Goal: Task Accomplishment & Management: Complete application form

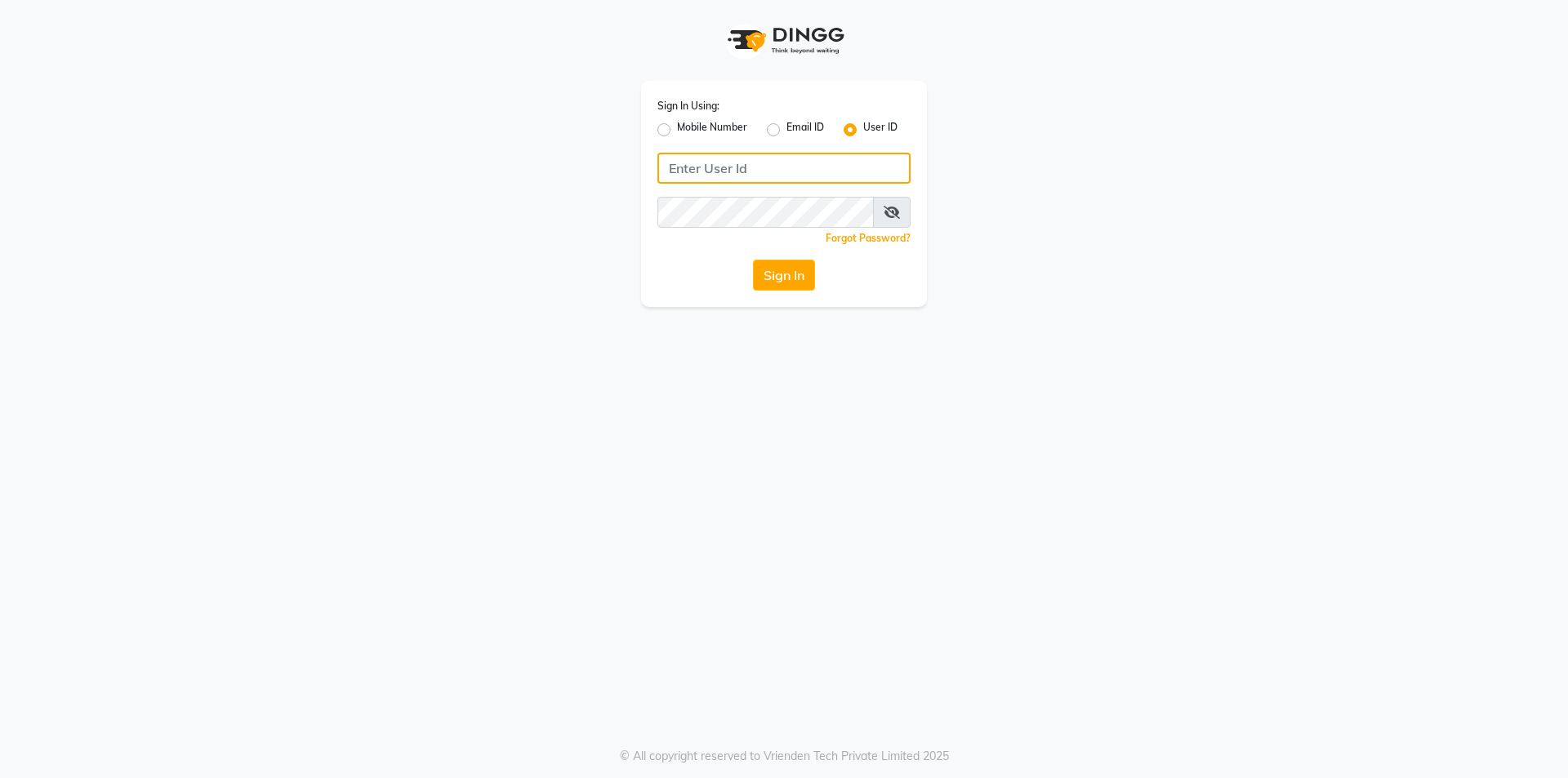
type input "7860000186"
click at [677, 129] on label "Mobile Number" at bounding box center [712, 130] width 70 height 20
click at [677, 129] on input "Mobile Number" at bounding box center [682, 125] width 10 height 10
radio input "true"
radio input "false"
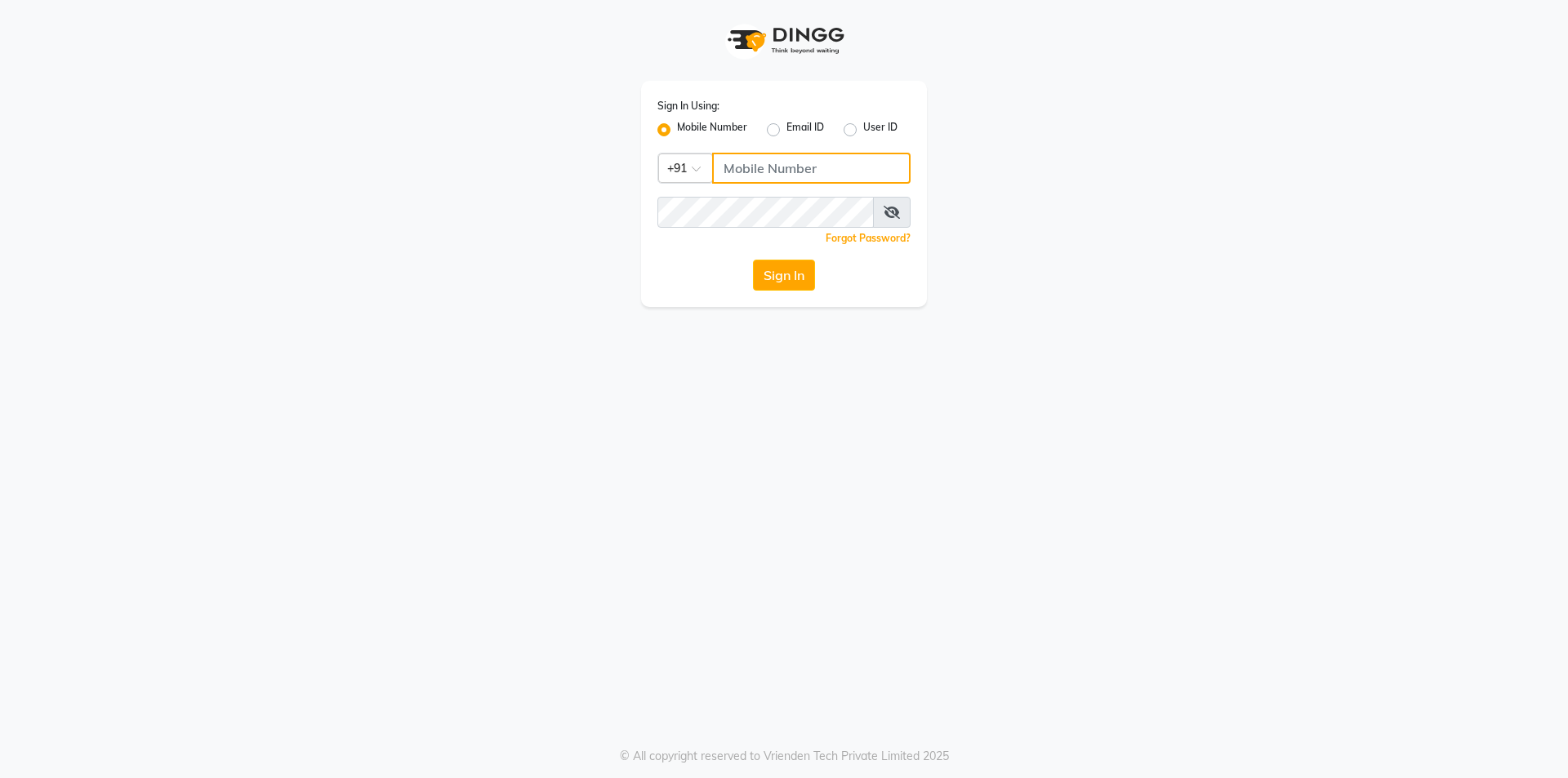
click at [790, 163] on input "Username" at bounding box center [810, 169] width 198 height 31
type input "7860000186"
click at [808, 264] on button "Sign In" at bounding box center [784, 275] width 62 height 31
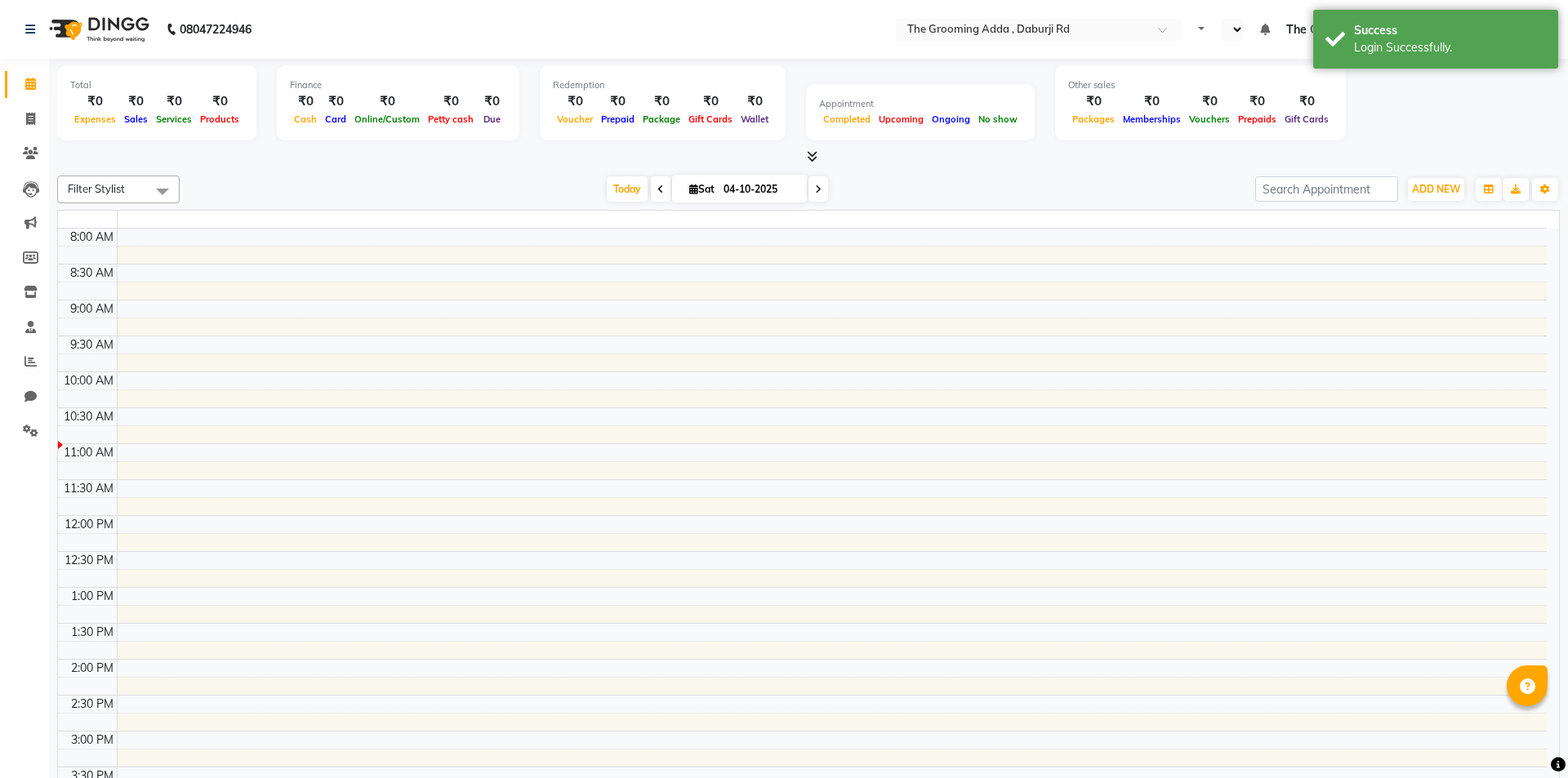
select select "en"
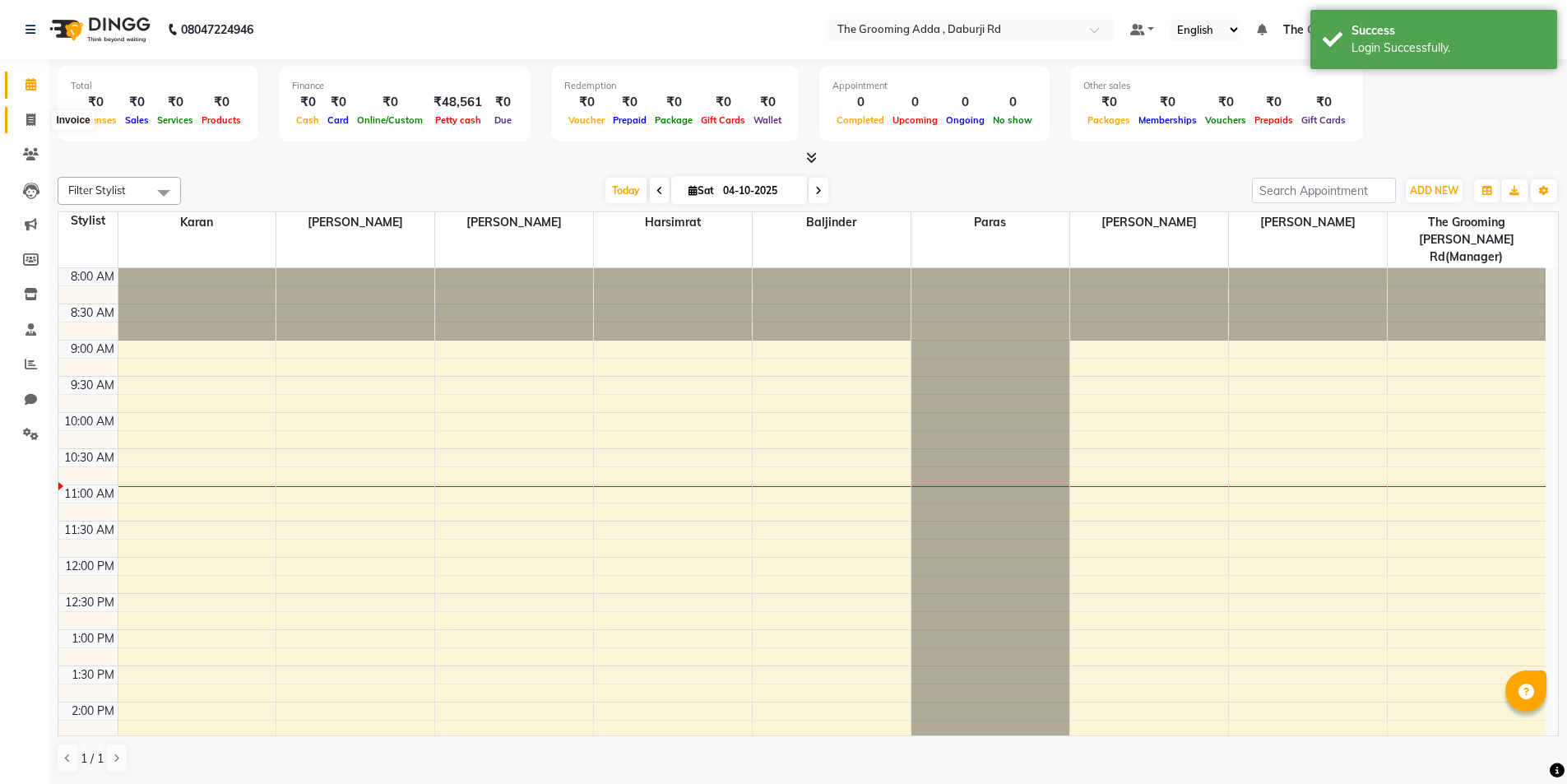
click at [24, 122] on span at bounding box center [31, 120] width 29 height 19
select select "service"
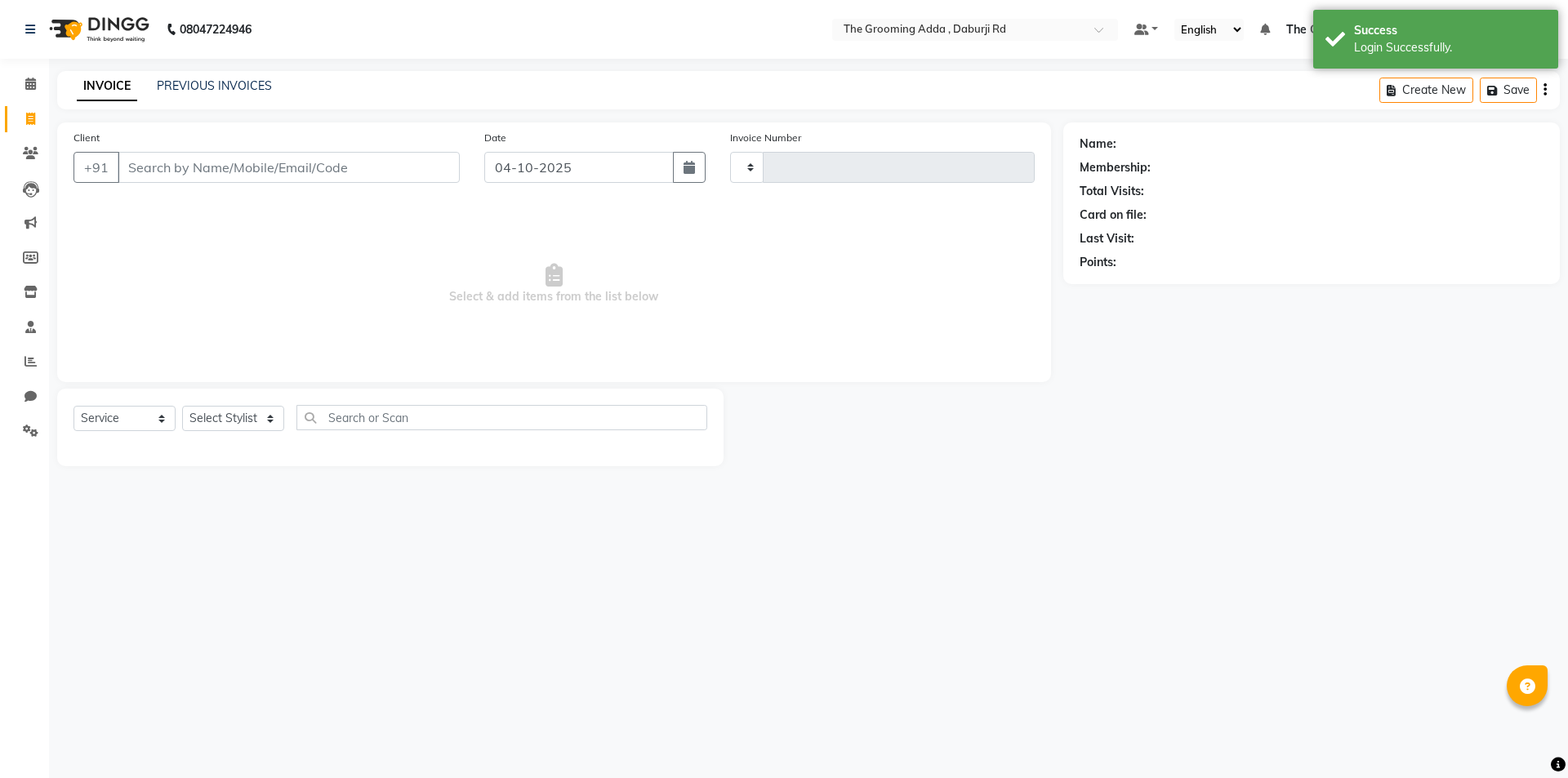
click at [127, 143] on div "Client +91" at bounding box center [266, 162] width 411 height 67
type input "2484"
select select "8001"
click at [149, 169] on input "Client" at bounding box center [289, 168] width 342 height 31
paste input "9646488698"
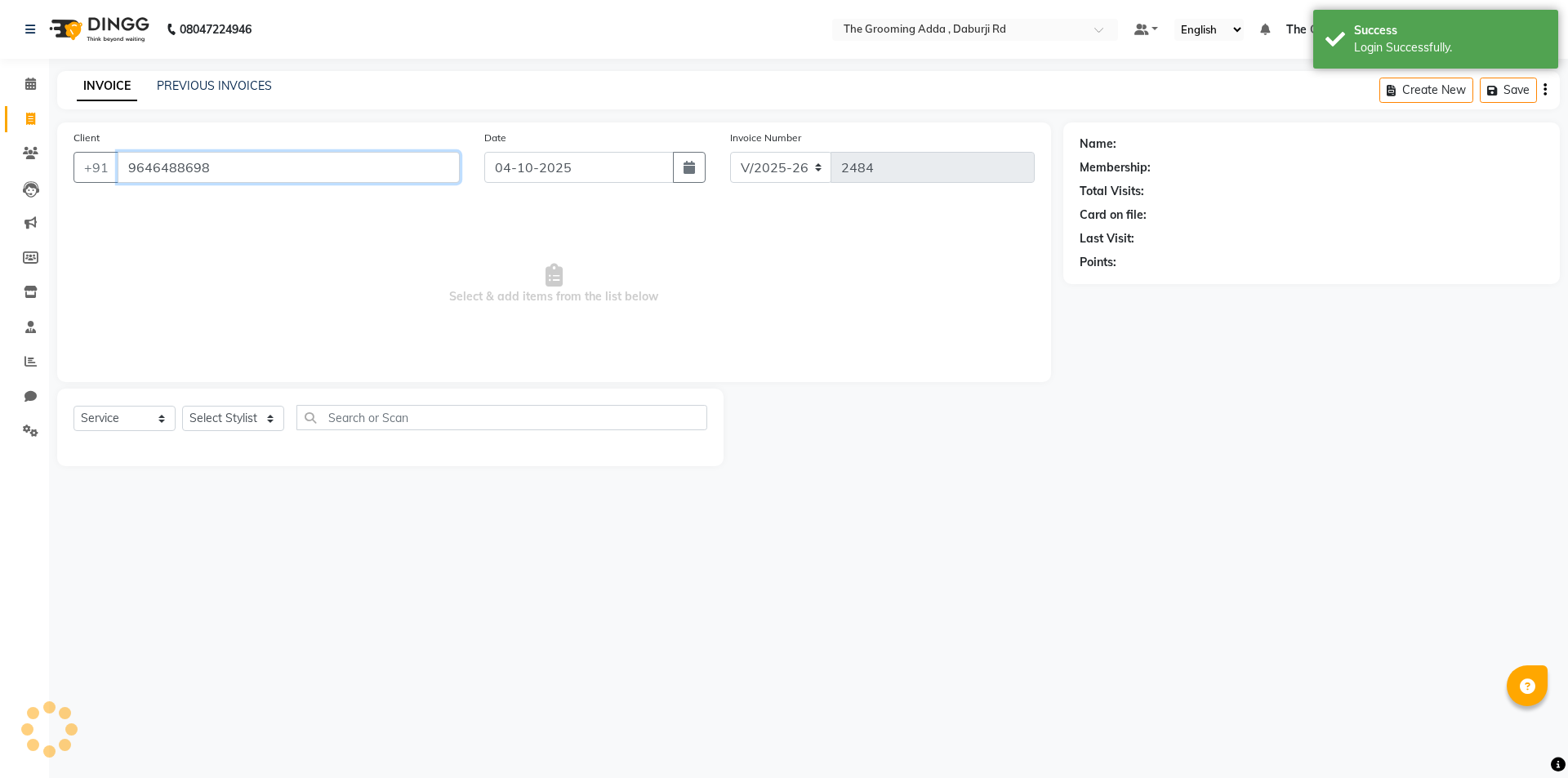
type input "9646488698"
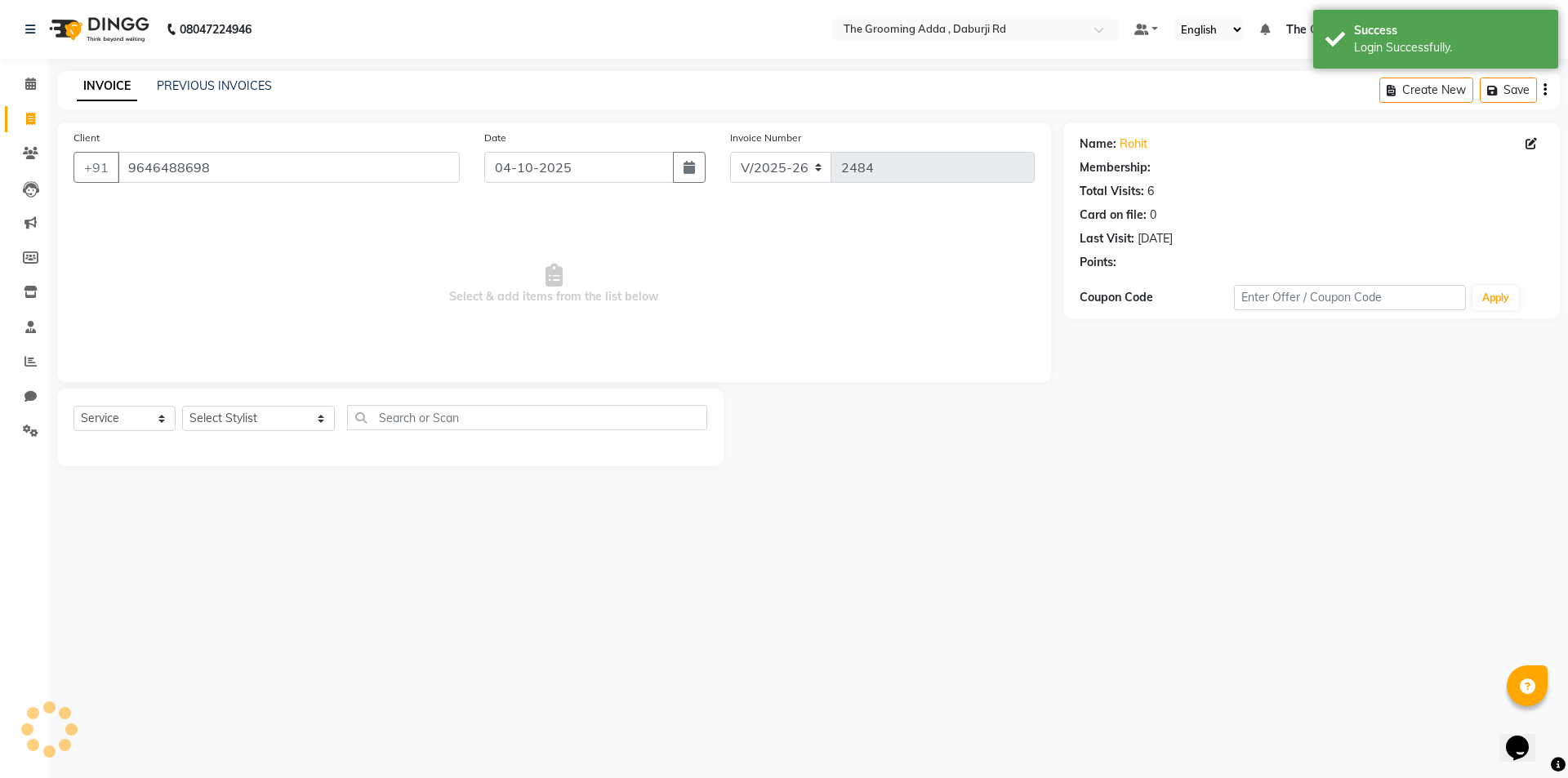
select select "1: Object"
click at [255, 410] on select "Select Stylist [PERSON_NAME] [PERSON_NAME] [PERSON_NAME] [PERSON_NAME] [PERSON_…" at bounding box center [259, 418] width 153 height 25
select select "79355"
click at [182, 405] on select "Select Stylist [PERSON_NAME] [PERSON_NAME] [PERSON_NAME] [PERSON_NAME] [PERSON_…" at bounding box center [259, 418] width 153 height 25
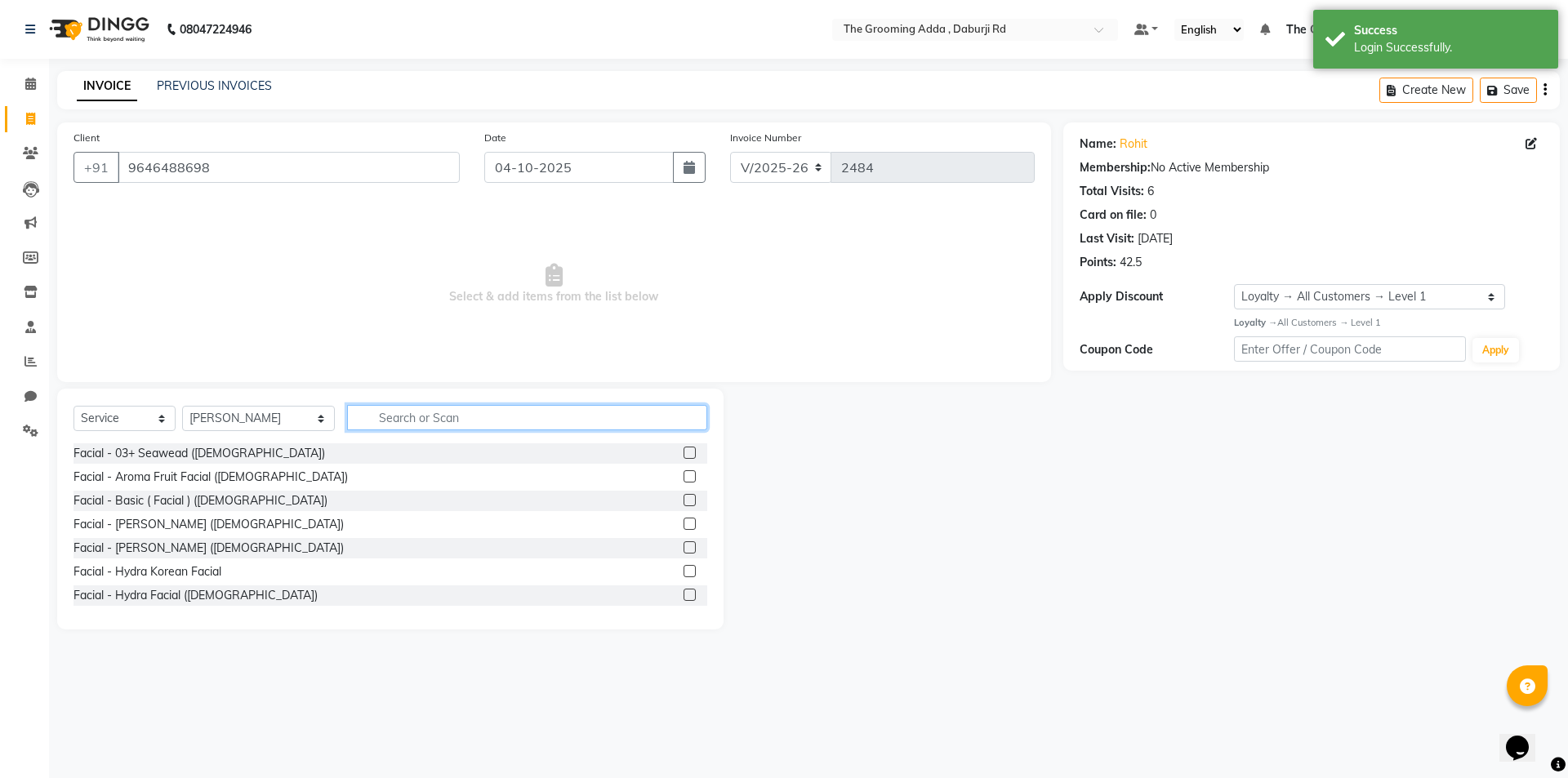
click at [377, 419] on input "text" at bounding box center [527, 417] width 360 height 25
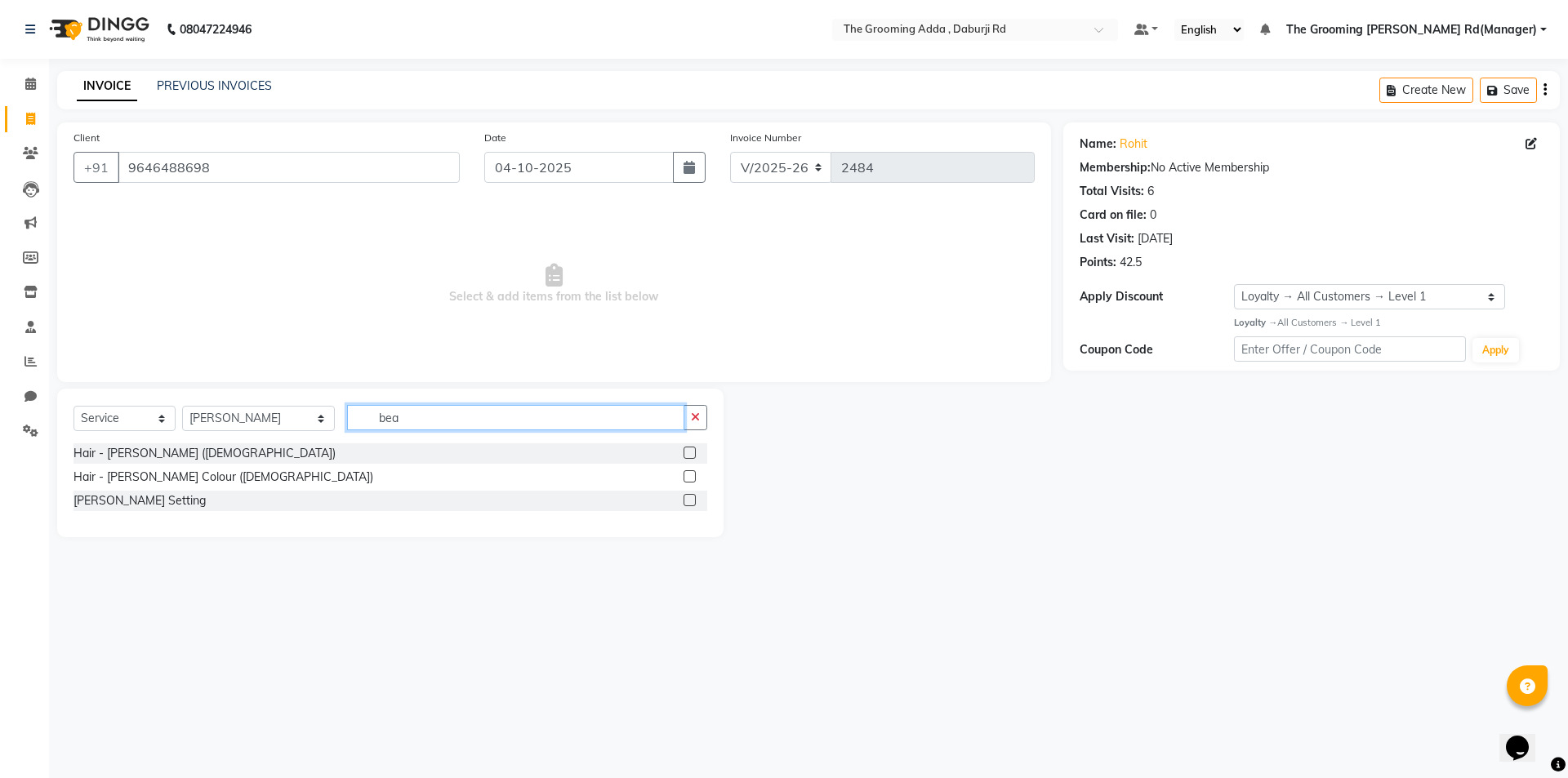
type input "bea"
click at [686, 450] on label at bounding box center [689, 452] width 12 height 12
click at [686, 450] on input "checkbox" at bounding box center [688, 453] width 10 height 10
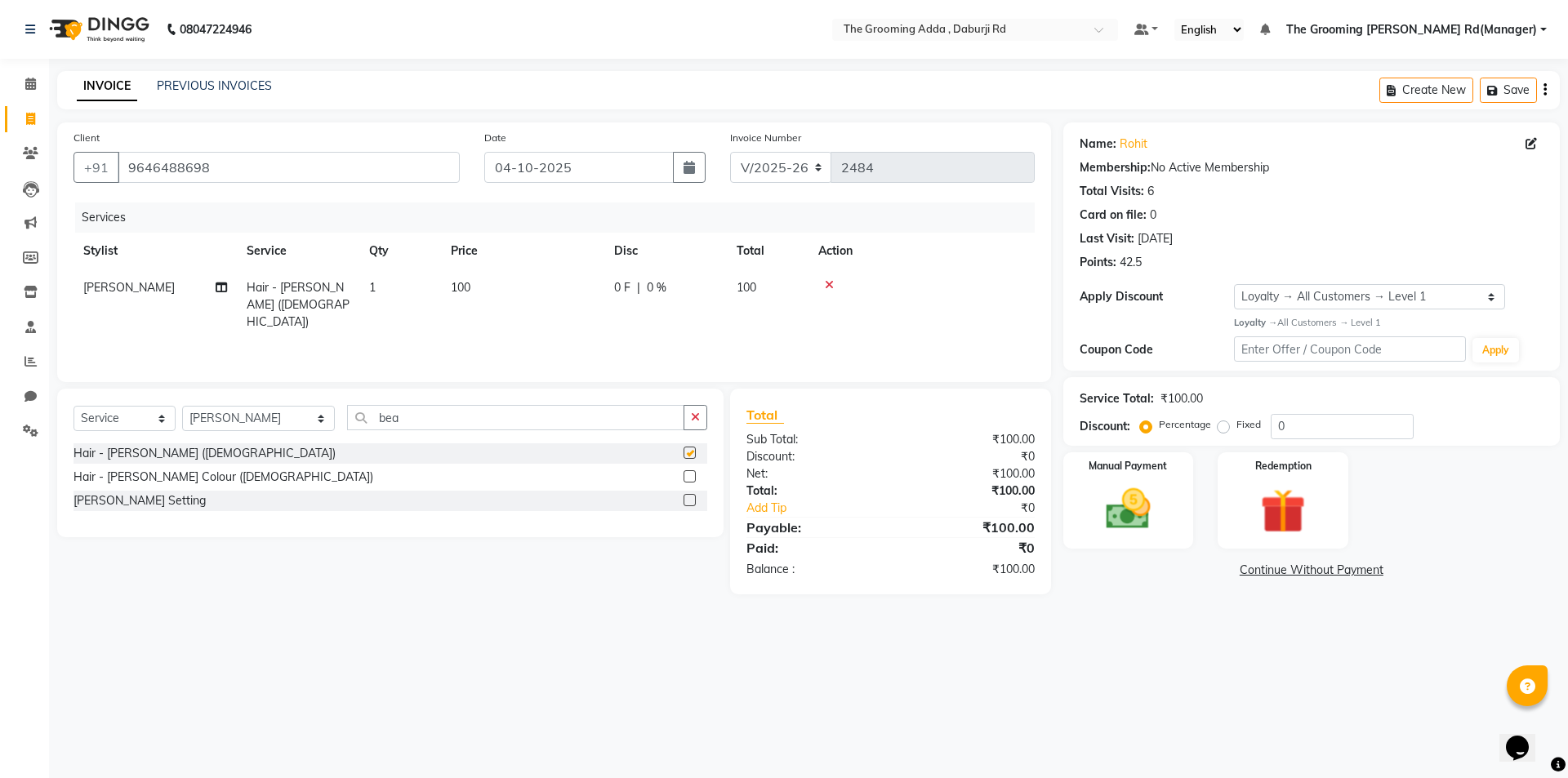
checkbox input "false"
drag, startPoint x: 198, startPoint y: 415, endPoint x: 202, endPoint y: 430, distance: 15.5
click at [198, 415] on select "Select Stylist [PERSON_NAME] [PERSON_NAME] [PERSON_NAME] [PERSON_NAME] [PERSON_…" at bounding box center [259, 418] width 153 height 25
select select "79344"
click at [182, 405] on select "Select Stylist [PERSON_NAME] [PERSON_NAME] [PERSON_NAME] [PERSON_NAME] [PERSON_…" at bounding box center [259, 418] width 153 height 25
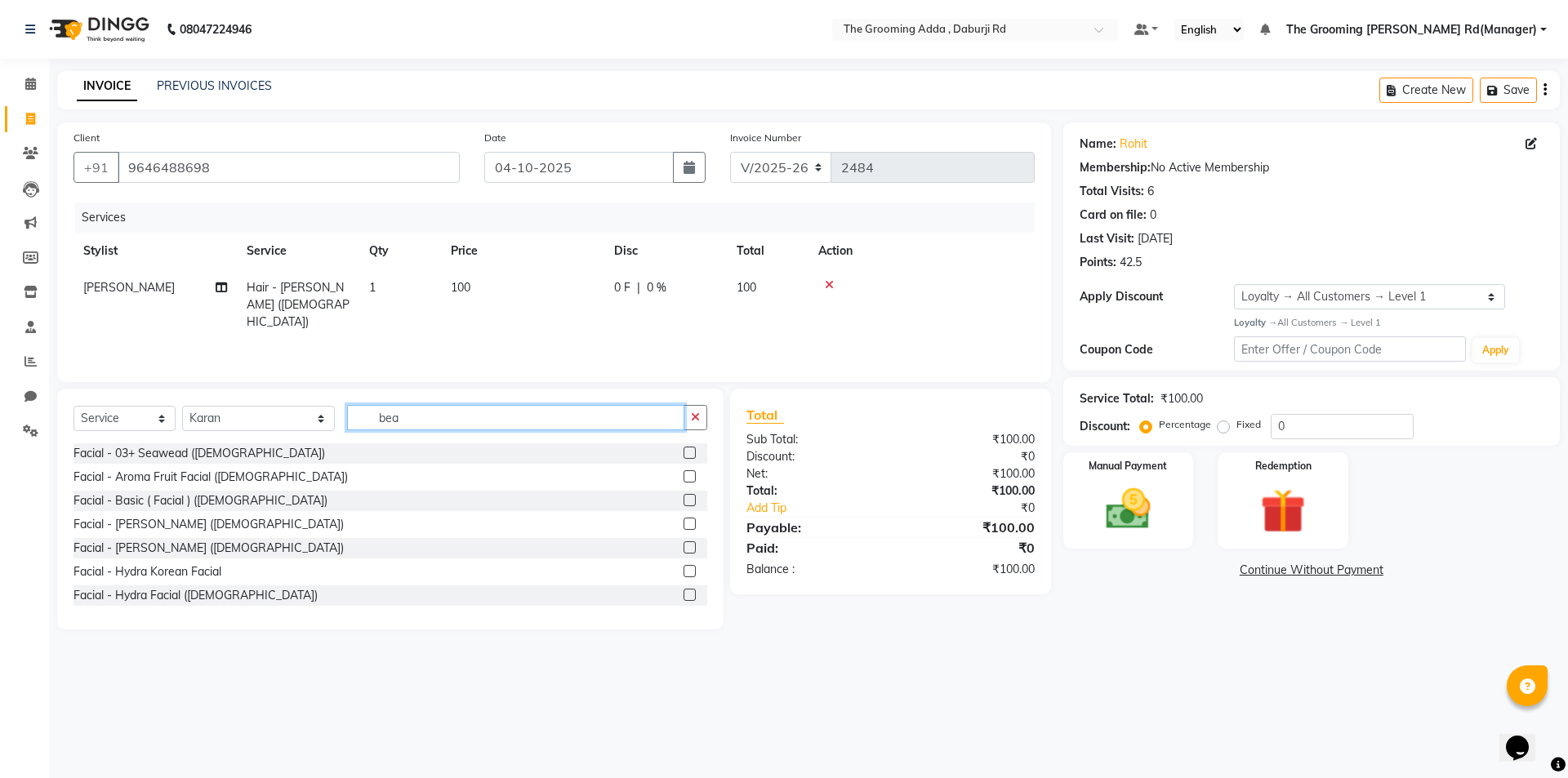
drag, startPoint x: 401, startPoint y: 418, endPoint x: 257, endPoint y: 413, distance: 144.1
click at [257, 413] on div "Select Service Product Membership Package Voucher Prepaid Gift Card Select Styl…" at bounding box center [390, 424] width 634 height 38
type input "wax"
click at [683, 546] on label at bounding box center [689, 547] width 12 height 12
click at [683, 546] on input "checkbox" at bounding box center [688, 548] width 10 height 10
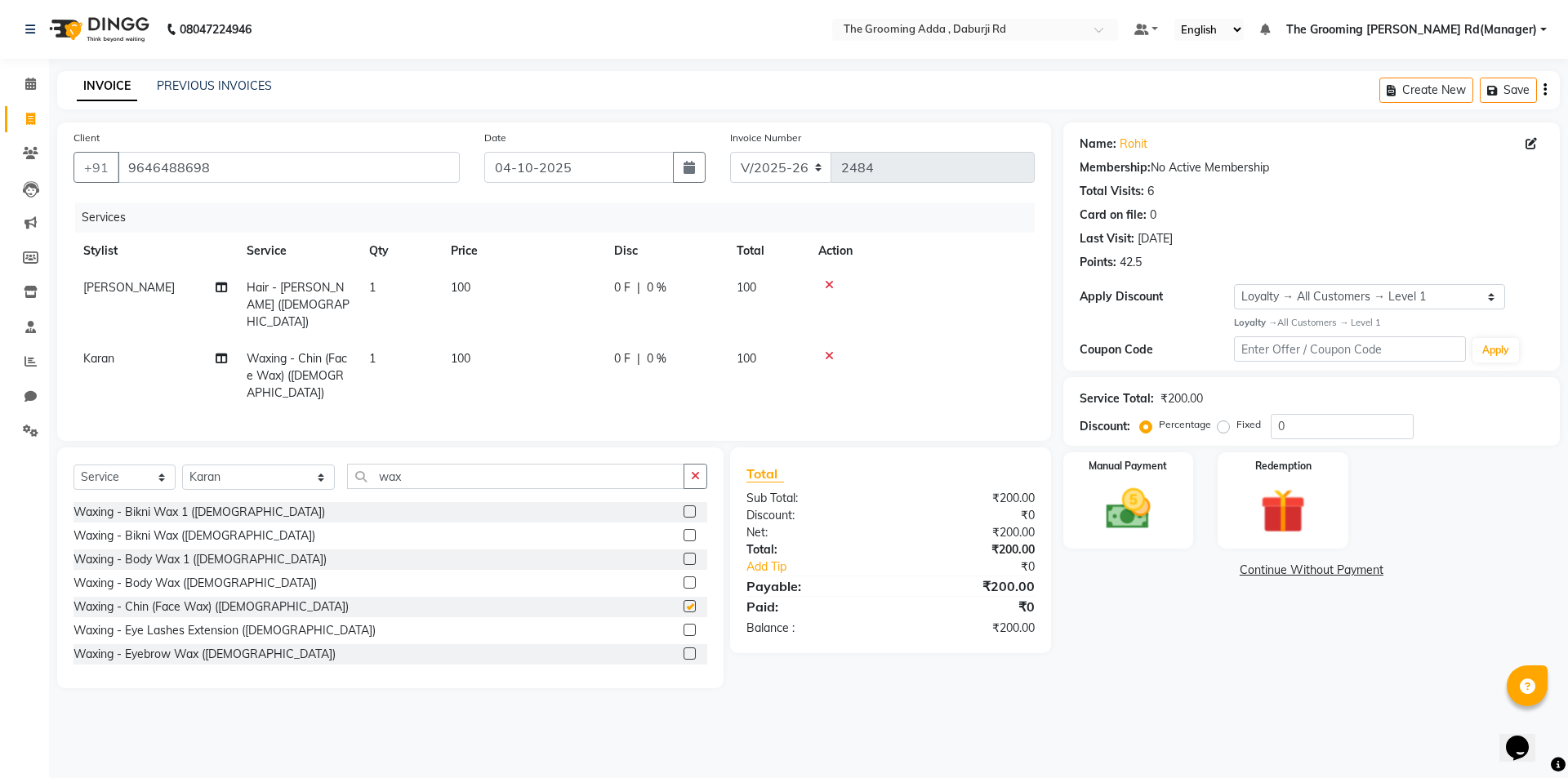
checkbox input "false"
click at [433, 463] on input "wax" at bounding box center [515, 475] width 337 height 25
click at [440, 463] on input "wax" at bounding box center [515, 475] width 337 height 25
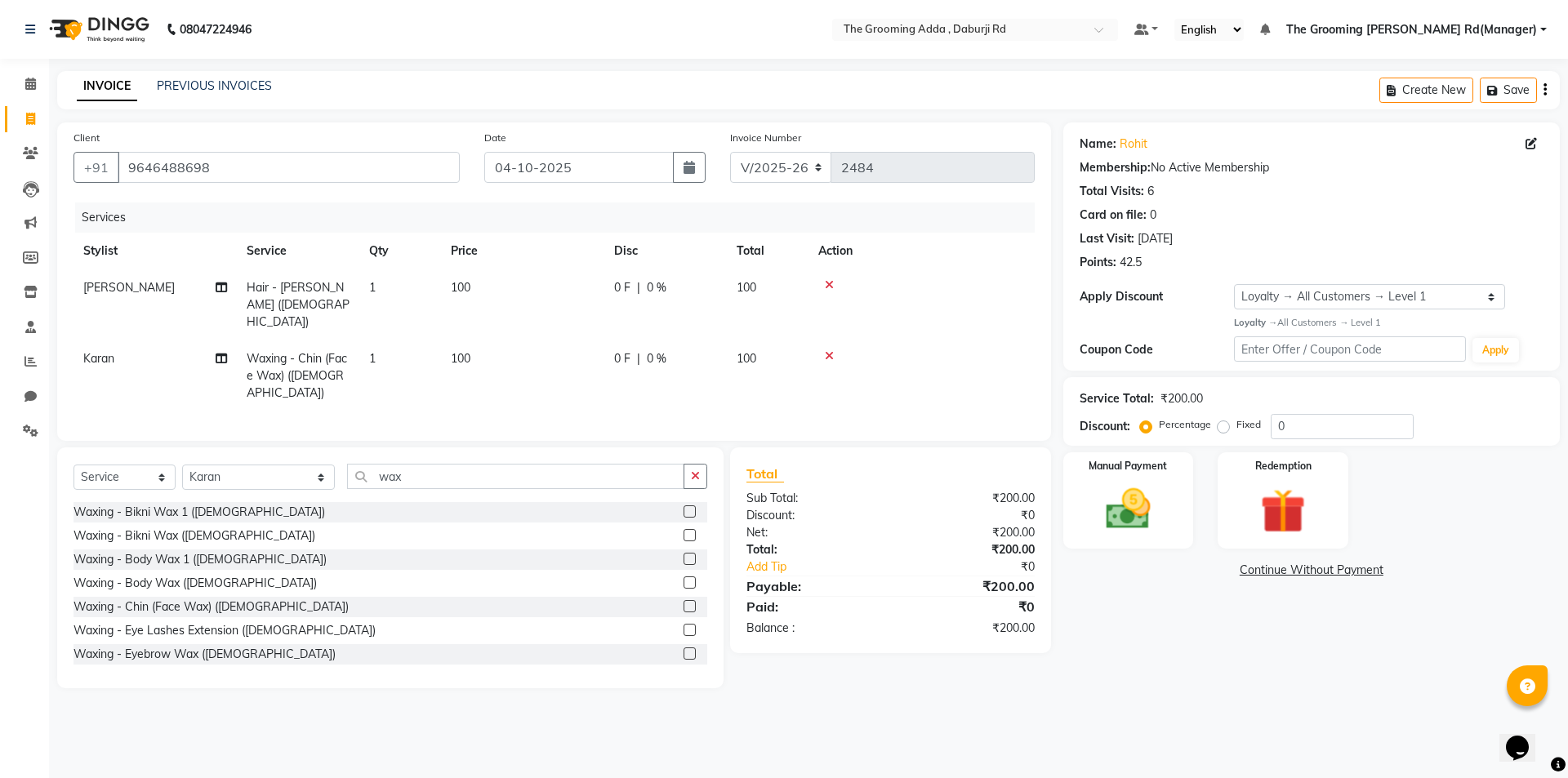
click at [473, 341] on td "100" at bounding box center [522, 376] width 163 height 71
select select "79344"
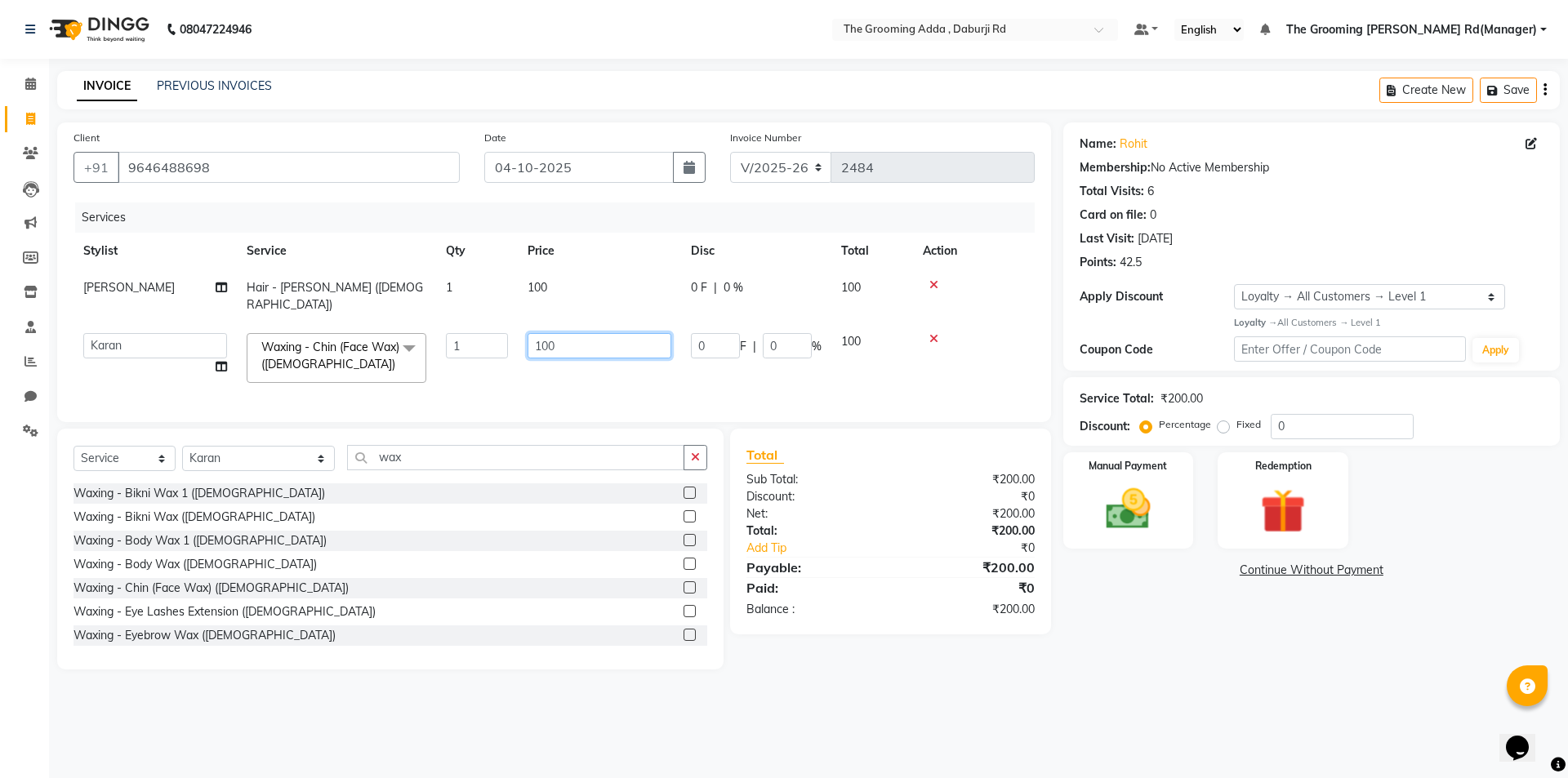
drag, startPoint x: 562, startPoint y: 323, endPoint x: 545, endPoint y: 329, distance: 18.0
click at [545, 333] on input "100" at bounding box center [599, 345] width 144 height 25
type input "150"
click at [1161, 615] on div "Name: Rohit Membership: No Active Membership Total Visits: 6 Card on file: 0 La…" at bounding box center [1317, 396] width 509 height 547
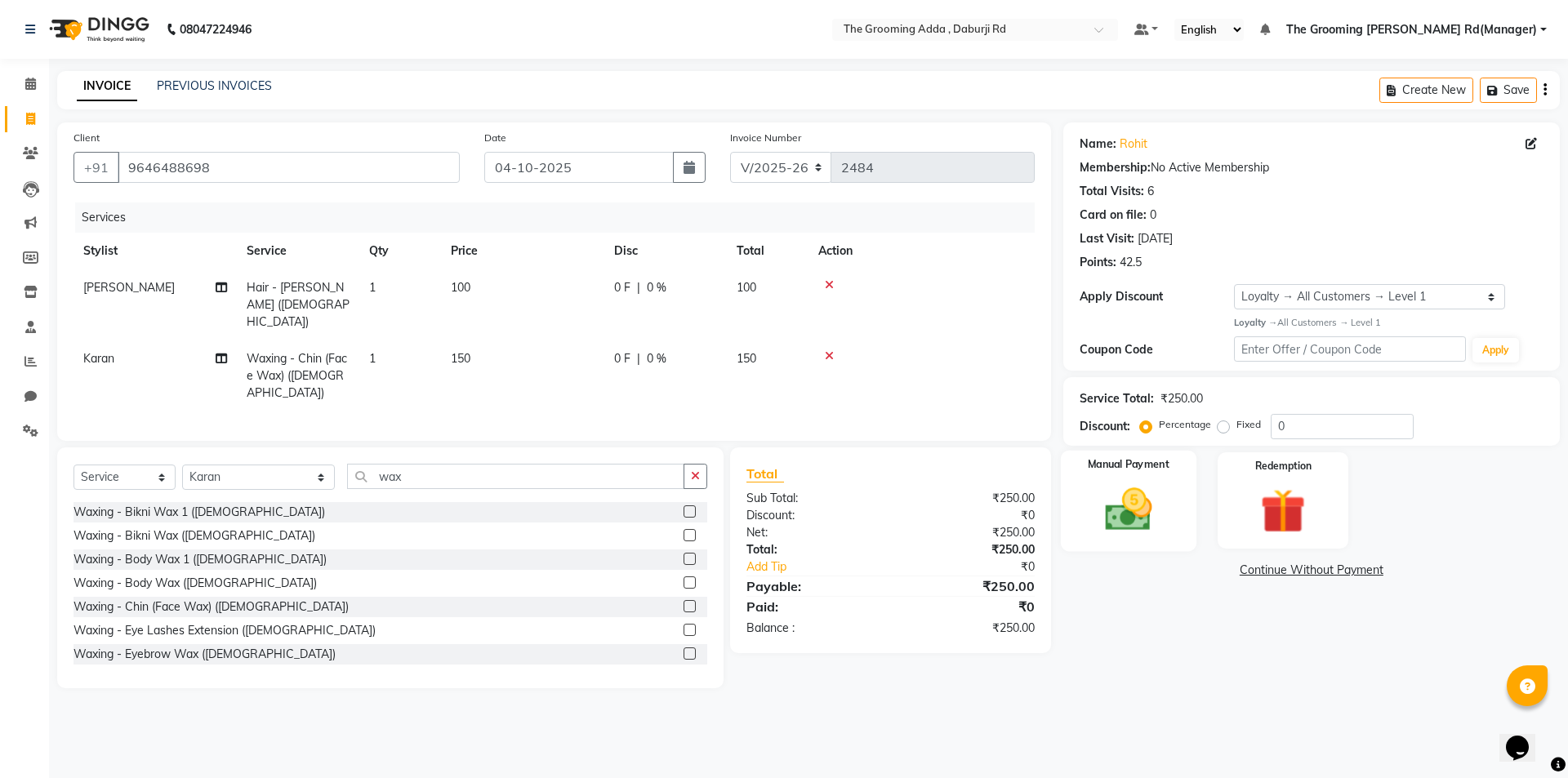
click at [1126, 489] on img at bounding box center [1128, 509] width 76 height 54
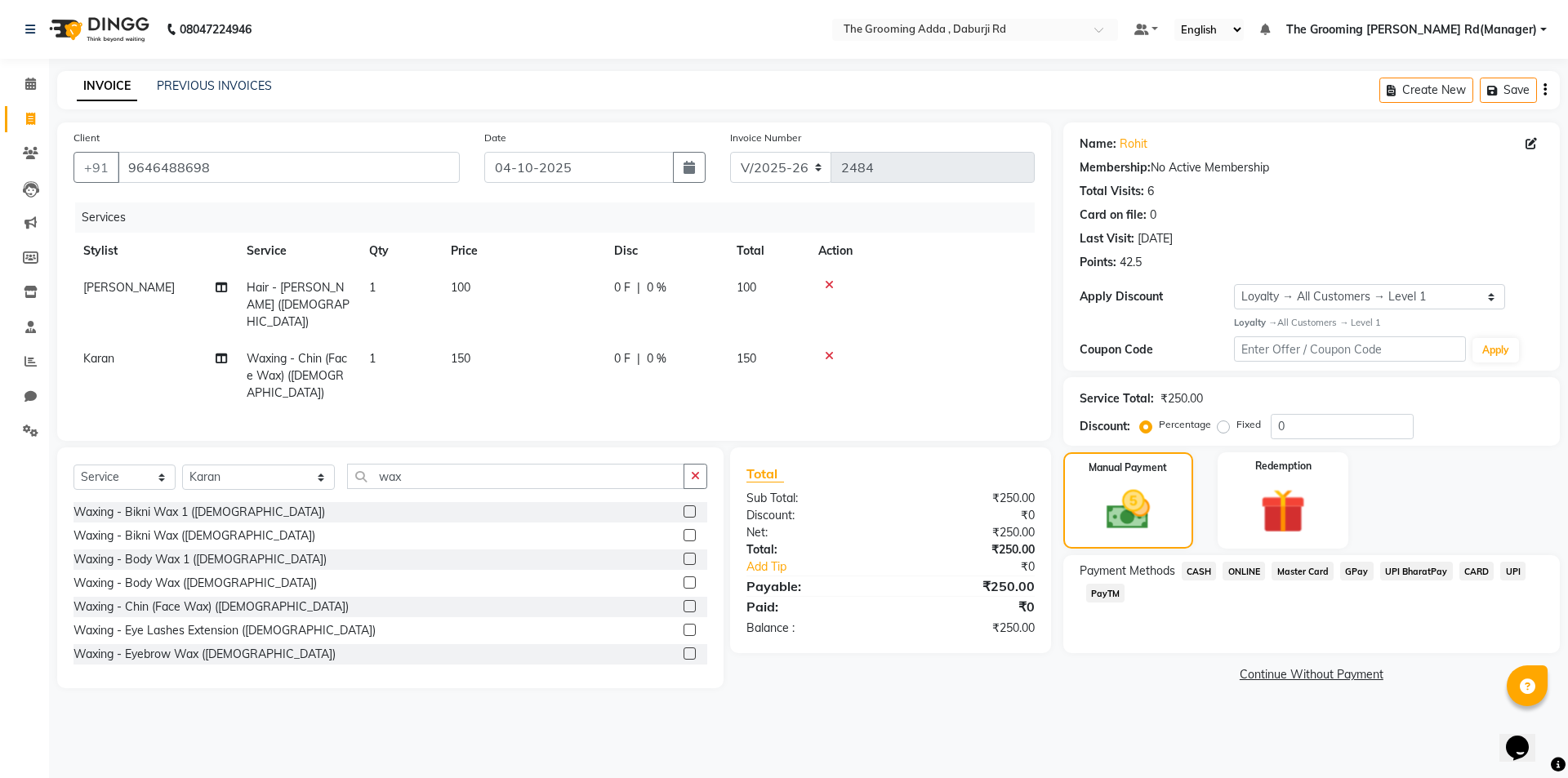
click at [1253, 565] on span "ONLINE" at bounding box center [1243, 571] width 42 height 19
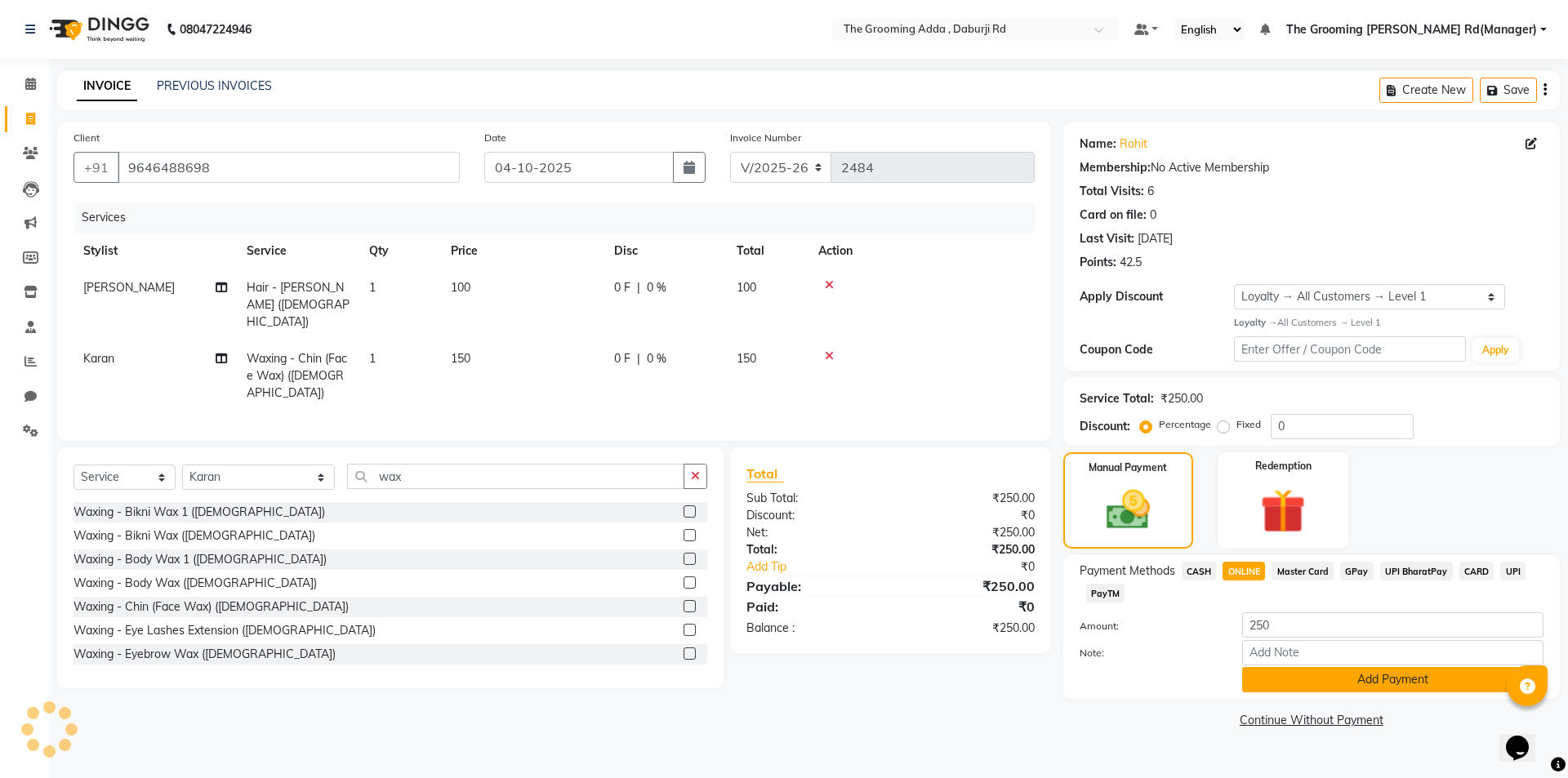
click at [1249, 678] on button "Add Payment" at bounding box center [1392, 679] width 301 height 25
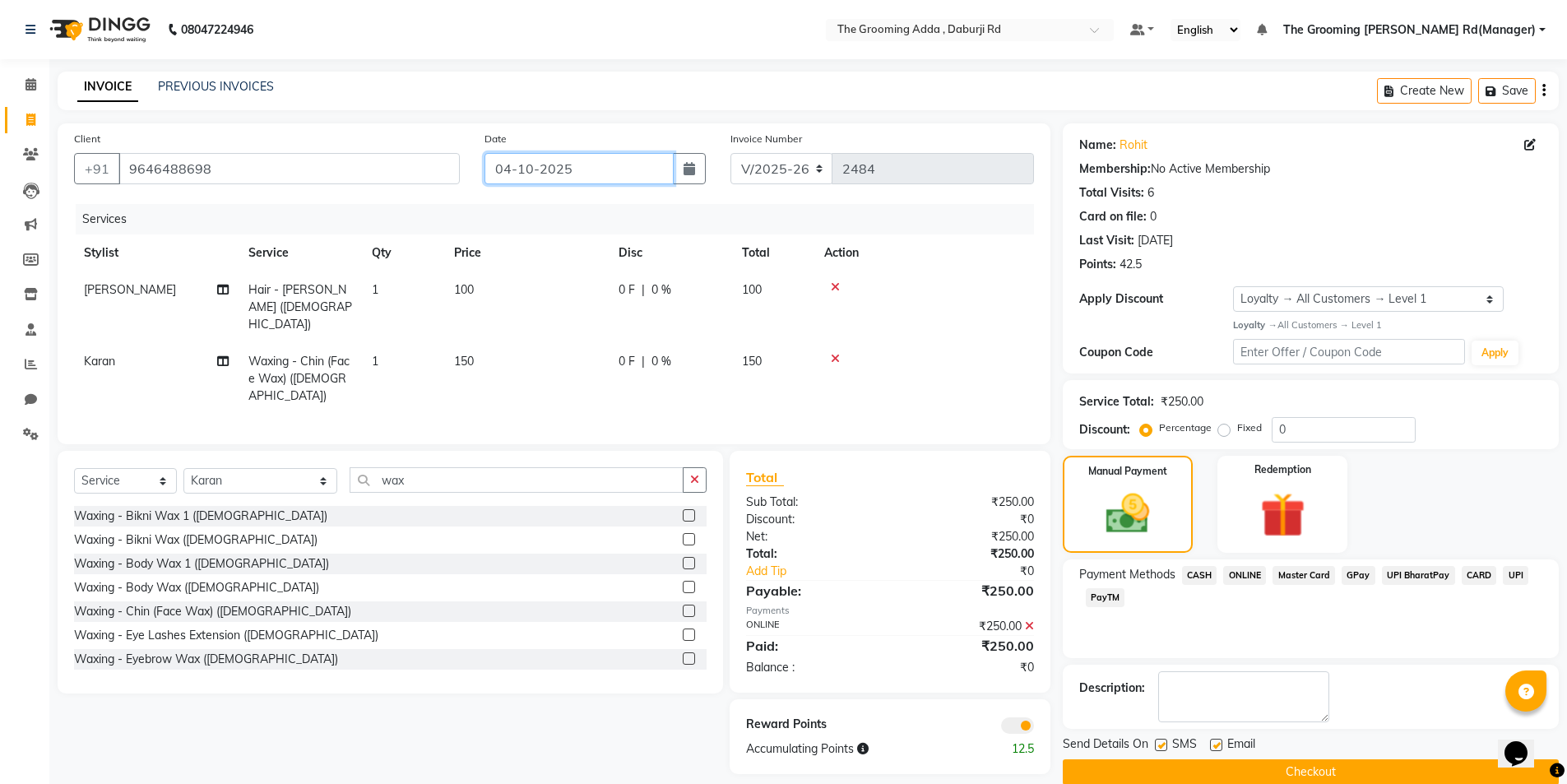
click at [587, 168] on input "04-10-2025" at bounding box center [579, 169] width 189 height 31
select select "10"
select select "2025"
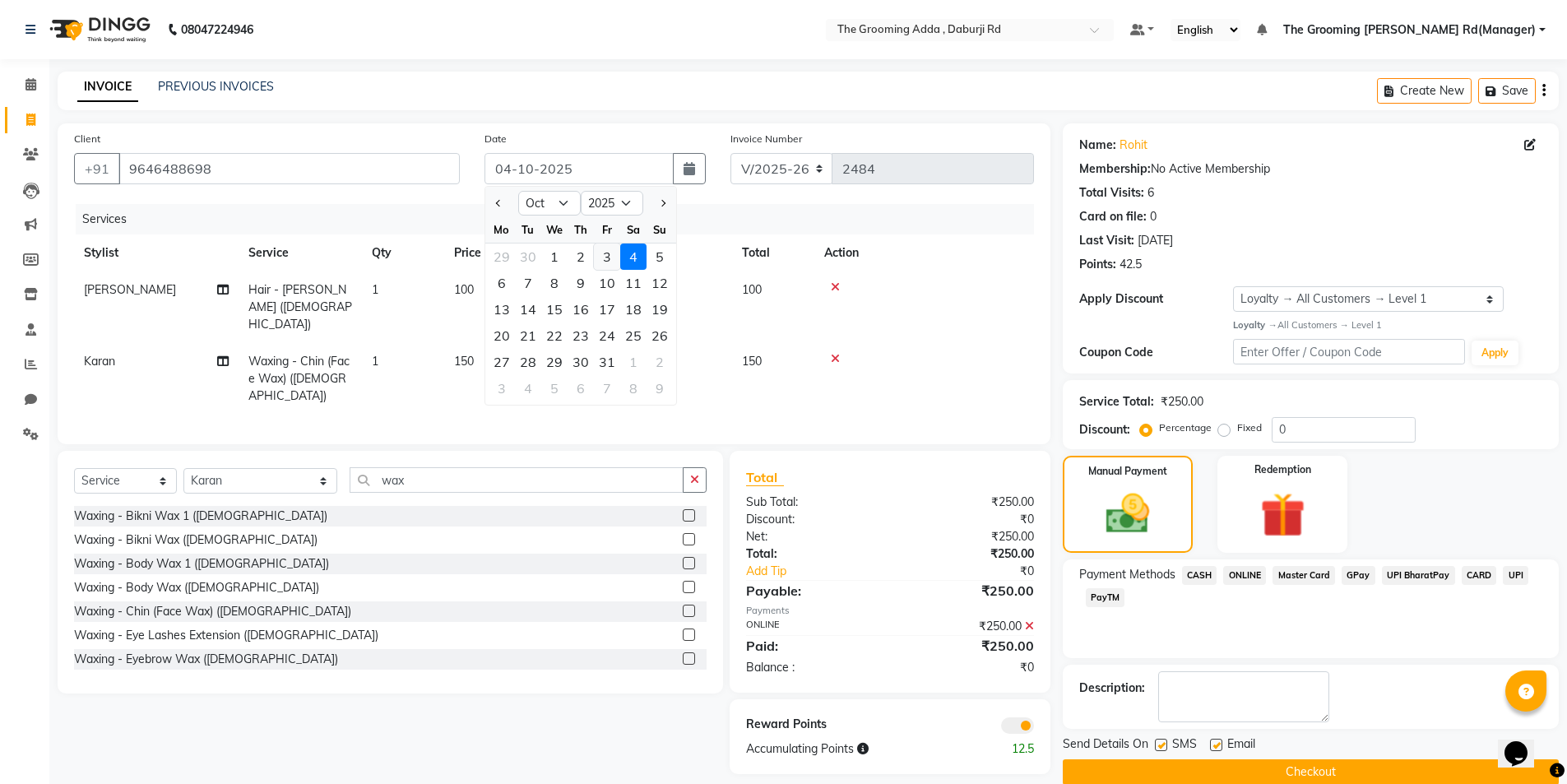
click at [608, 254] on div "3" at bounding box center [607, 256] width 26 height 26
type input "03-10-2025"
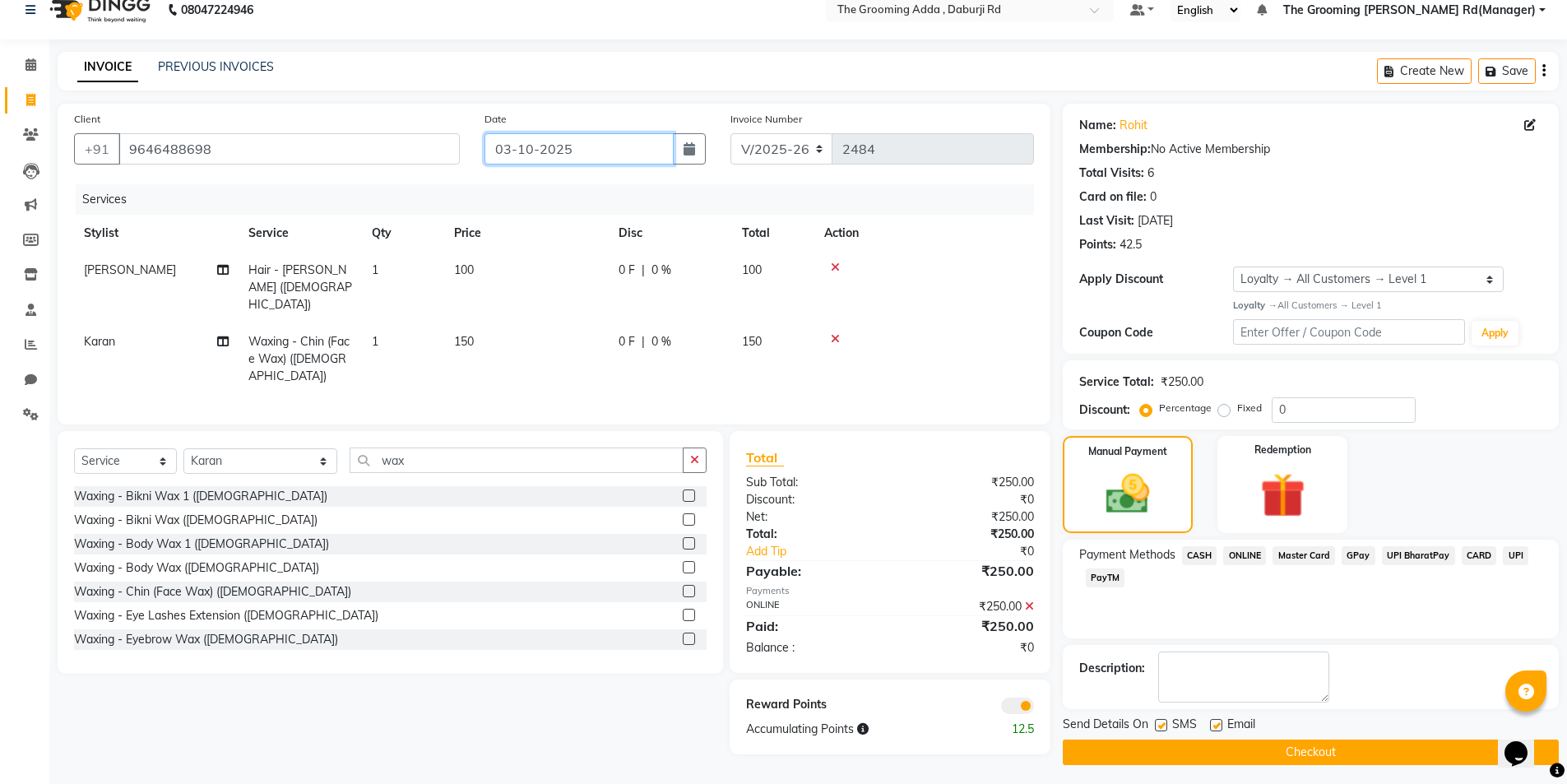
scroll to position [25, 0]
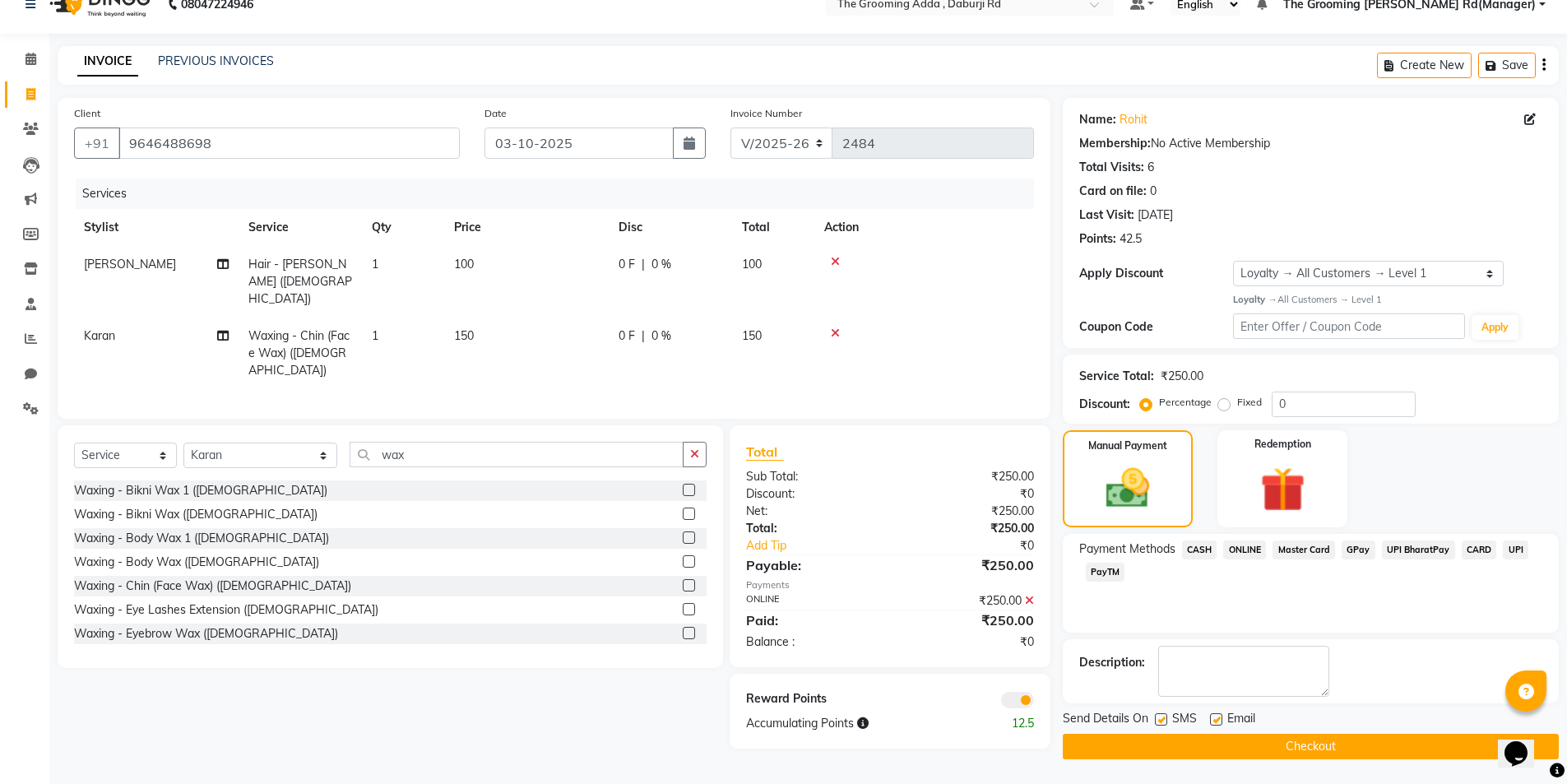
click at [1160, 717] on label at bounding box center [1161, 720] width 12 height 12
click at [1160, 717] on input "checkbox" at bounding box center [1160, 720] width 10 height 10
checkbox input "false"
click at [1213, 718] on label at bounding box center [1217, 720] width 12 height 12
click at [1213, 718] on input "checkbox" at bounding box center [1216, 720] width 10 height 10
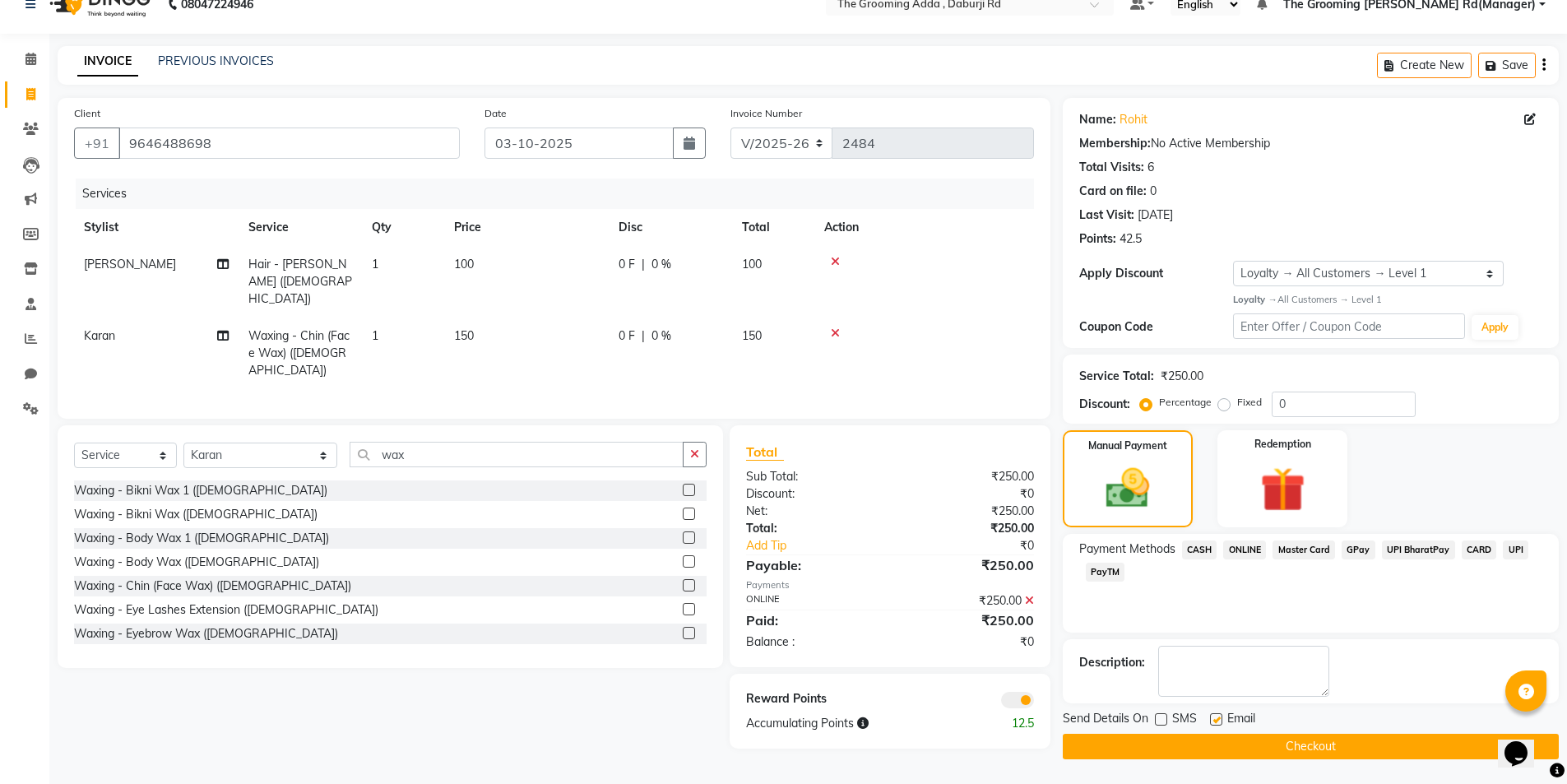
checkbox input "false"
click at [1203, 743] on button "Checkout" at bounding box center [1311, 746] width 496 height 25
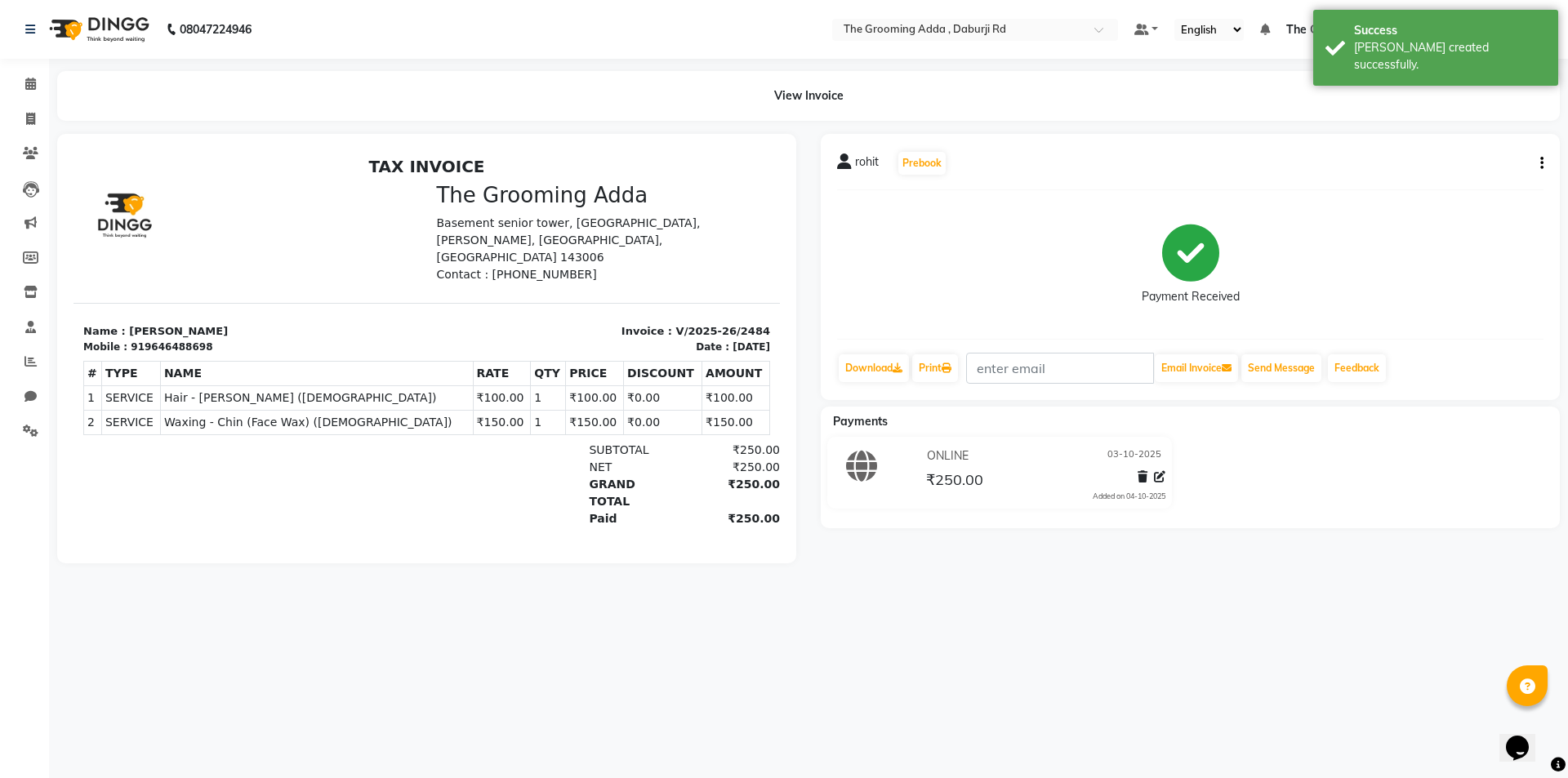
select select "service"
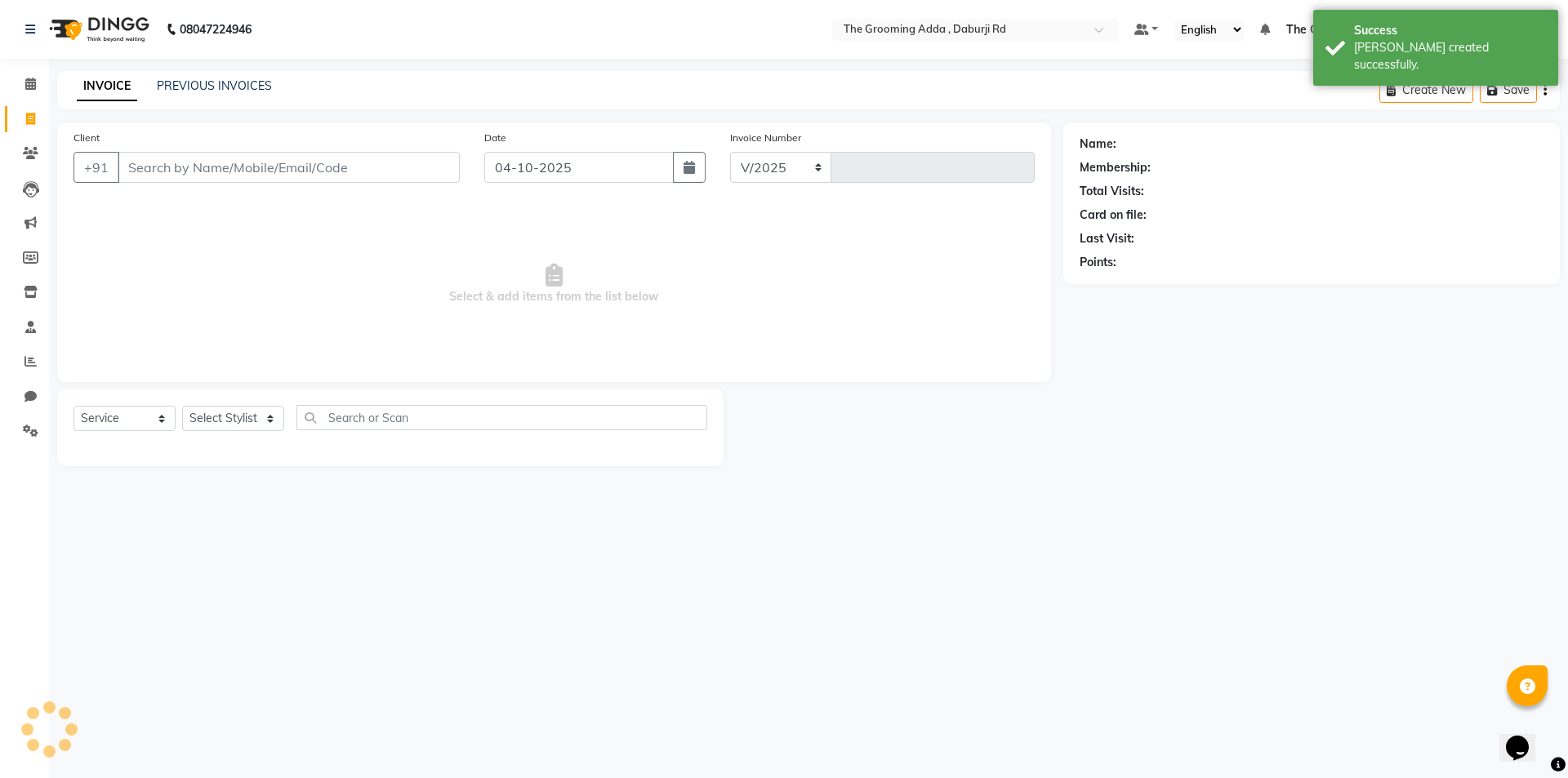
select select "8001"
type input "2485"
click at [259, 169] on input "Client" at bounding box center [289, 168] width 342 height 31
paste input "9780082943"
type input "9780082943"
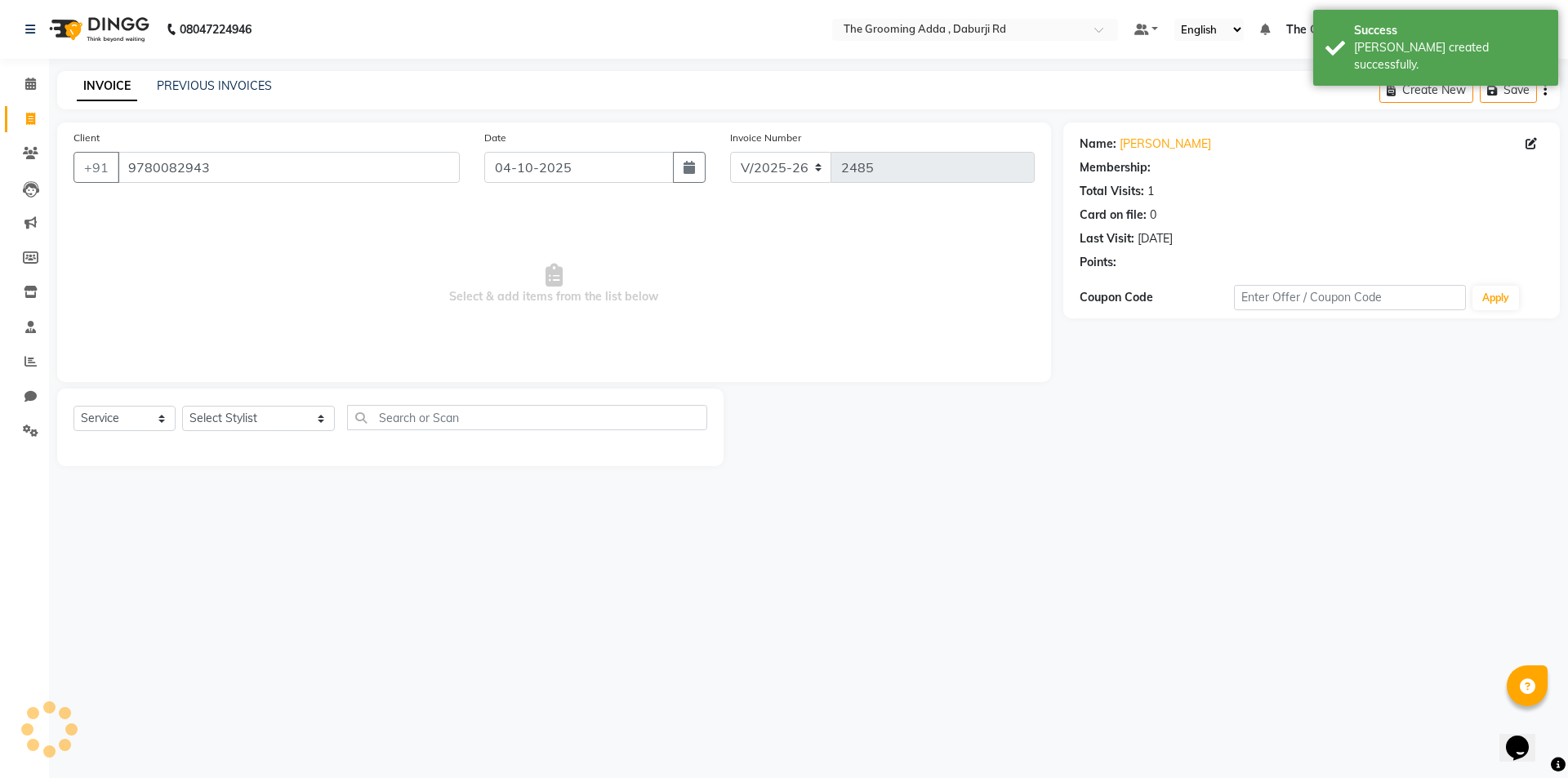
select select "1: Object"
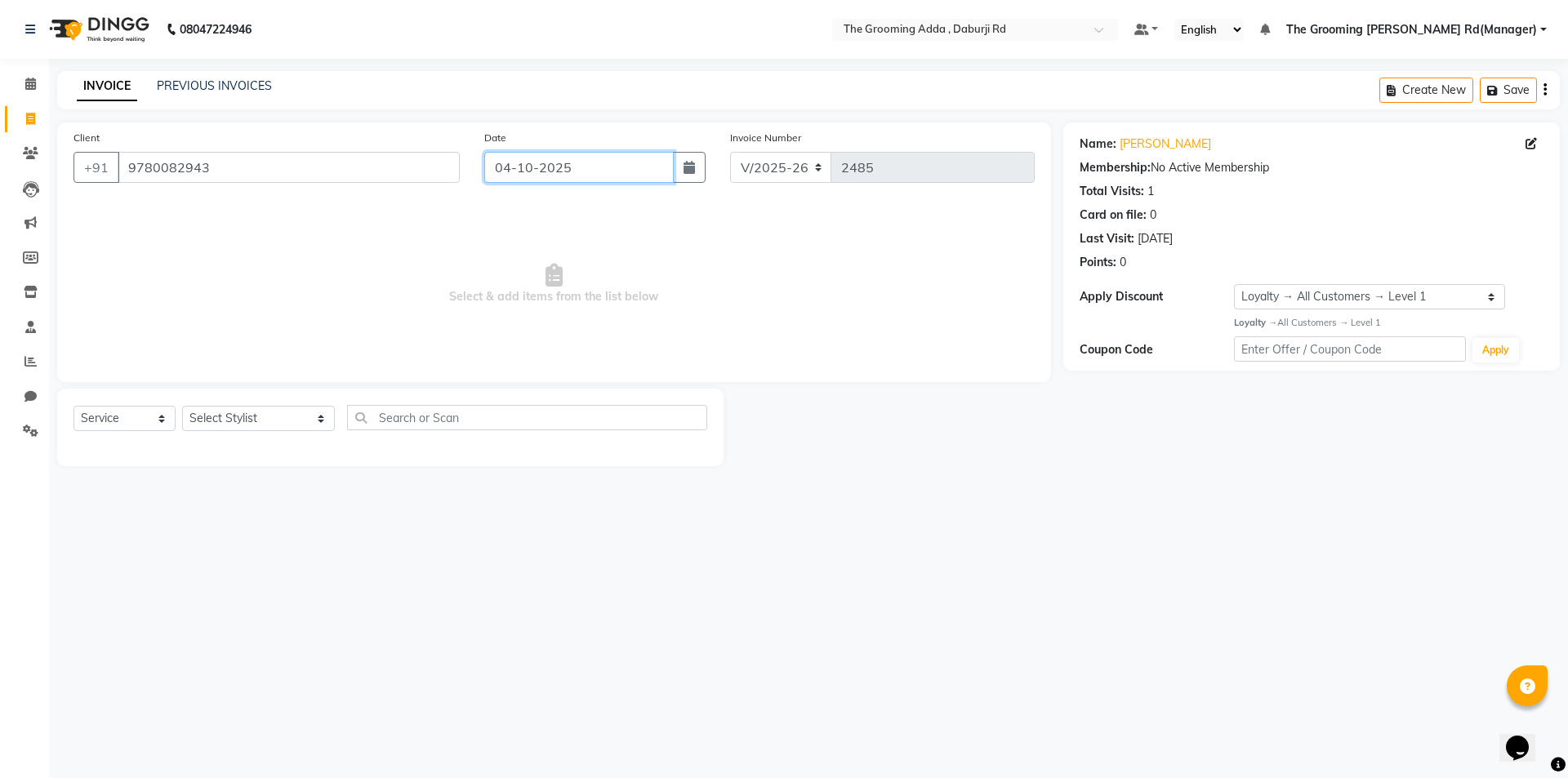
click at [553, 174] on input "04-10-2025" at bounding box center [579, 168] width 190 height 31
select select "10"
select select "2025"
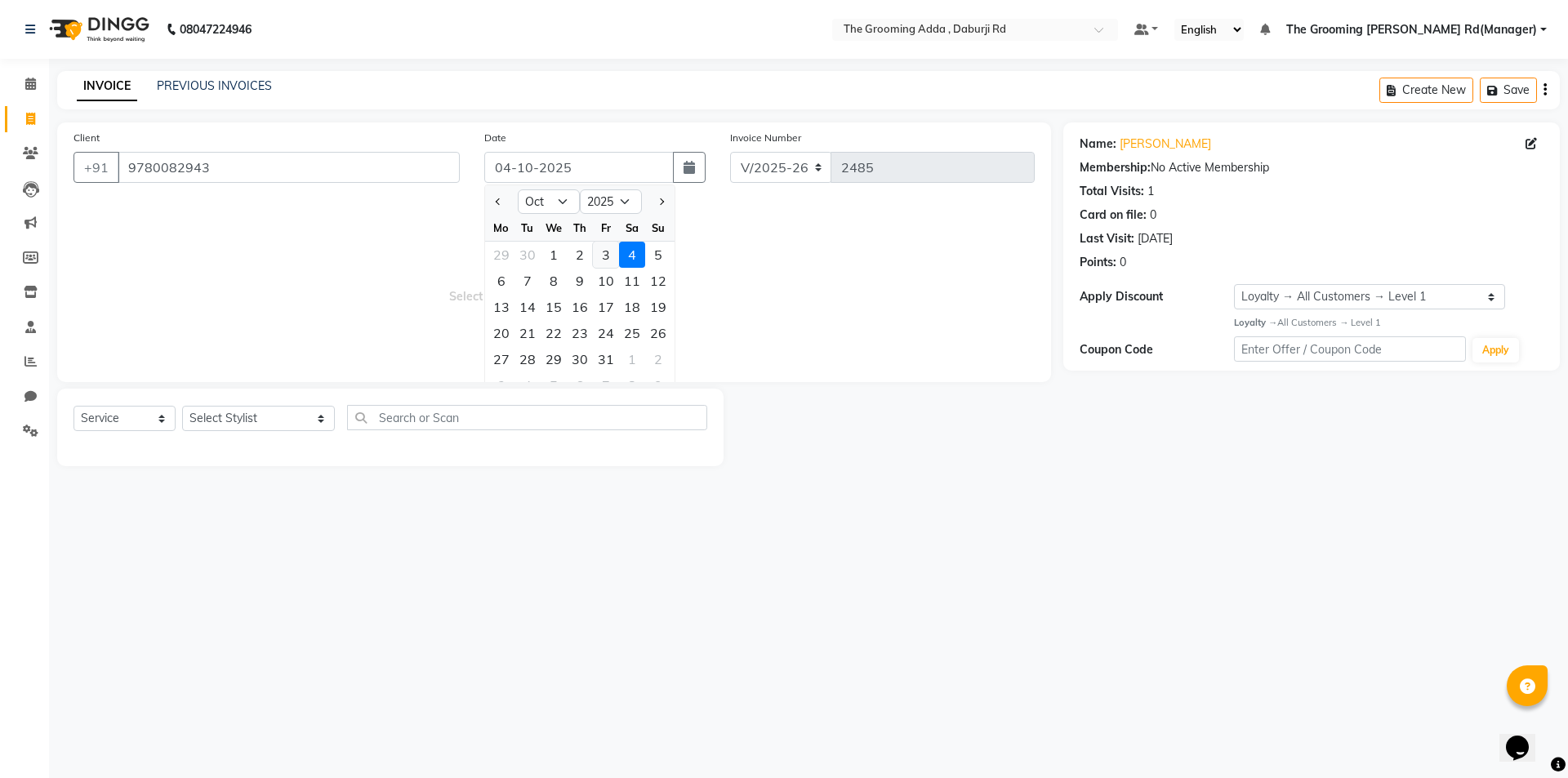
click at [606, 255] on div "3" at bounding box center [605, 254] width 26 height 26
type input "03-10-2025"
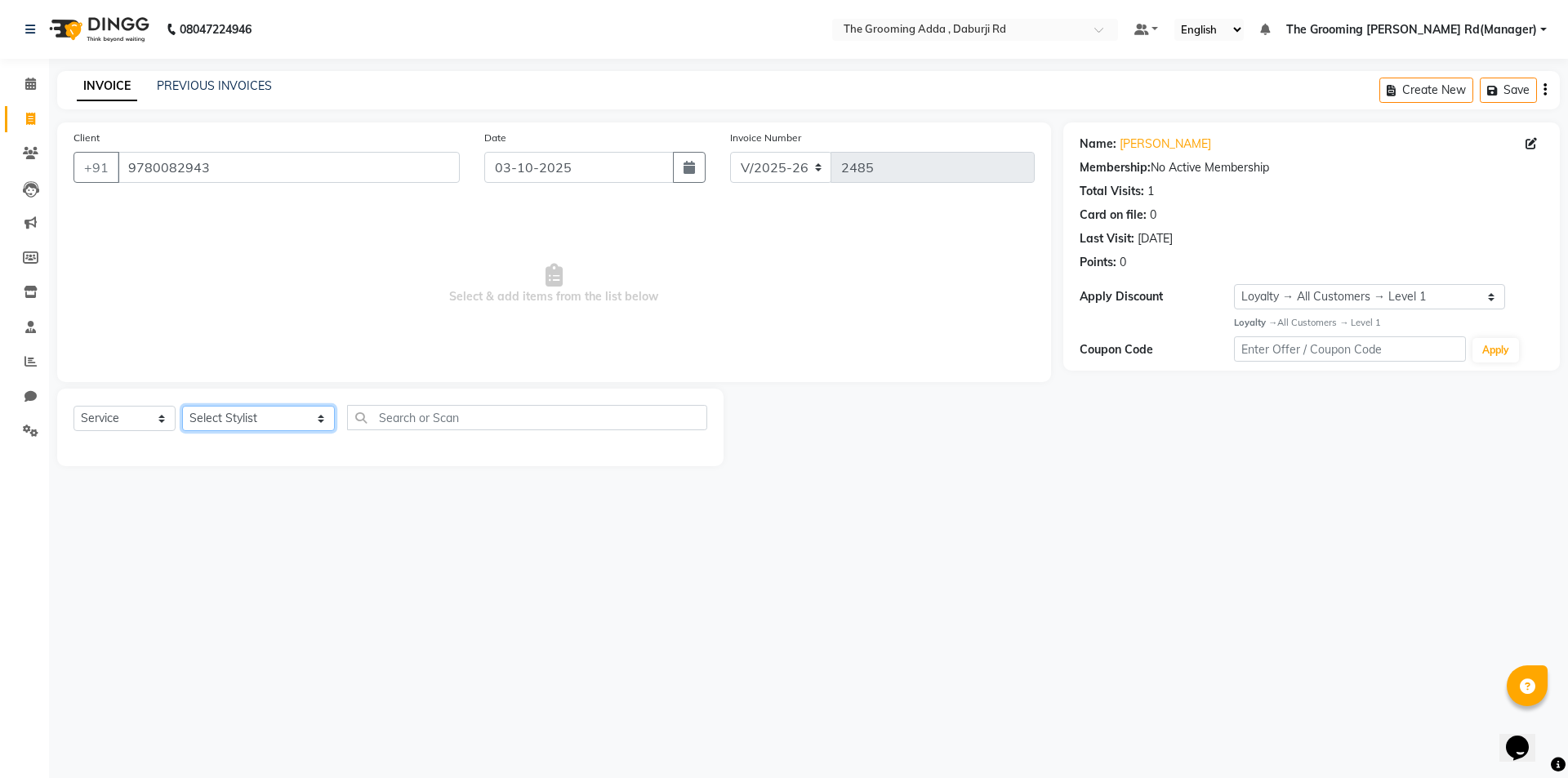
click at [282, 416] on select "Select Stylist [PERSON_NAME] [PERSON_NAME] [PERSON_NAME] [PERSON_NAME] [PERSON_…" at bounding box center [259, 418] width 153 height 25
select select "79353"
click at [182, 405] on select "Select Stylist [PERSON_NAME] [PERSON_NAME] [PERSON_NAME] [PERSON_NAME] [PERSON_…" at bounding box center [259, 418] width 153 height 25
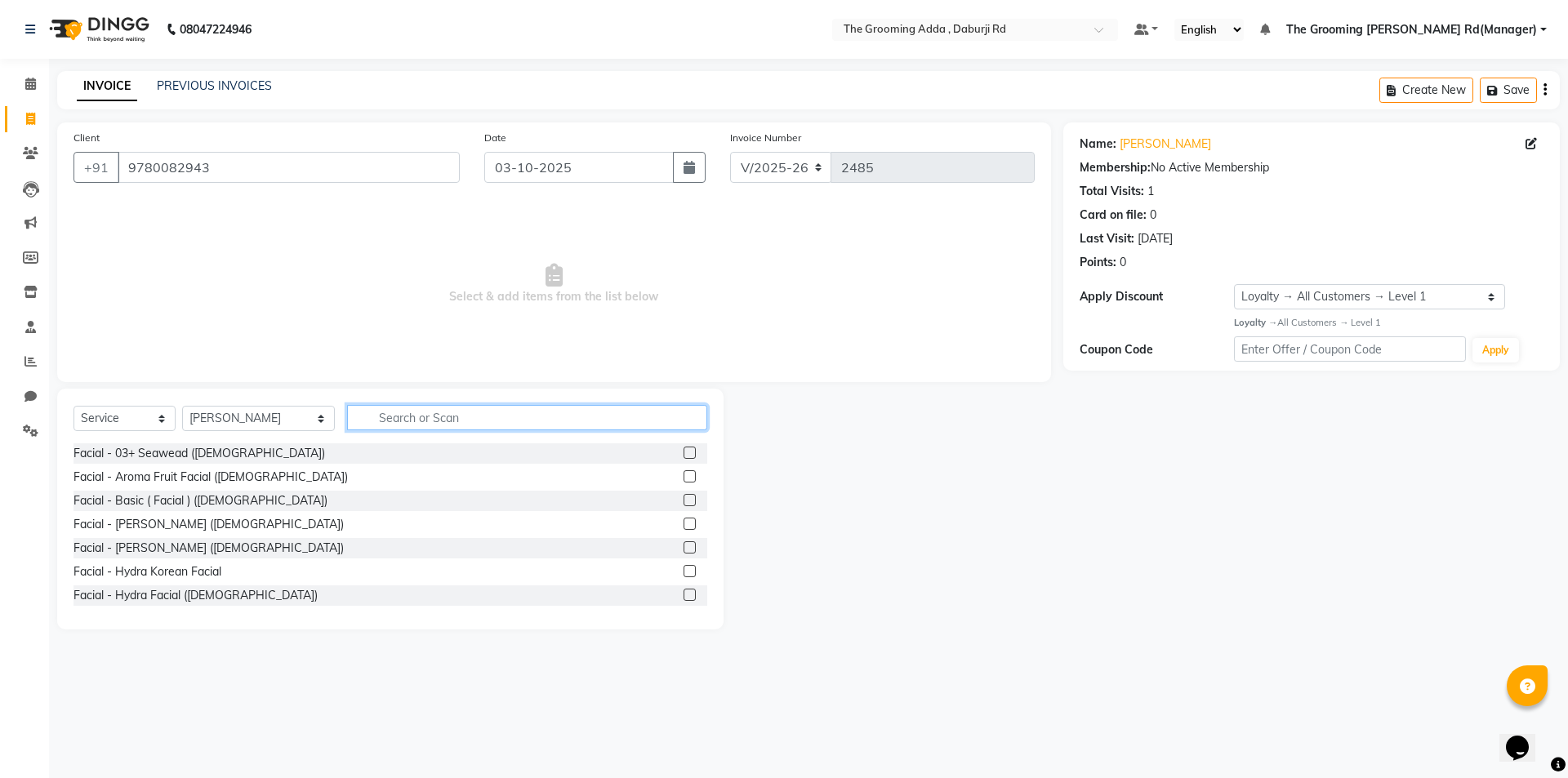
click at [388, 421] on input "text" at bounding box center [527, 417] width 360 height 25
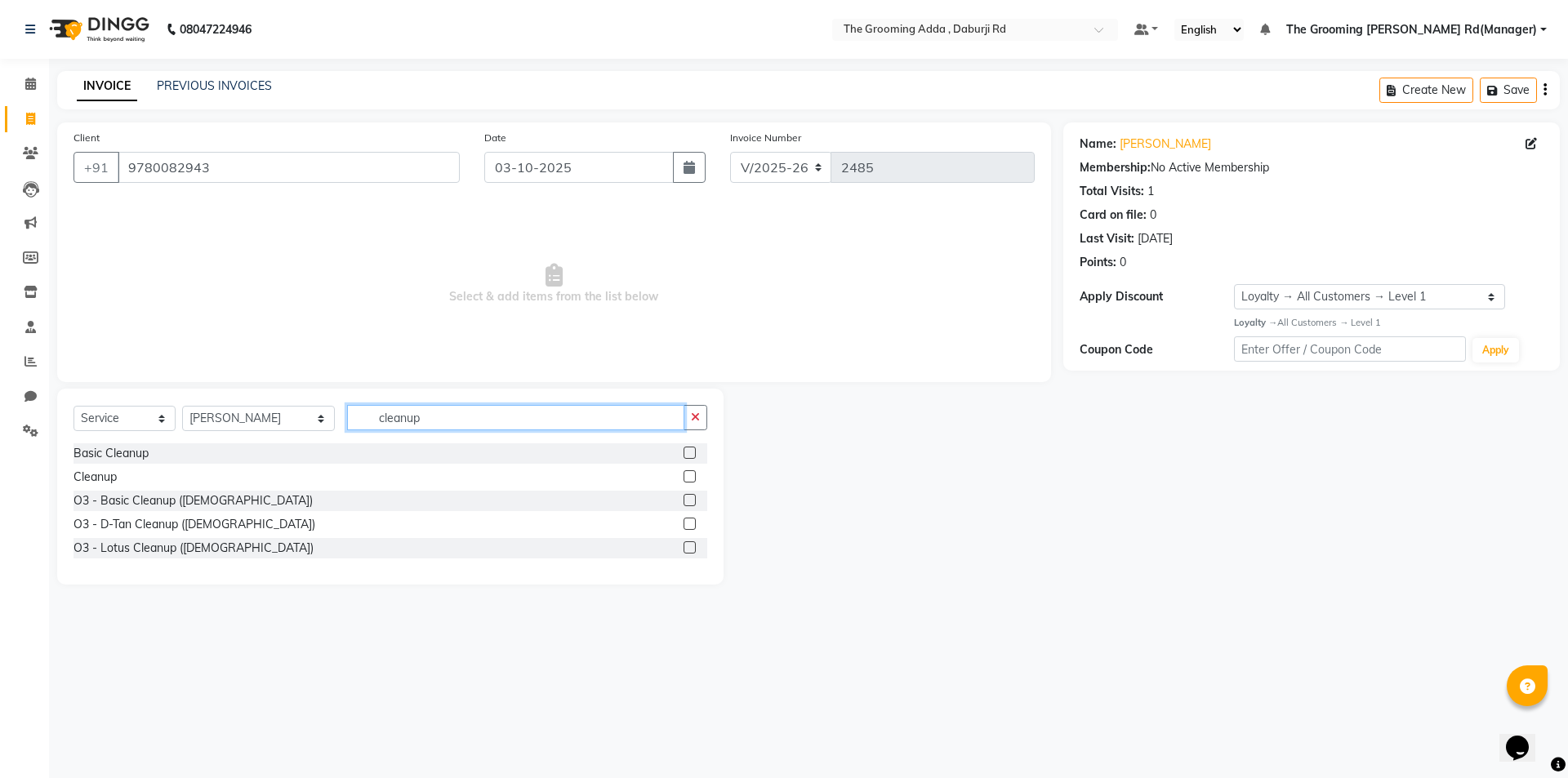
type input "cleanup"
click at [690, 446] on label at bounding box center [689, 452] width 12 height 12
click at [690, 448] on input "checkbox" at bounding box center [688, 453] width 10 height 10
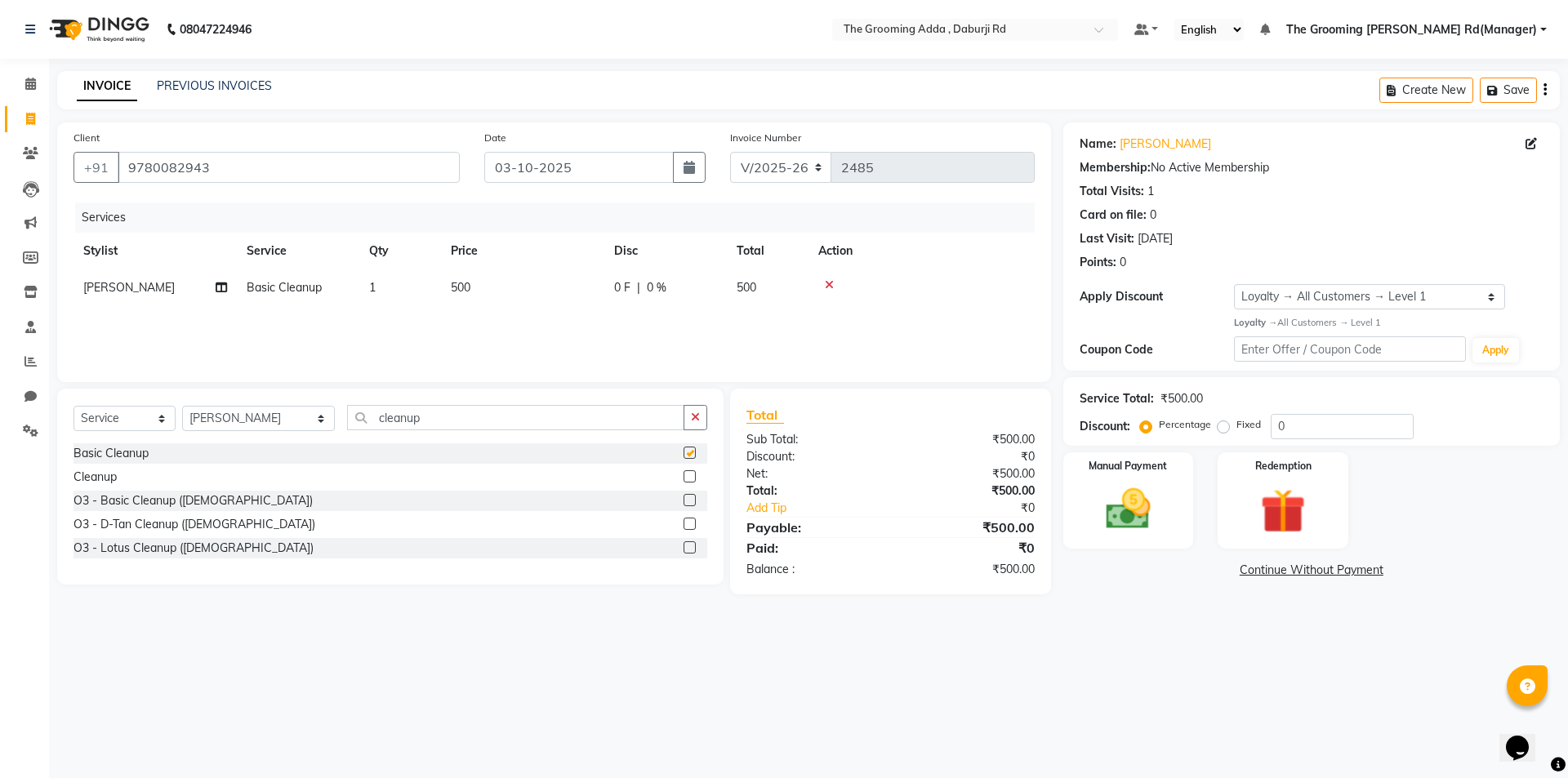
checkbox input "false"
drag, startPoint x: 427, startPoint y: 415, endPoint x: 343, endPoint y: 418, distance: 84.1
click at [347, 418] on input "cleanup" at bounding box center [515, 417] width 337 height 25
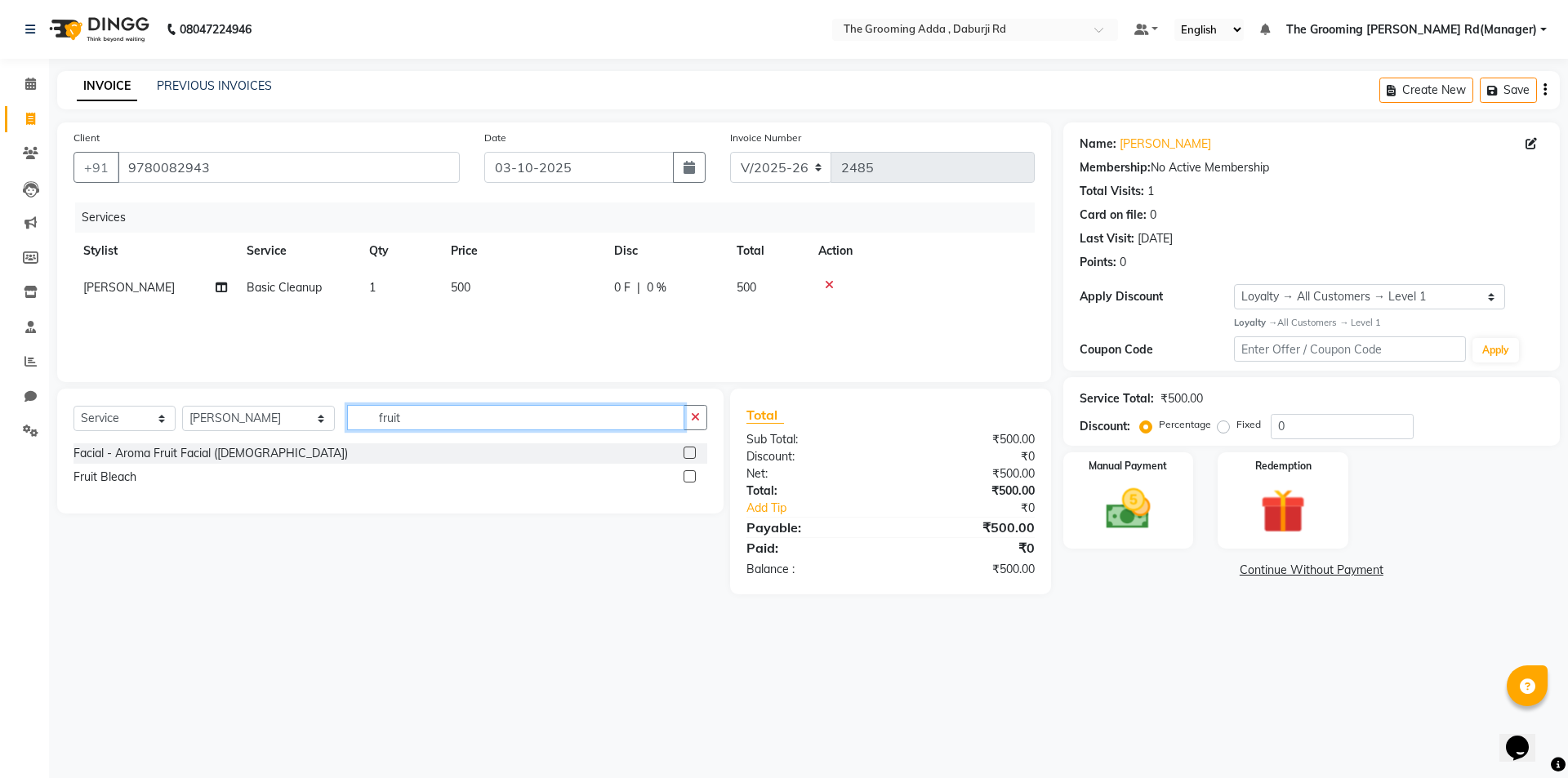
type input "fruit"
click at [688, 475] on label at bounding box center [689, 476] width 12 height 12
click at [688, 475] on input "checkbox" at bounding box center [688, 477] width 10 height 10
checkbox input "false"
click at [267, 418] on select "Select Stylist [PERSON_NAME] [PERSON_NAME] [PERSON_NAME] [PERSON_NAME] [PERSON_…" at bounding box center [259, 418] width 153 height 25
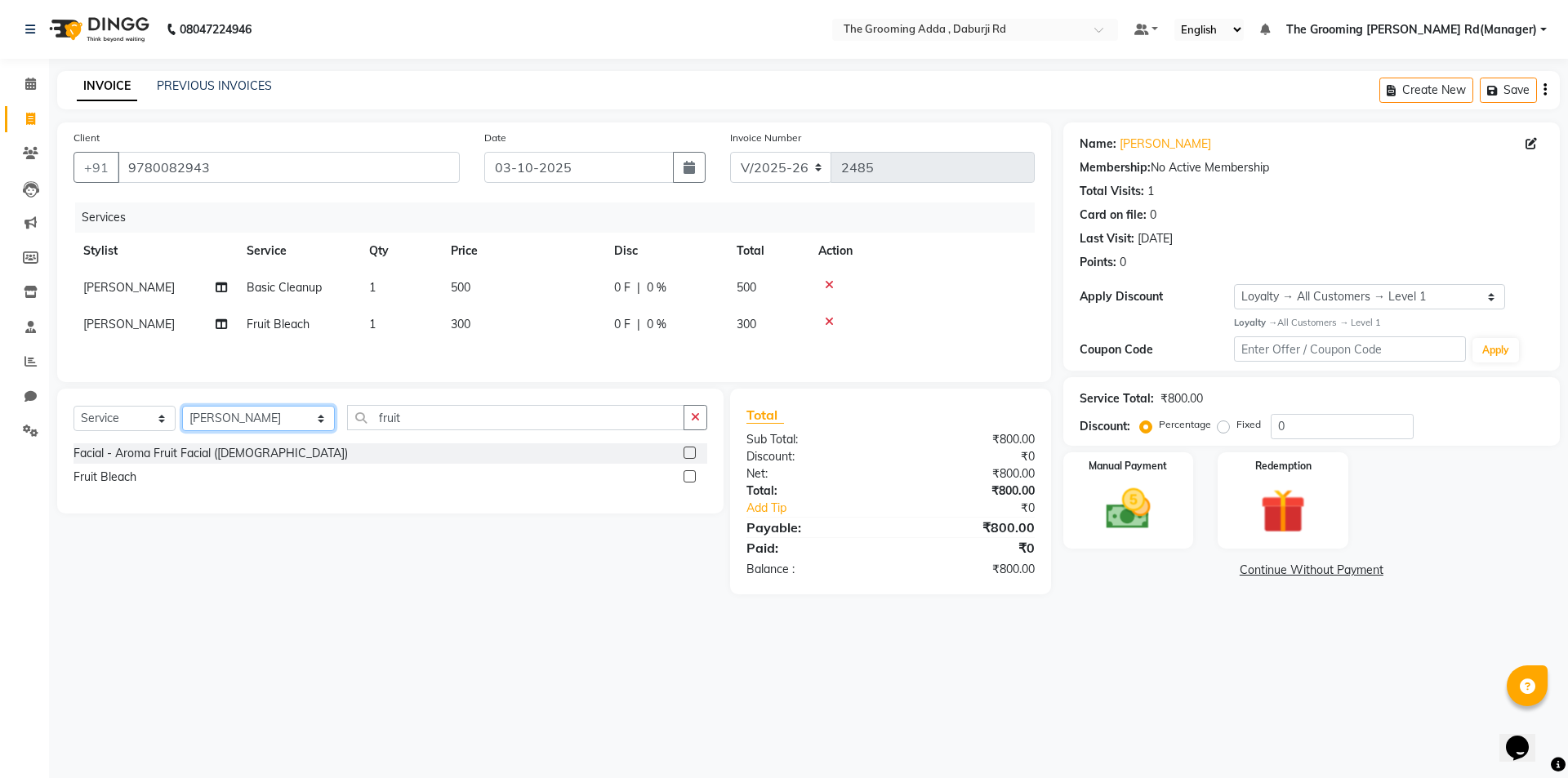
select select "79351"
click at [182, 408] on select "Select Stylist [PERSON_NAME] [PERSON_NAME] [PERSON_NAME] [PERSON_NAME] [PERSON_…" at bounding box center [259, 418] width 153 height 25
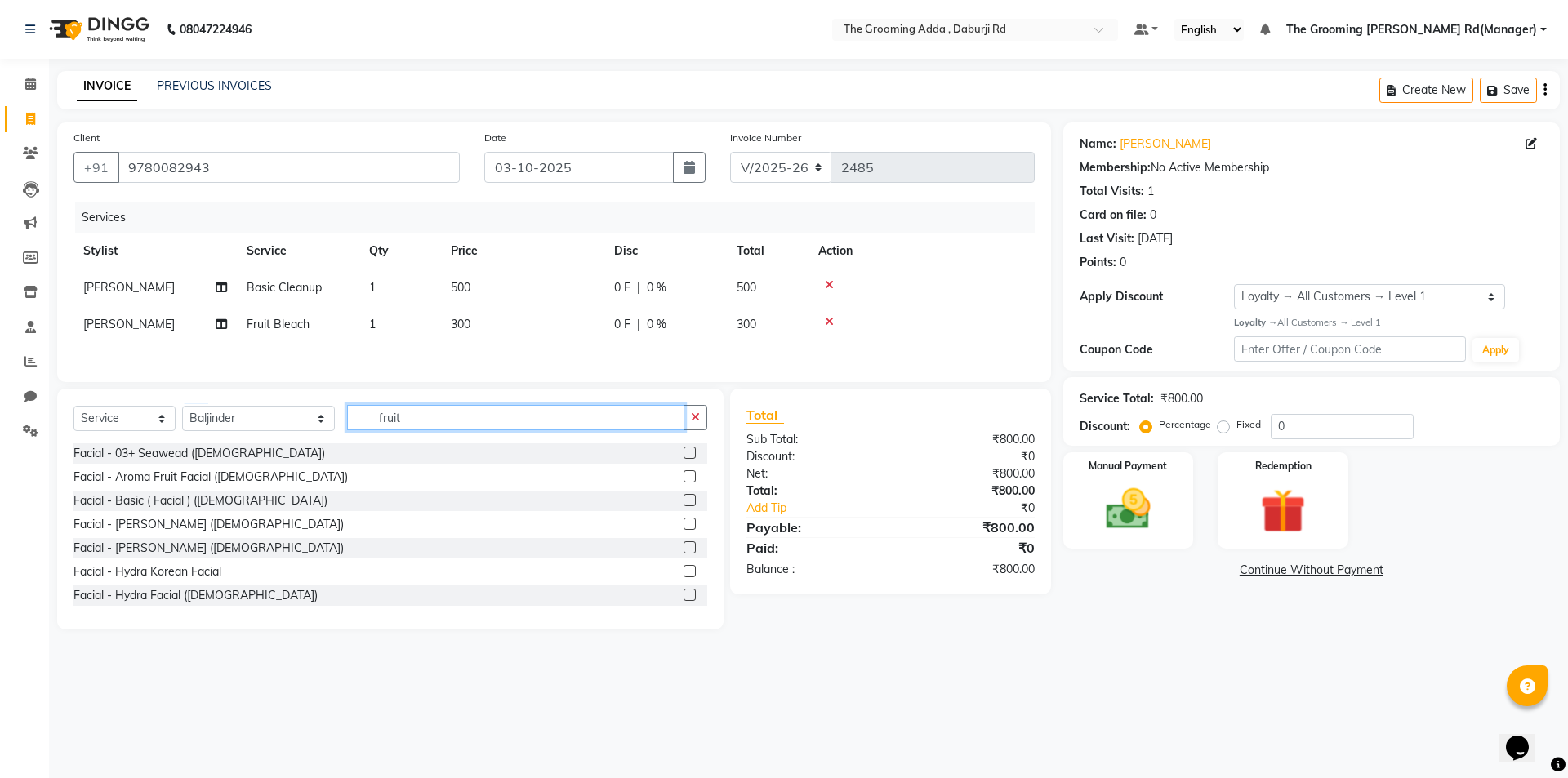
drag, startPoint x: 380, startPoint y: 423, endPoint x: 327, endPoint y: 429, distance: 53.3
click at [327, 429] on div "Select Service Product Membership Package Voucher Prepaid Gift Card Select Styl…" at bounding box center [390, 424] width 634 height 38
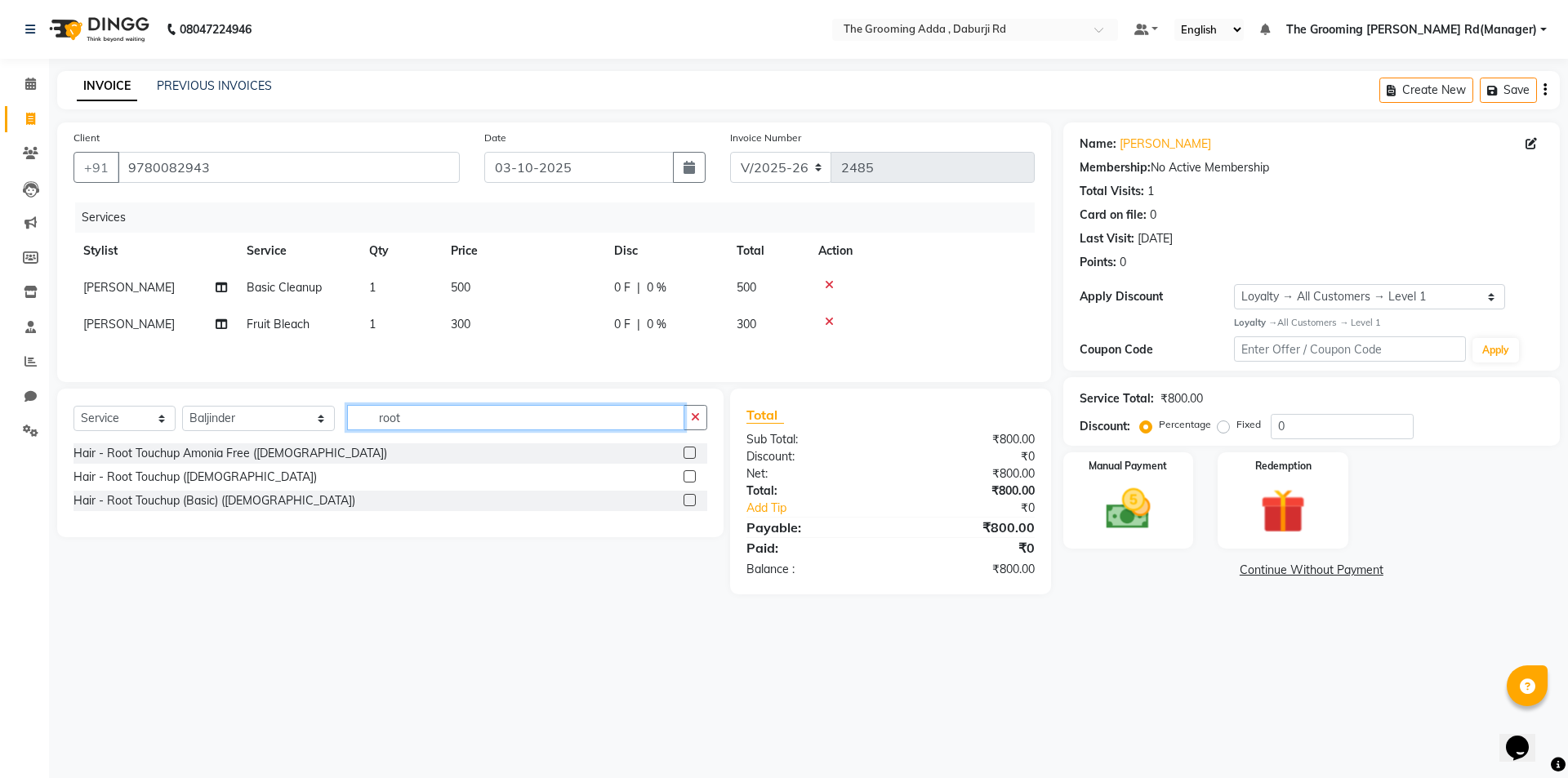
type input "root"
click at [690, 481] on label at bounding box center [689, 476] width 12 height 12
click at [690, 481] on input "checkbox" at bounding box center [688, 477] width 10 height 10
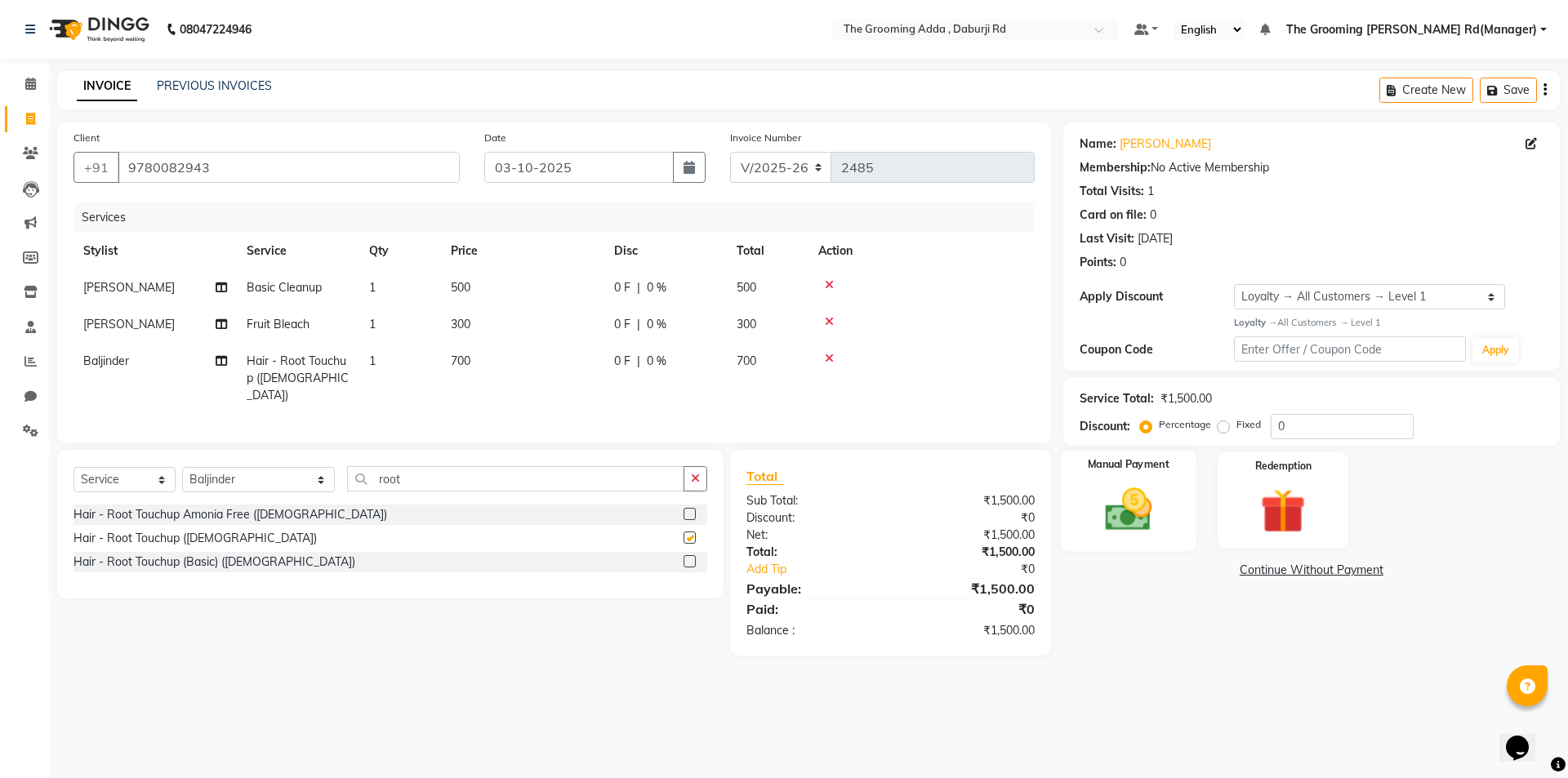
checkbox input "false"
click at [1141, 478] on div "Manual Payment" at bounding box center [1127, 500] width 136 height 100
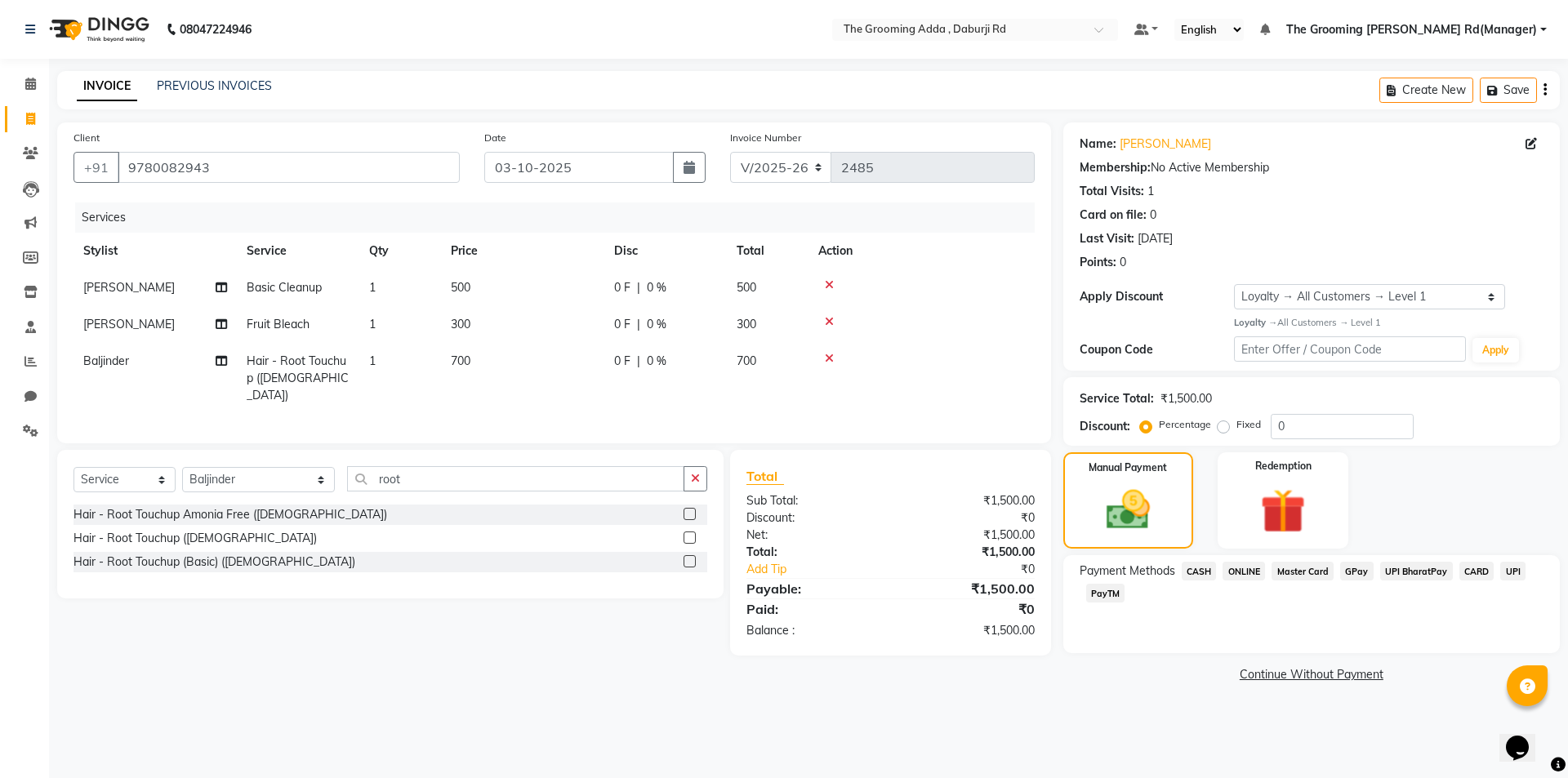
click at [1251, 576] on span "ONLINE" at bounding box center [1243, 571] width 42 height 19
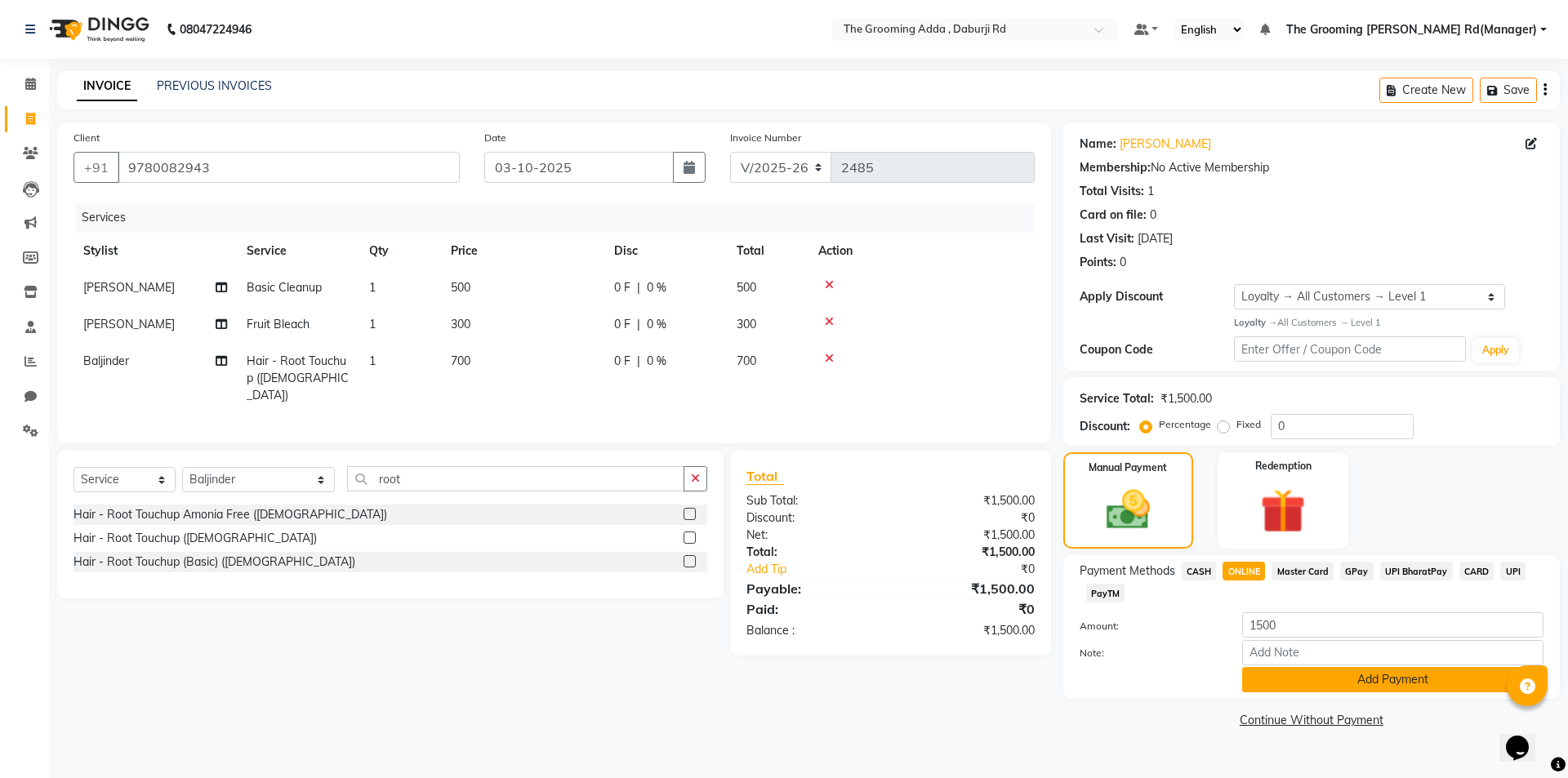
click at [1282, 686] on button "Add Payment" at bounding box center [1392, 679] width 301 height 25
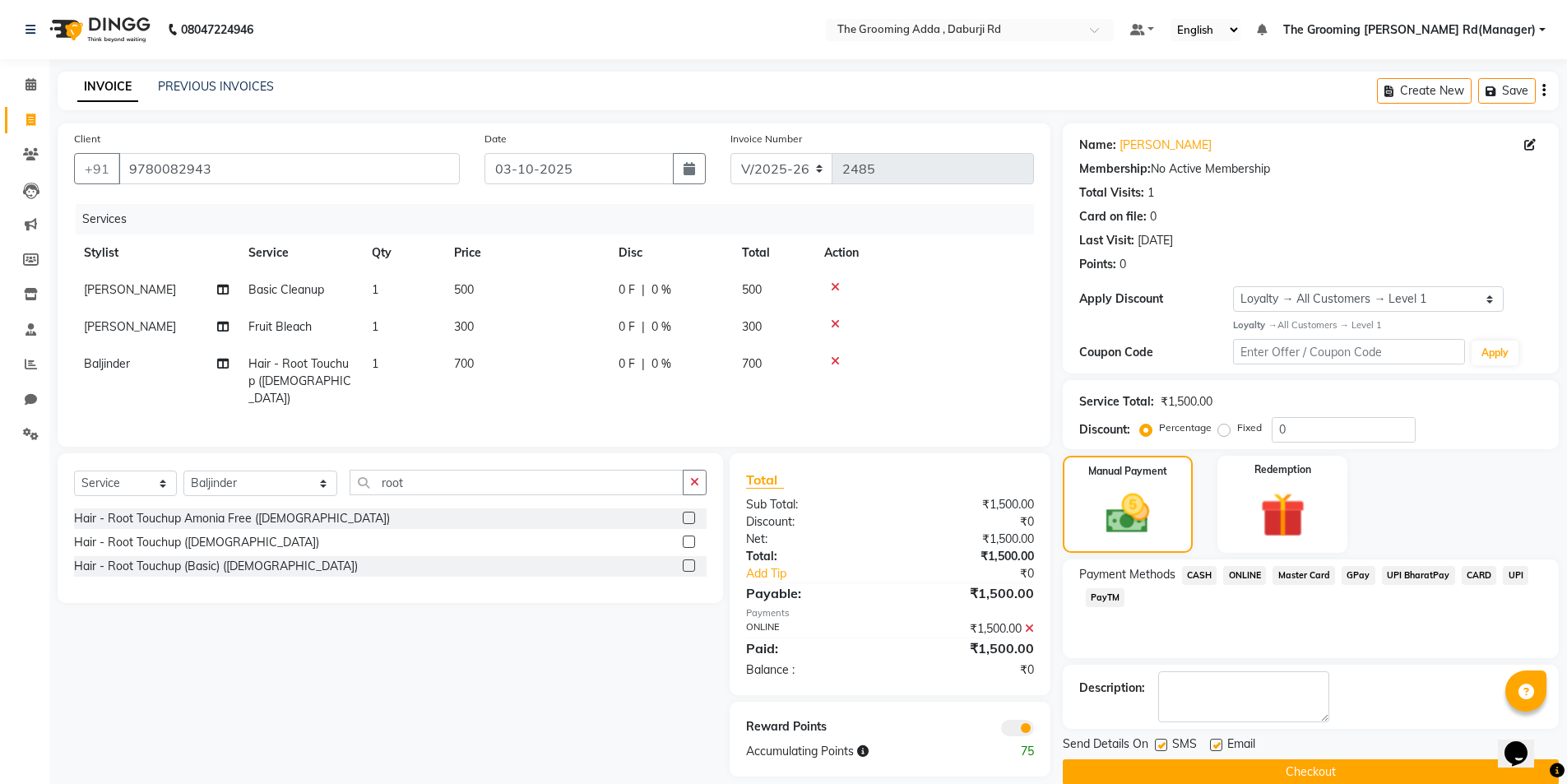
drag, startPoint x: 1215, startPoint y: 747, endPoint x: 1189, endPoint y: 745, distance: 26.1
click at [1215, 745] on label at bounding box center [1217, 745] width 12 height 12
click at [1215, 745] on input "checkbox" at bounding box center [1216, 746] width 10 height 10
checkbox input "false"
click at [1162, 745] on label at bounding box center [1161, 745] width 12 height 12
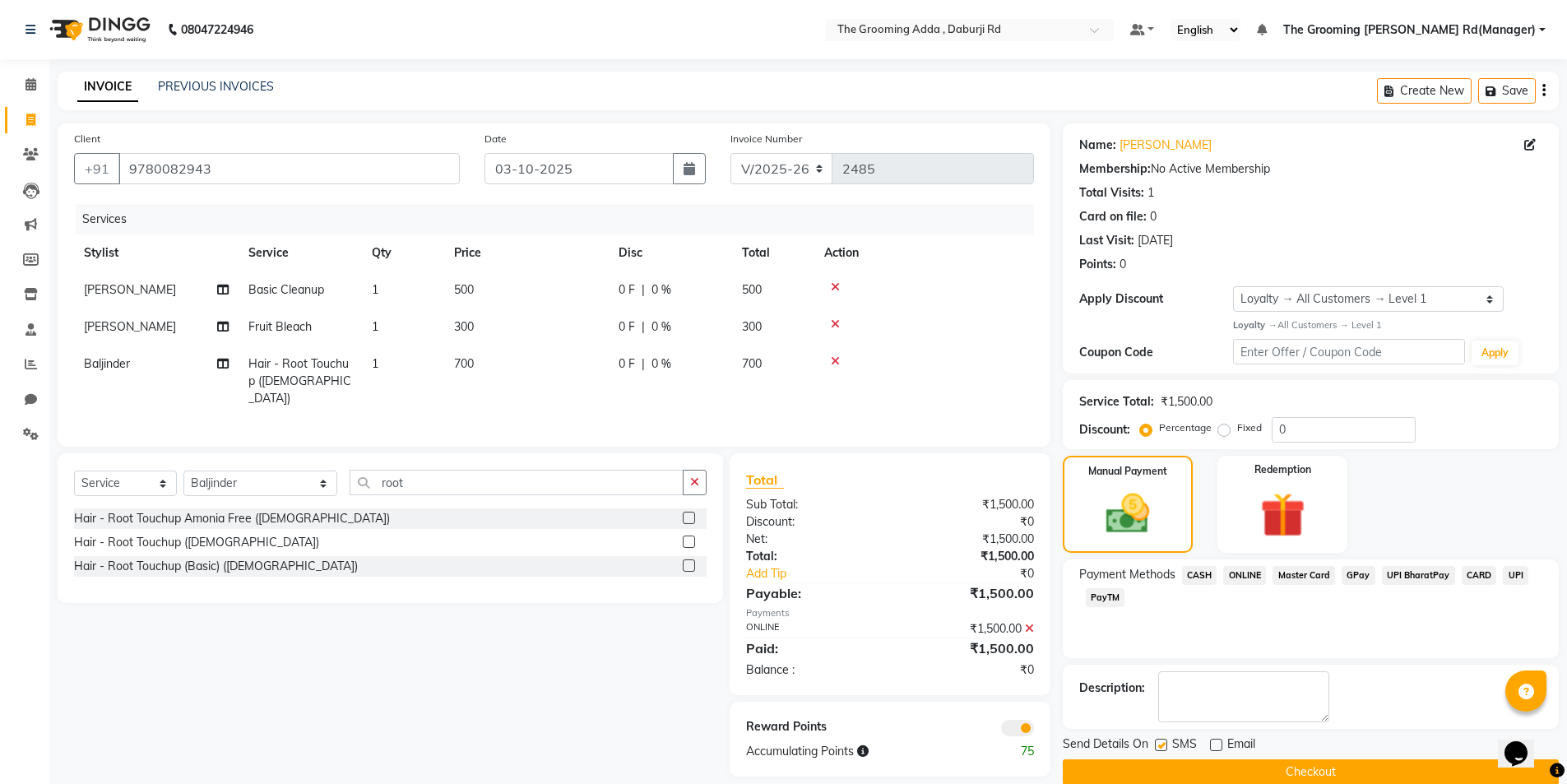
click at [1162, 745] on input "checkbox" at bounding box center [1160, 746] width 10 height 10
checkbox input "false"
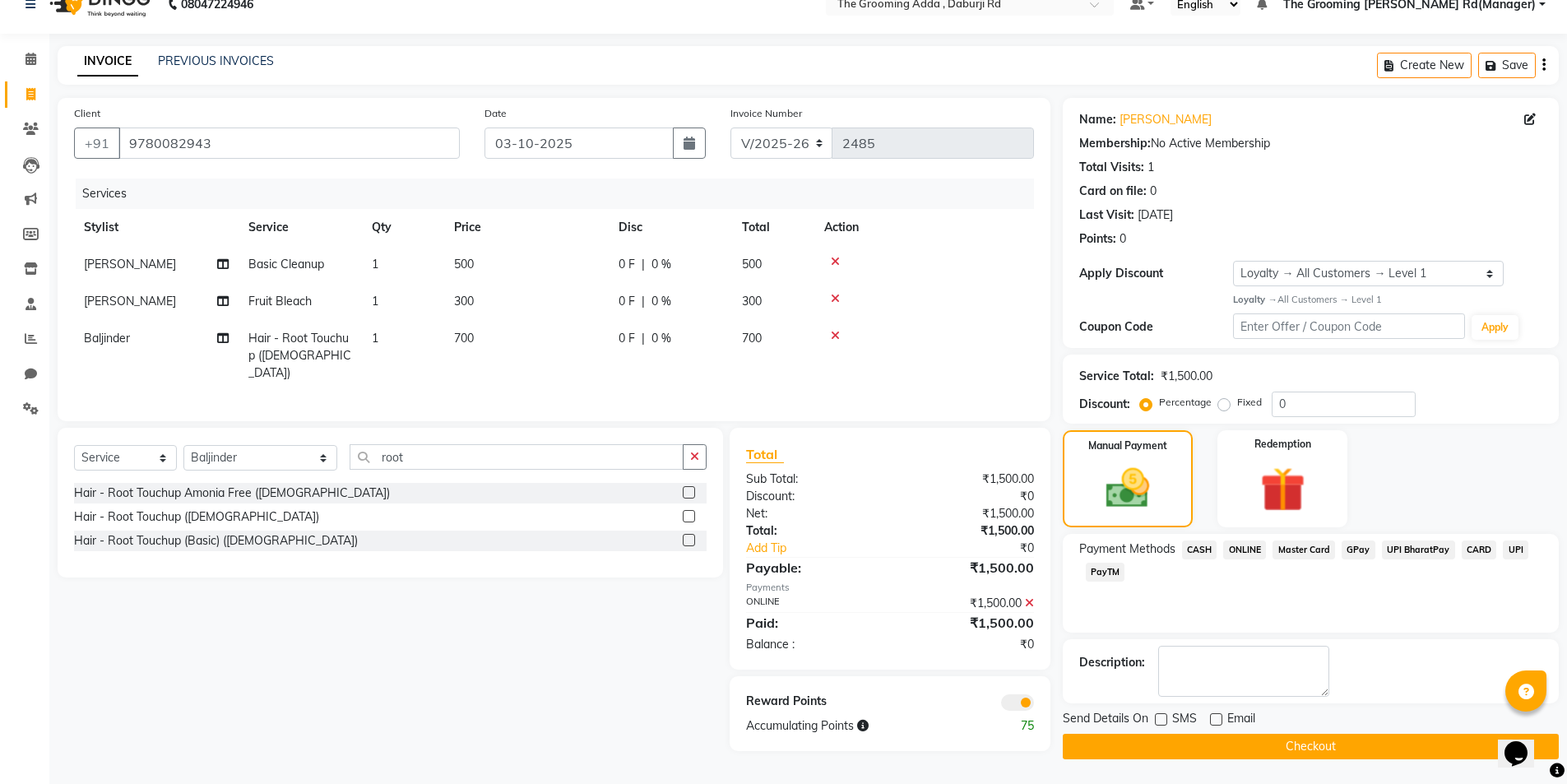
click at [1212, 752] on button "Checkout" at bounding box center [1311, 746] width 496 height 25
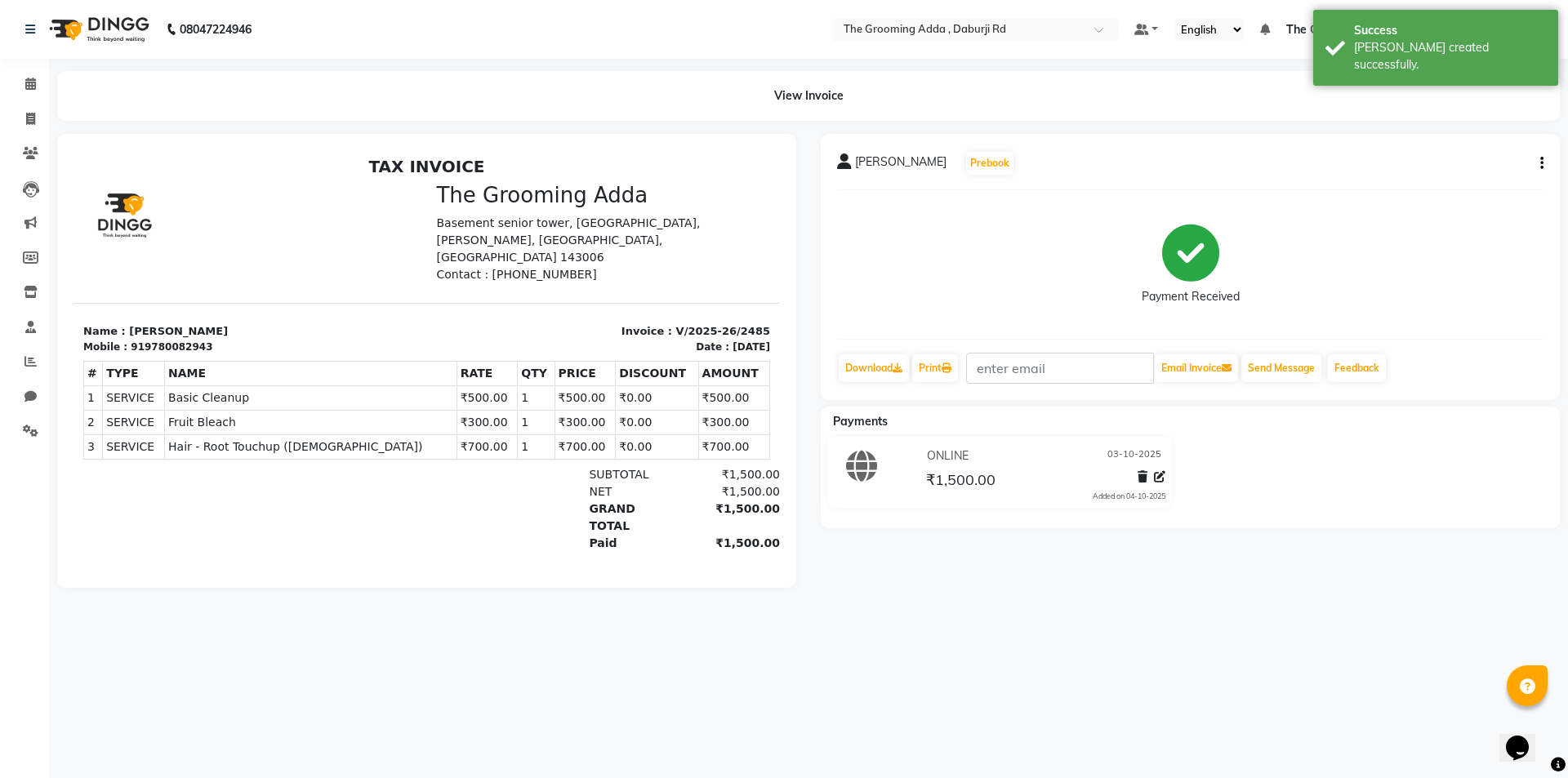
select select "service"
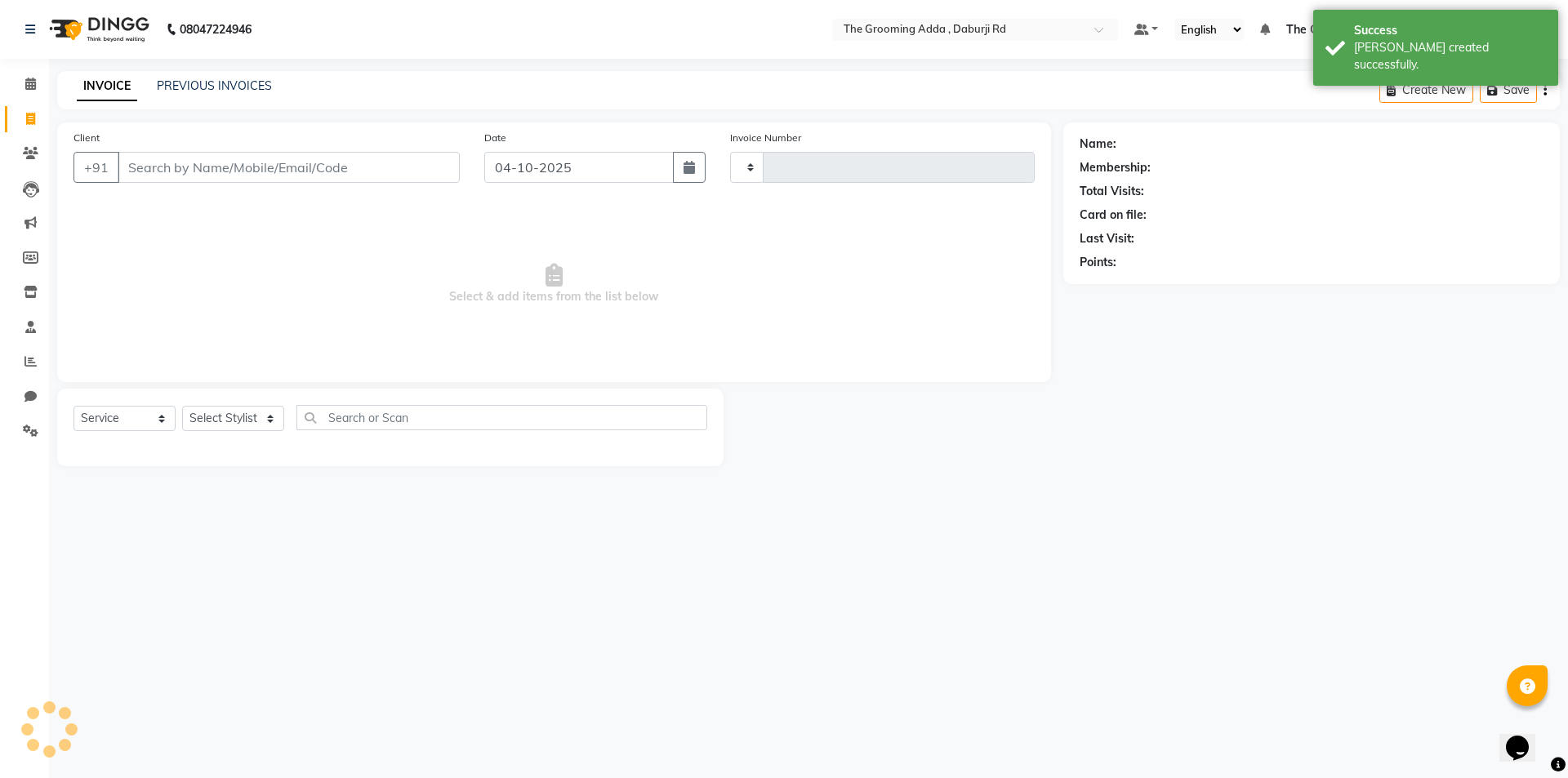
type input "2486"
select select "8001"
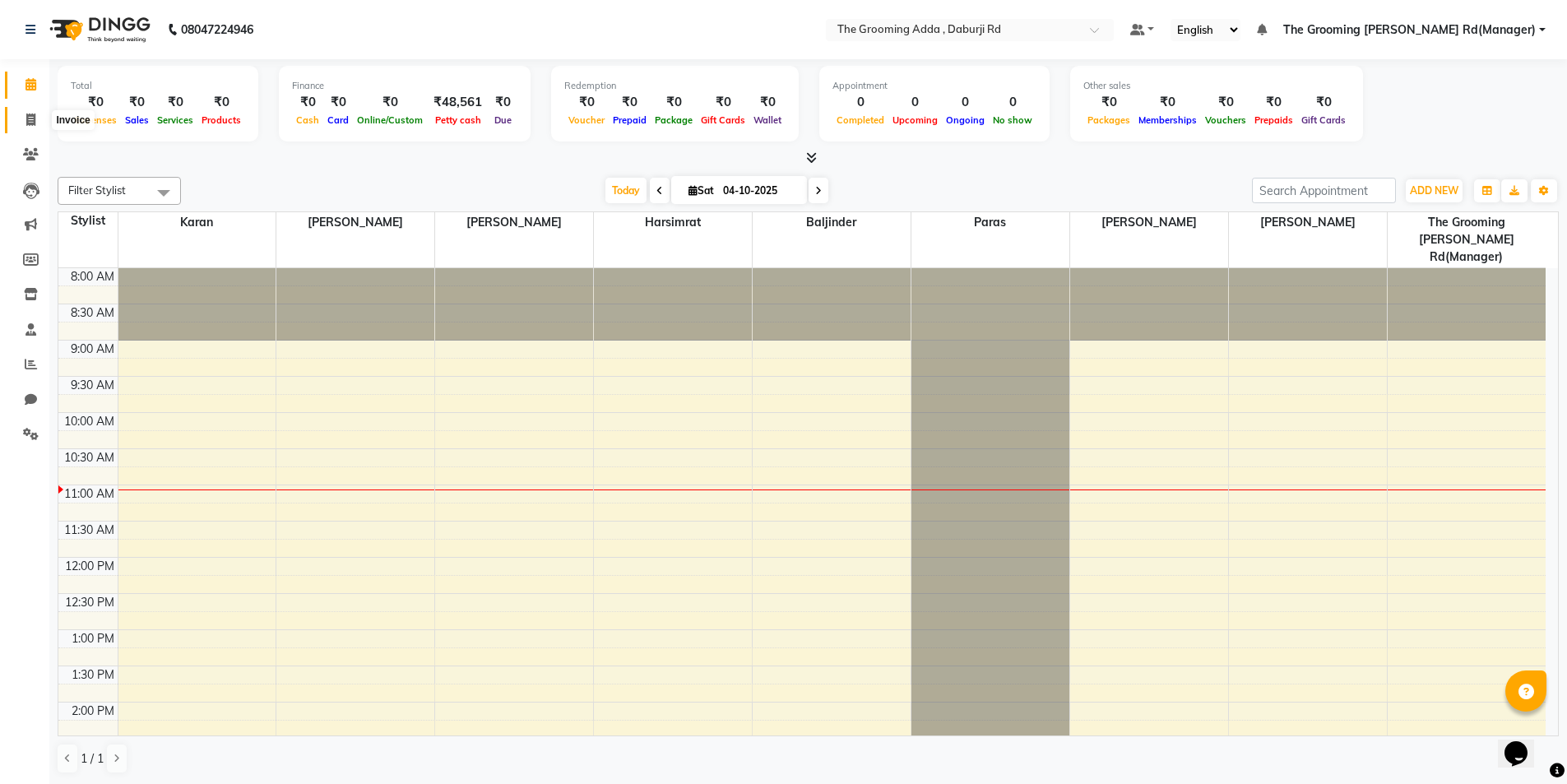
click at [27, 117] on icon at bounding box center [31, 119] width 9 height 12
select select "service"
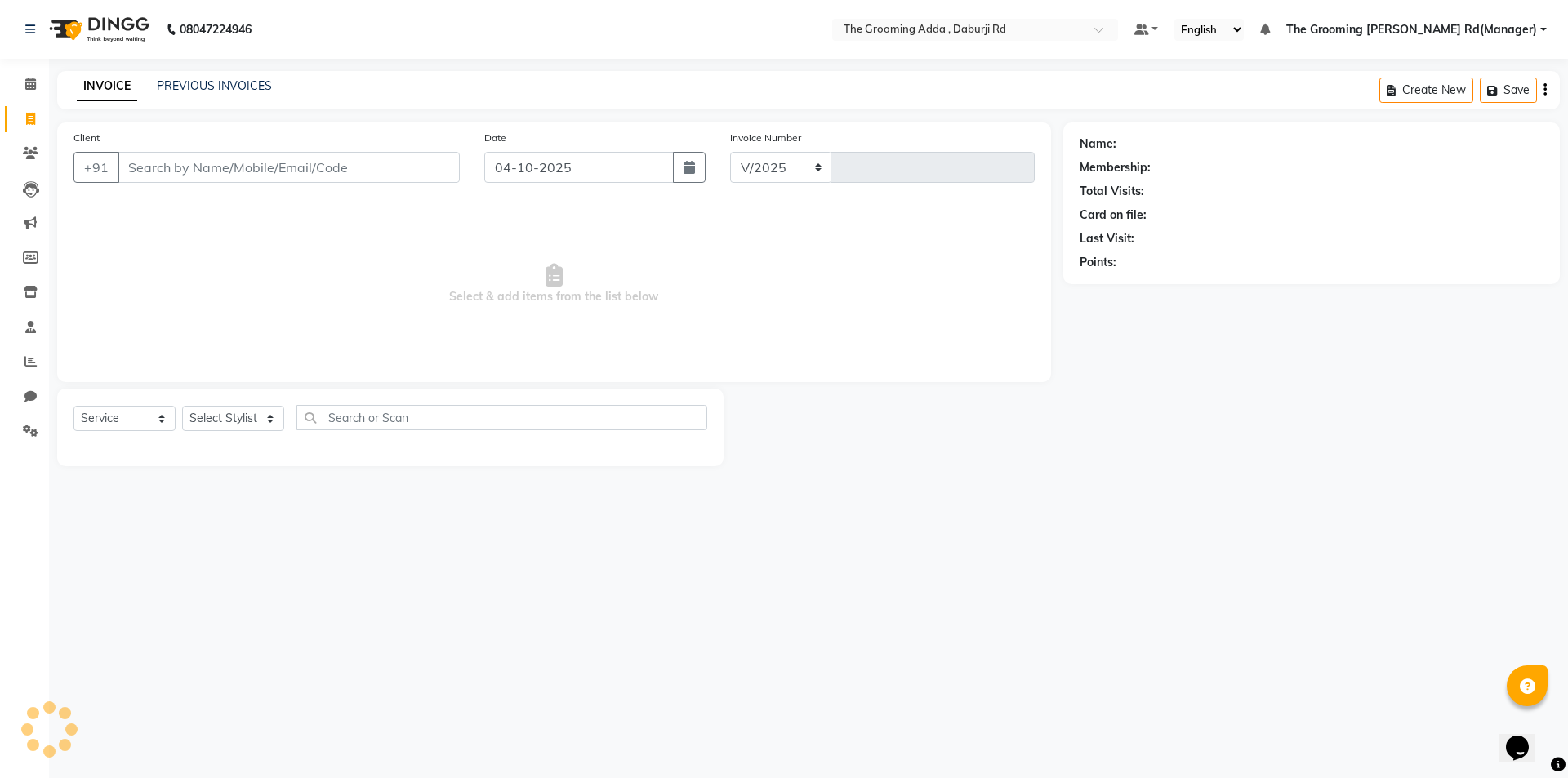
select select "8001"
type input "2486"
drag, startPoint x: 178, startPoint y: 175, endPoint x: 164, endPoint y: 169, distance: 15.2
click at [180, 175] on input "Client" at bounding box center [289, 168] width 342 height 31
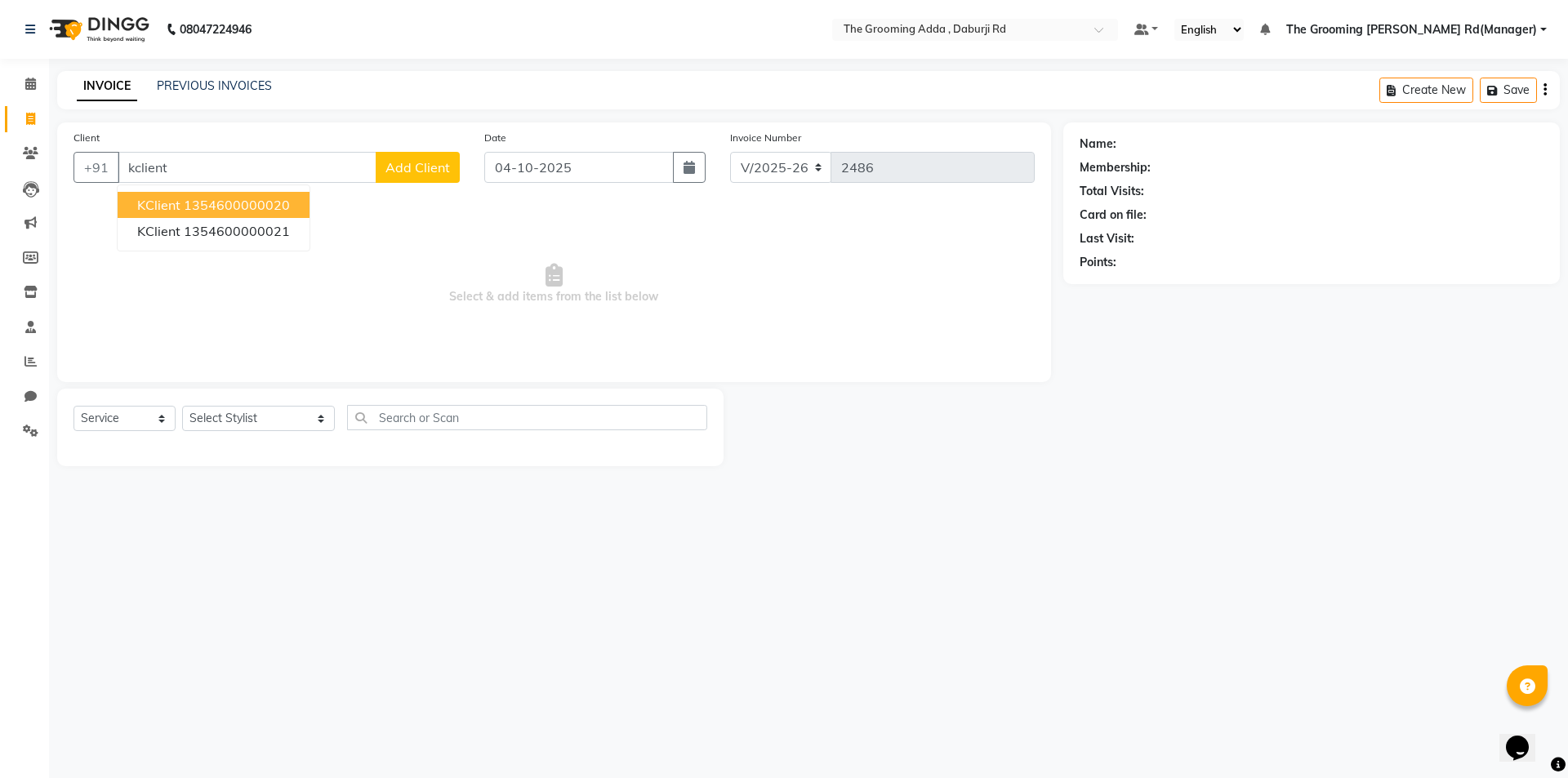
click at [191, 201] on ngb-highlight "1354600000020" at bounding box center [236, 205] width 106 height 16
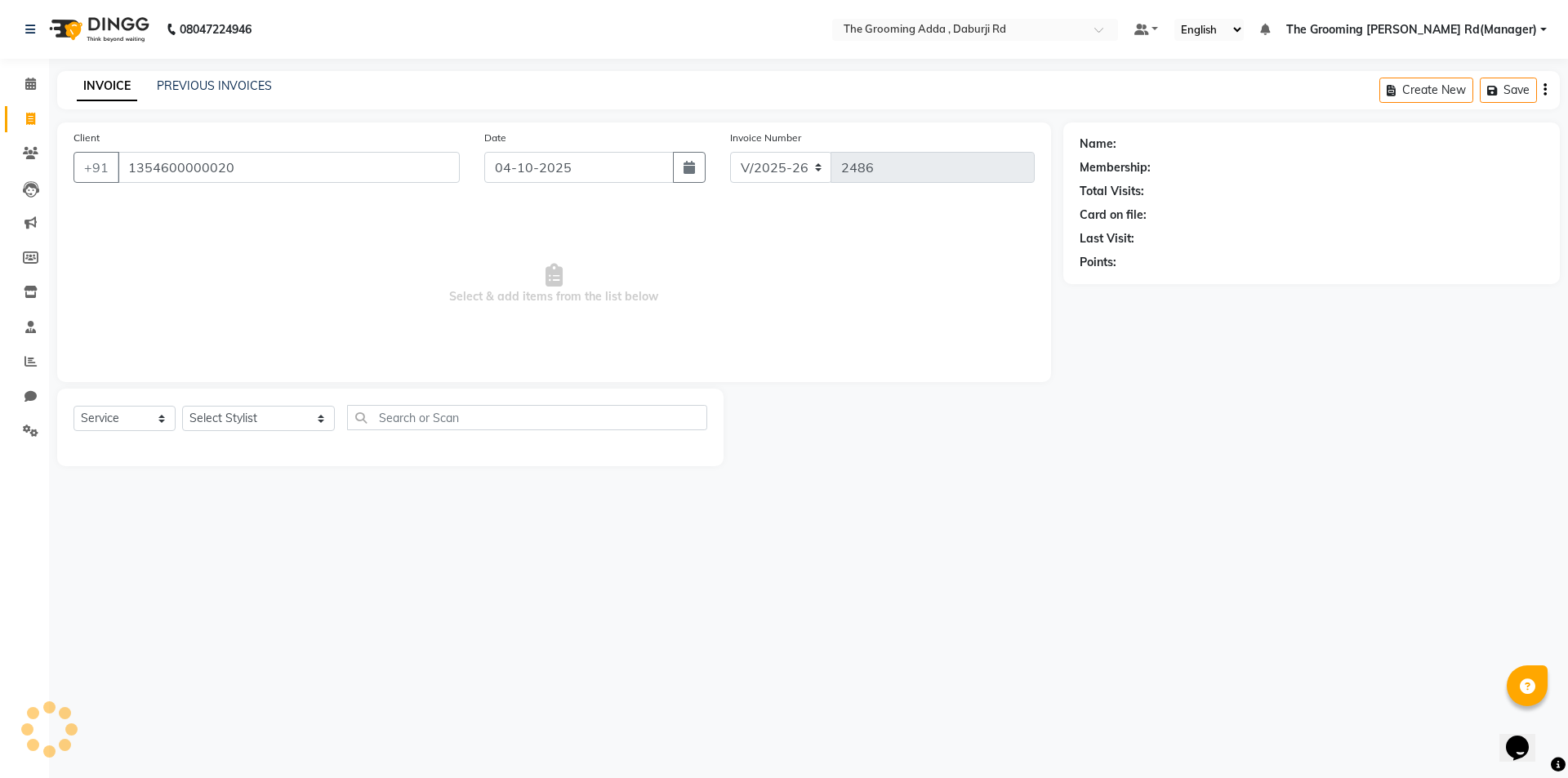
type input "1354600000020"
click at [214, 421] on select "Select Stylist [PERSON_NAME] [PERSON_NAME] [PERSON_NAME] [PERSON_NAME] [PERSON_…" at bounding box center [259, 418] width 153 height 25
select select "1: Object"
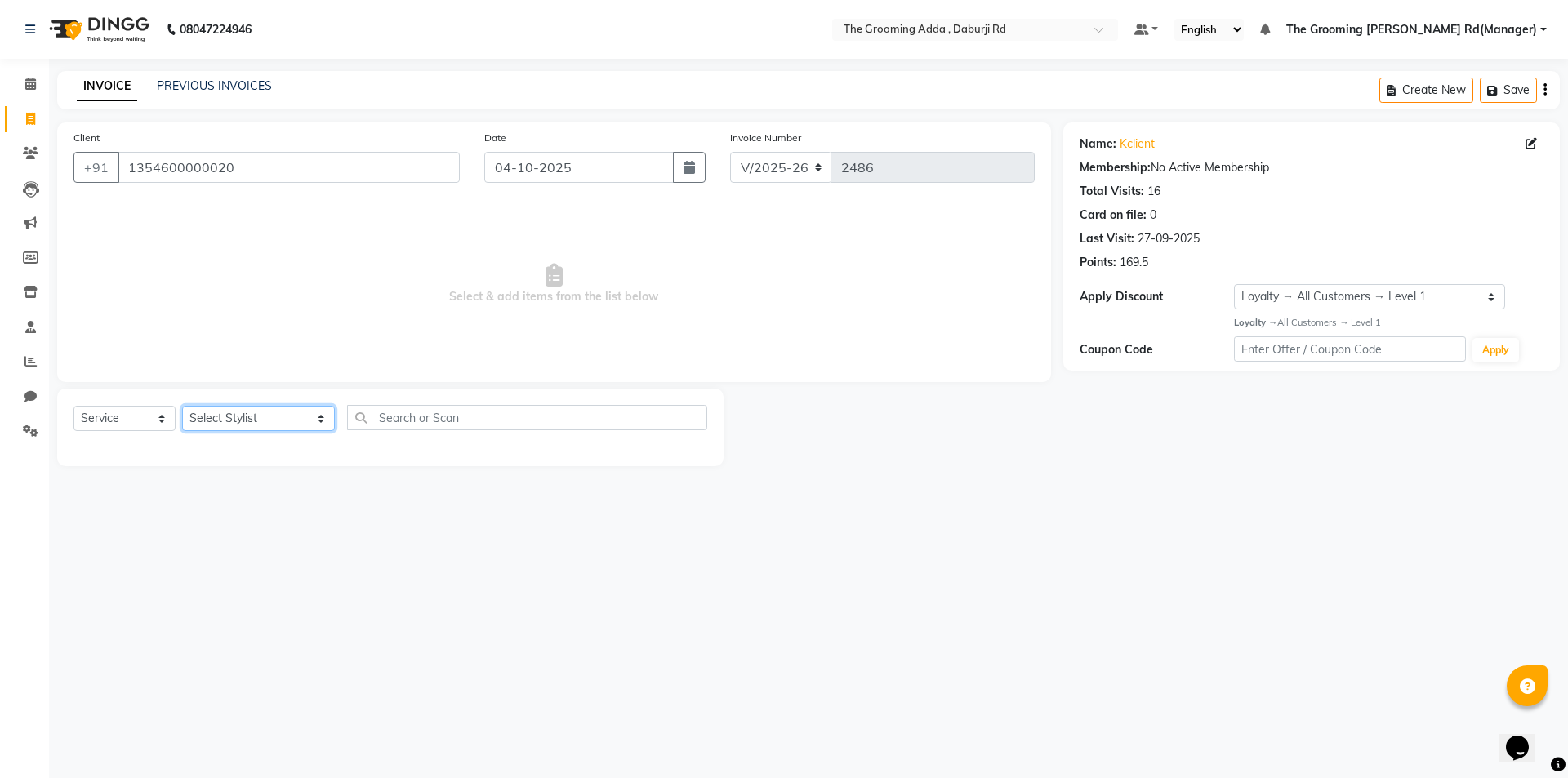
select select "79344"
click at [182, 405] on select "Select Stylist [PERSON_NAME] [PERSON_NAME] [PERSON_NAME] [PERSON_NAME] [PERSON_…" at bounding box center [259, 418] width 153 height 25
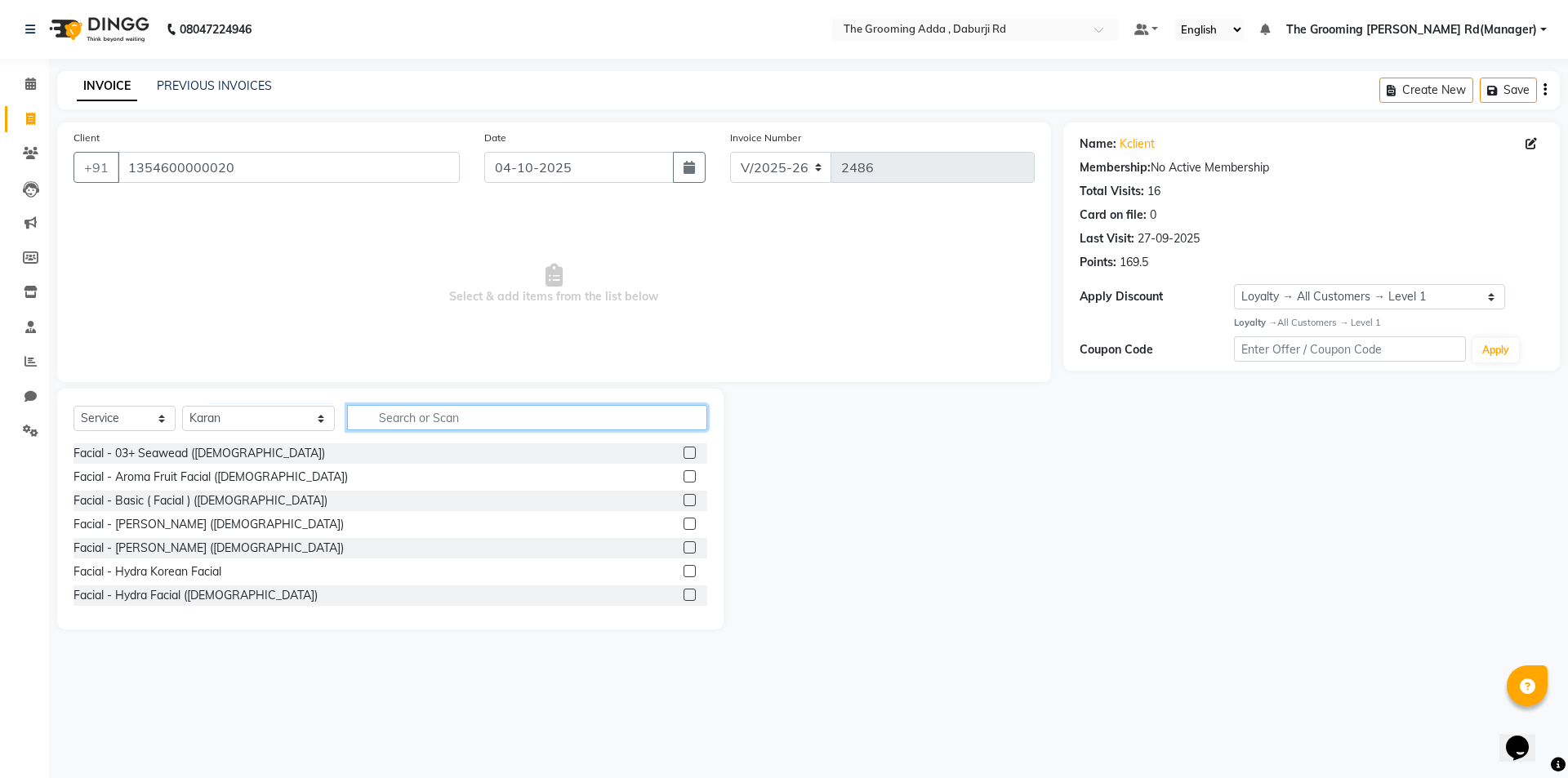
click at [503, 428] on input "text" at bounding box center [527, 417] width 360 height 25
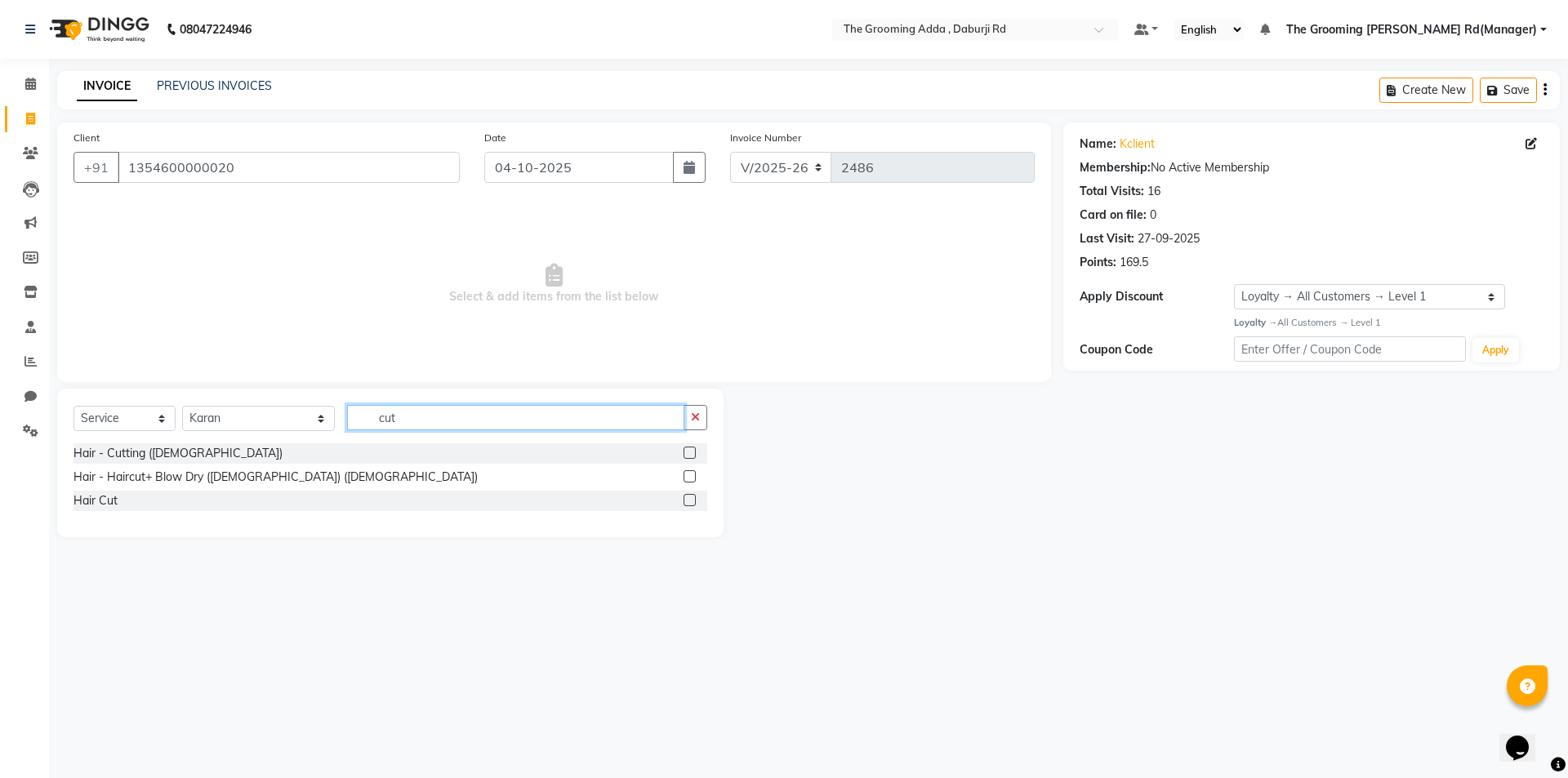
type input "cut"
click at [689, 497] on label at bounding box center [689, 500] width 12 height 12
click at [689, 497] on input "checkbox" at bounding box center [688, 501] width 10 height 10
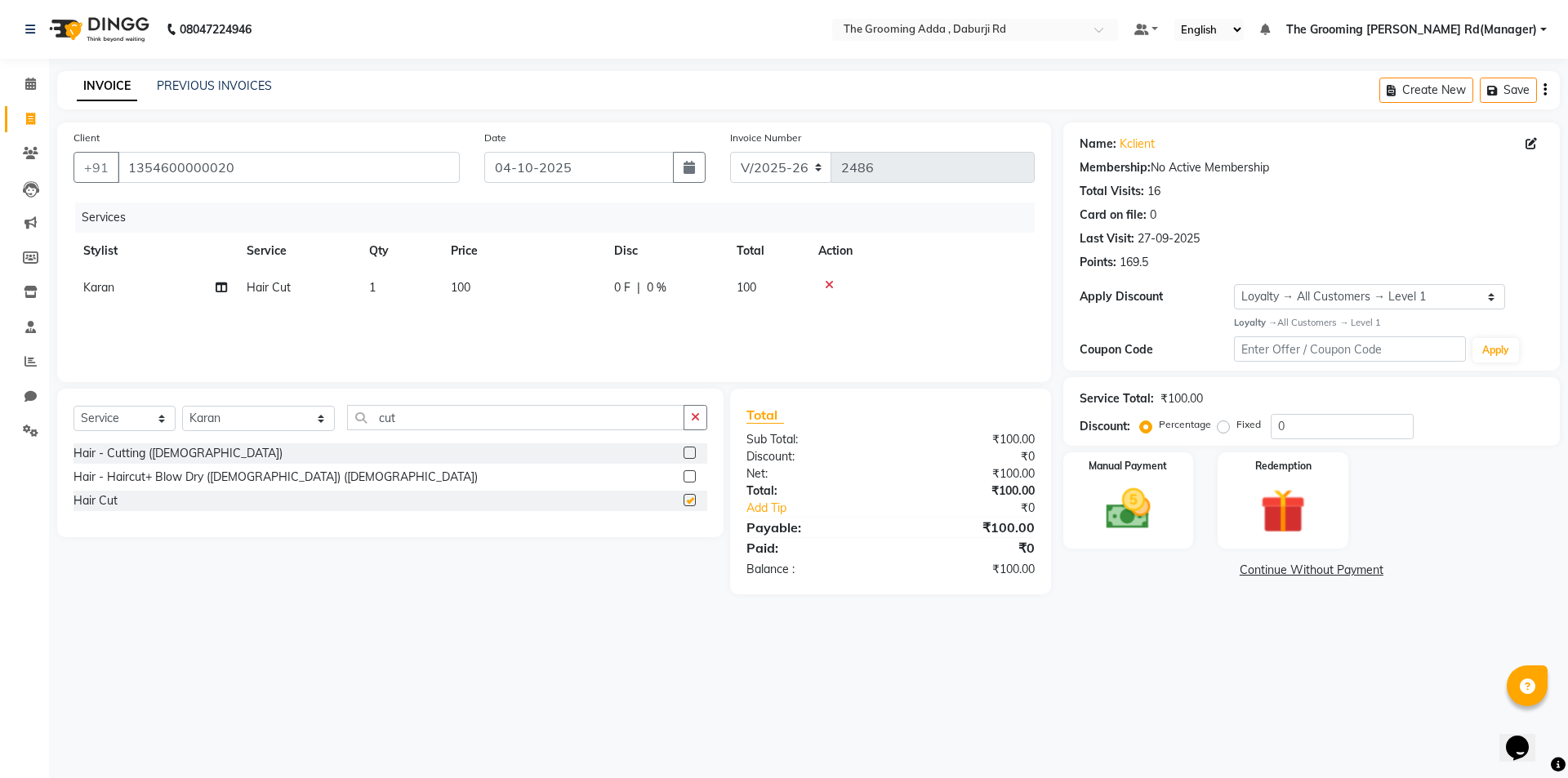
checkbox input "false"
drag, startPoint x: 387, startPoint y: 418, endPoint x: 317, endPoint y: 423, distance: 70.2
click at [317, 423] on div "Select Service Product Membership Package Voucher Prepaid Gift Card Select Styl…" at bounding box center [390, 424] width 634 height 38
type input "bea"
click at [688, 448] on label at bounding box center [689, 452] width 12 height 12
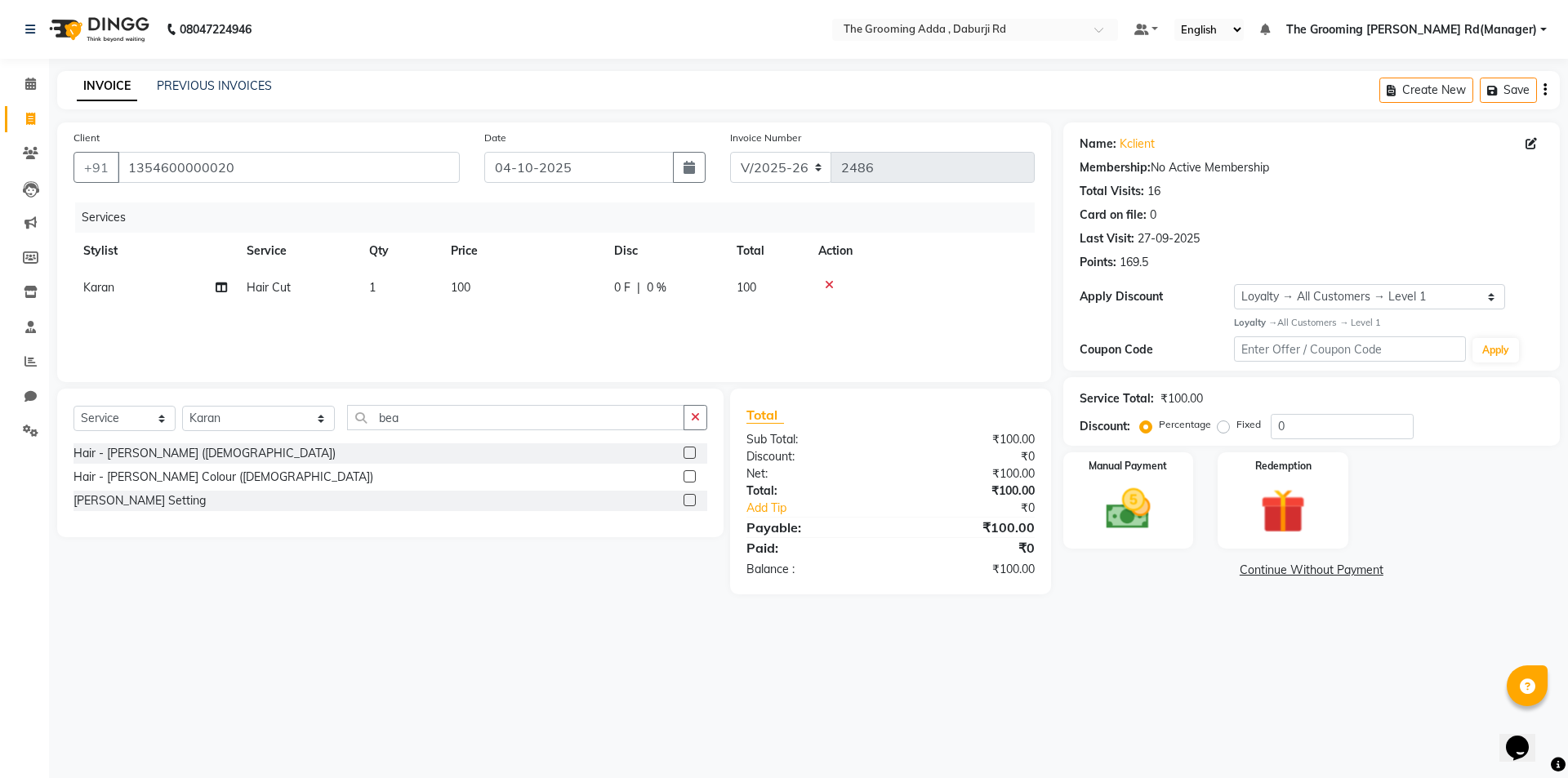
click at [688, 448] on input "checkbox" at bounding box center [688, 453] width 10 height 10
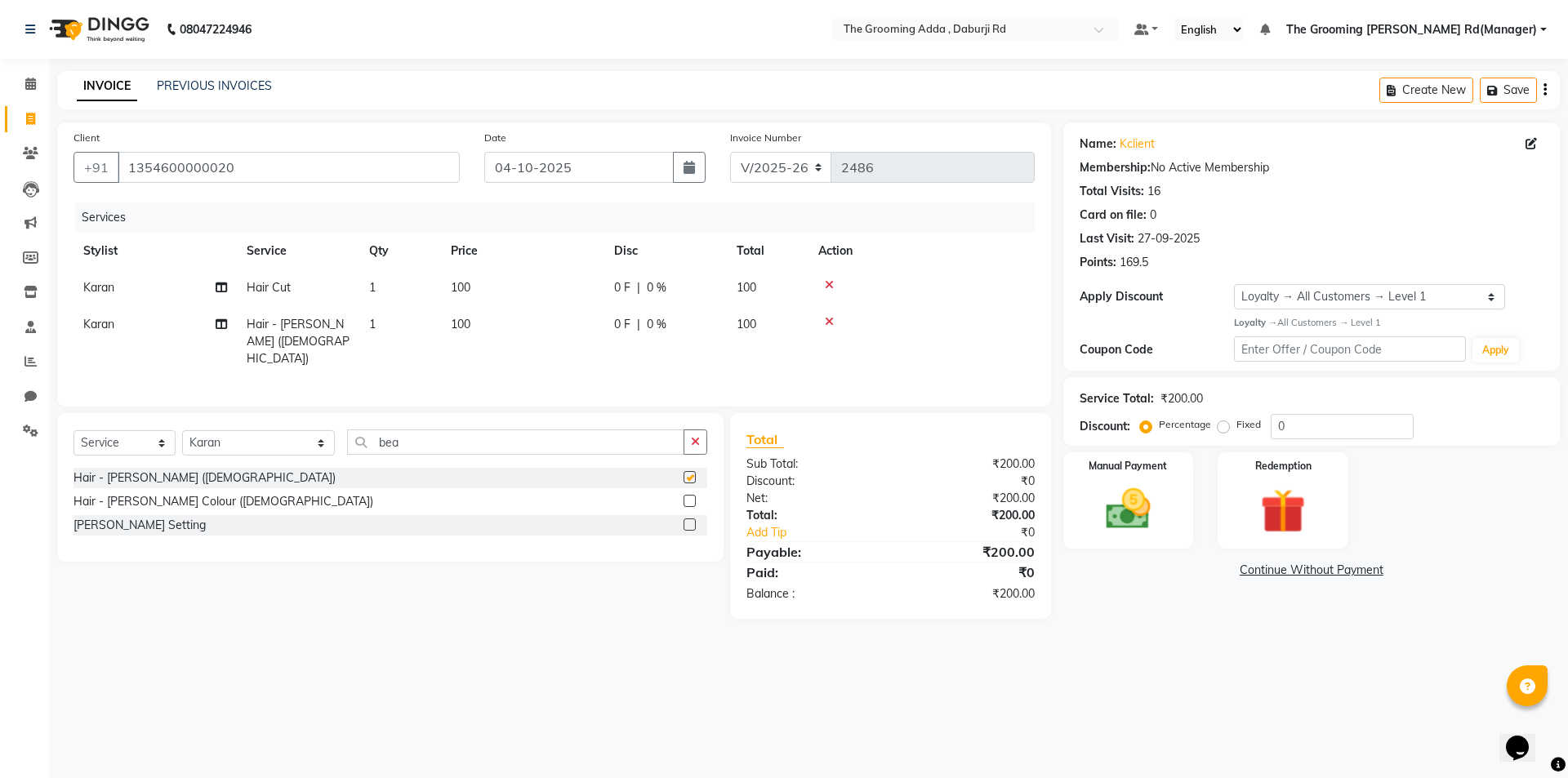
checkbox input "false"
click at [667, 168] on input "04-10-2025" at bounding box center [579, 168] width 190 height 31
select select "10"
select select "2025"
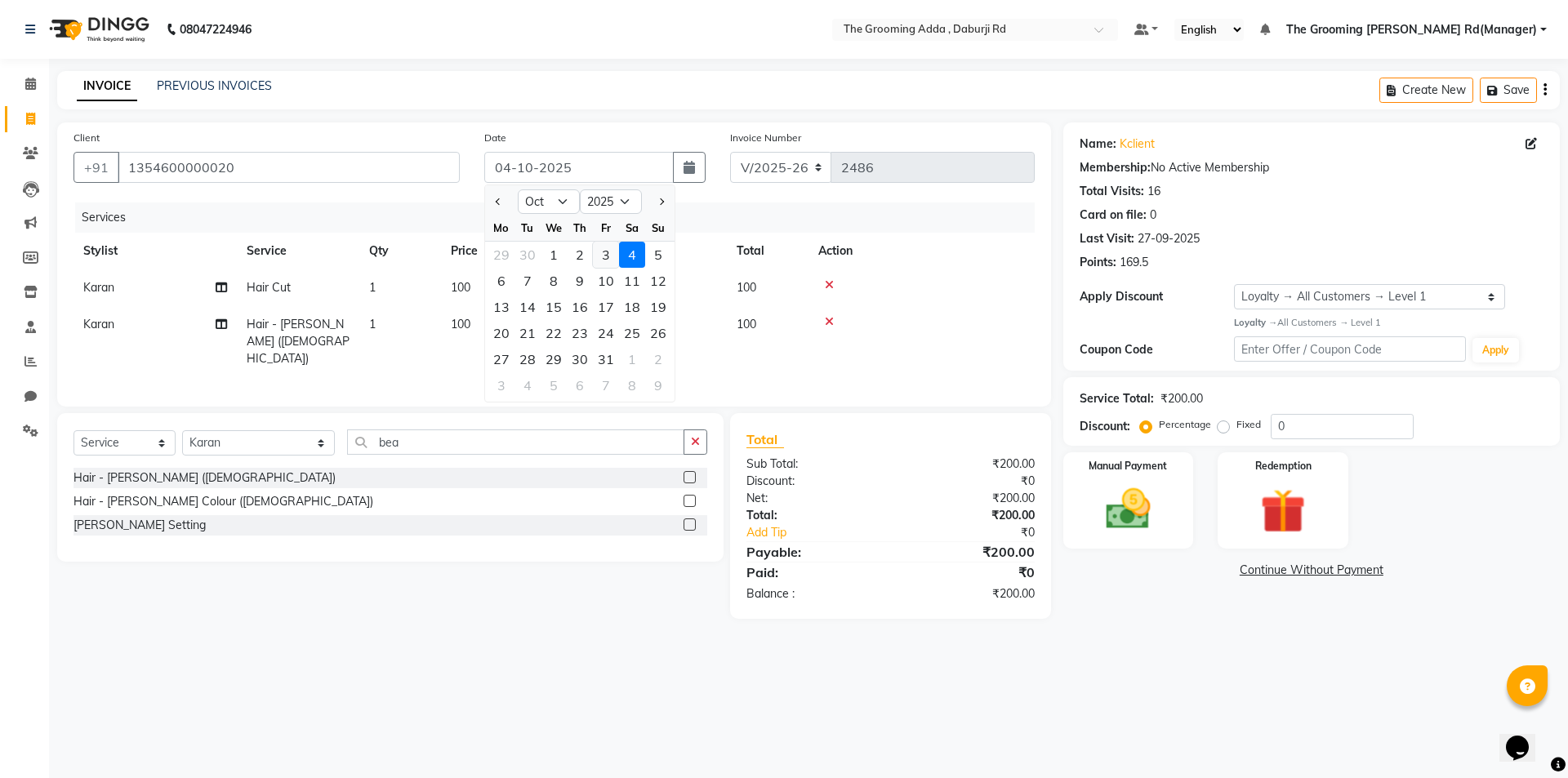
click at [606, 256] on div "3" at bounding box center [605, 254] width 26 height 26
type input "03-10-2025"
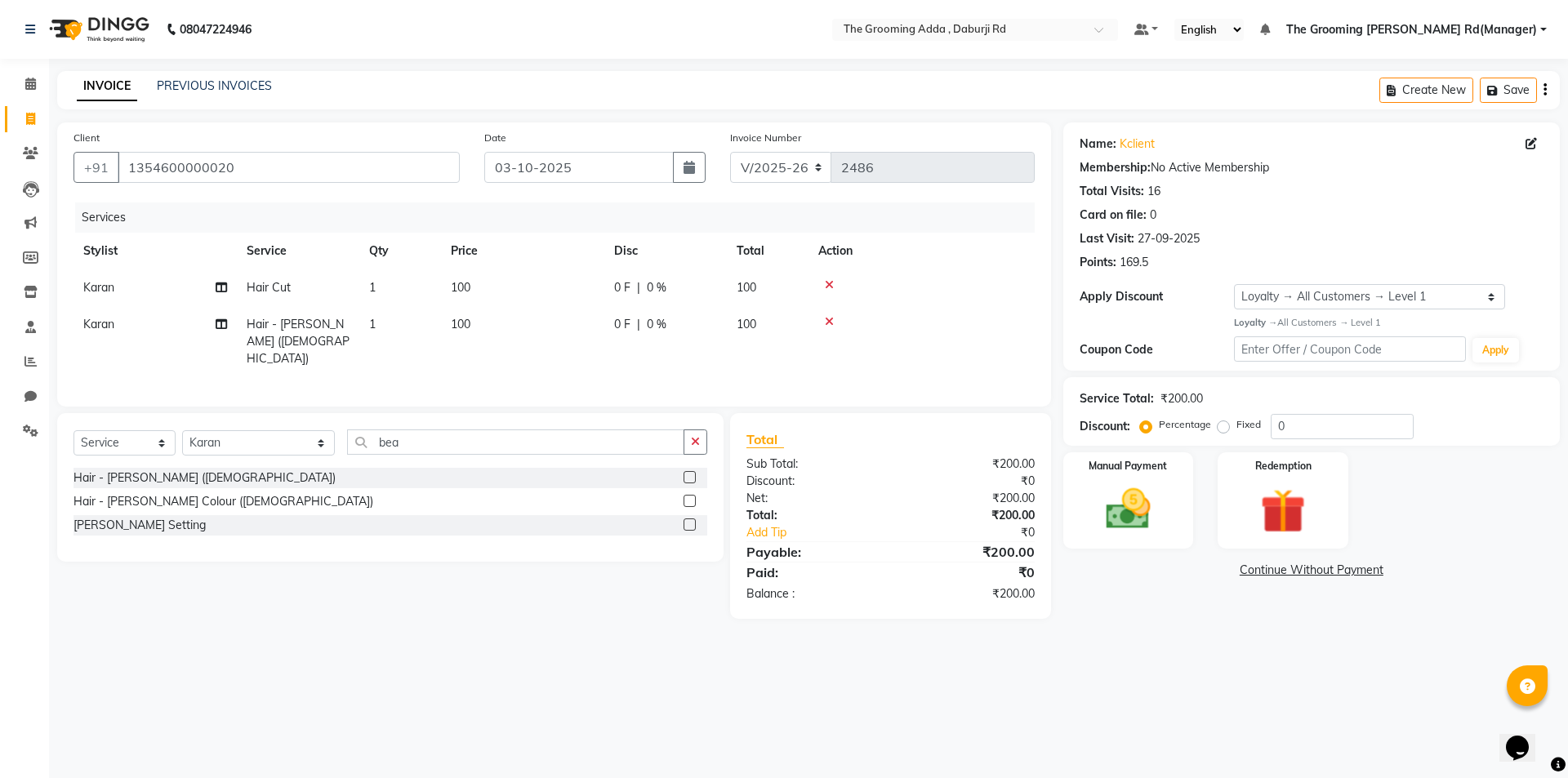
click at [1128, 604] on main "INVOICE PREVIOUS INVOICES Create New Save Client [PHONE_NUMBER] Date [DATE] Inv…" at bounding box center [809, 357] width 1519 height 572
click at [1106, 503] on img at bounding box center [1128, 509] width 76 height 54
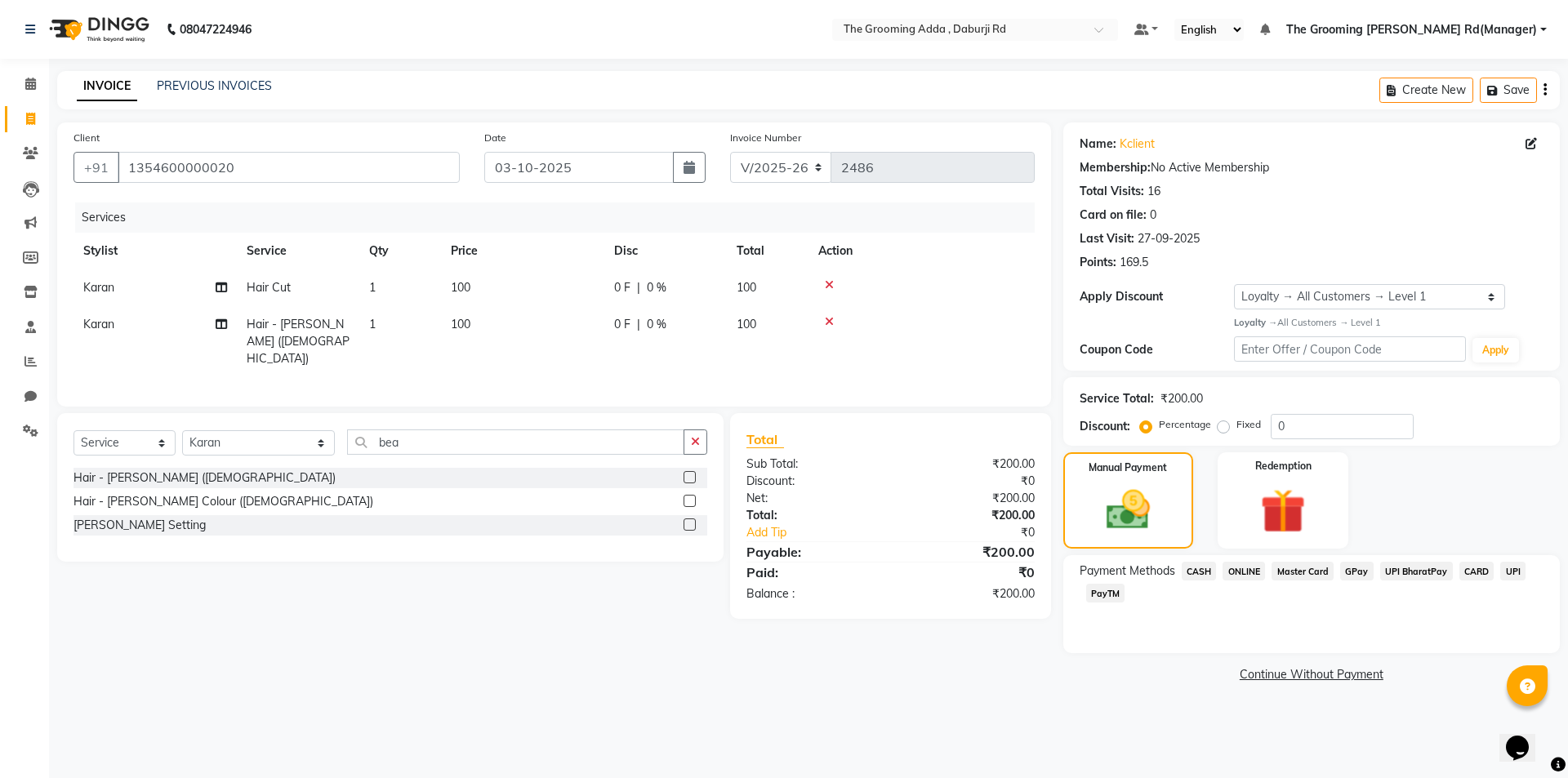
click at [1211, 577] on span "CASH" at bounding box center [1199, 571] width 35 height 19
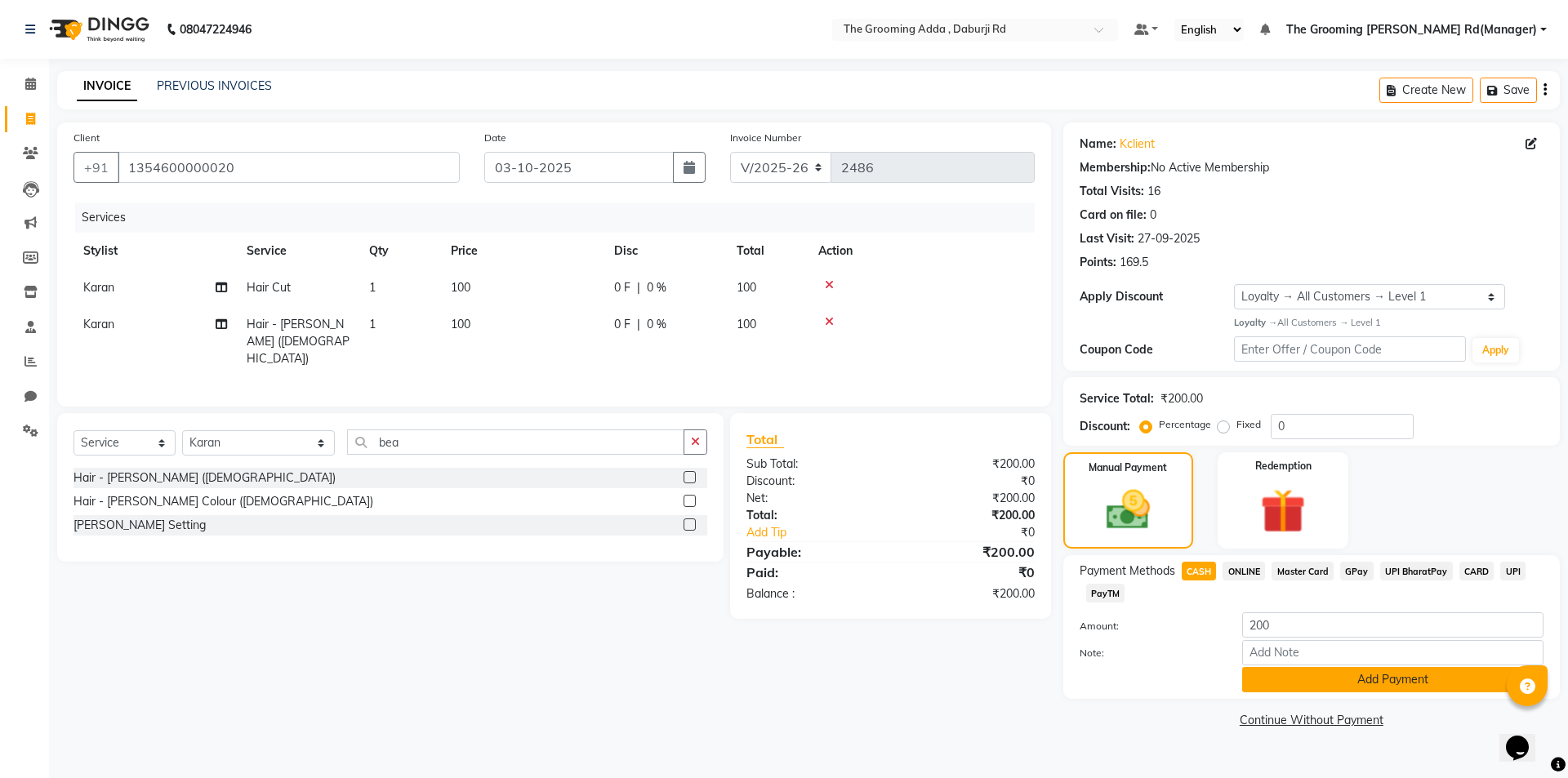
click at [1248, 679] on button "Add Payment" at bounding box center [1392, 679] width 301 height 25
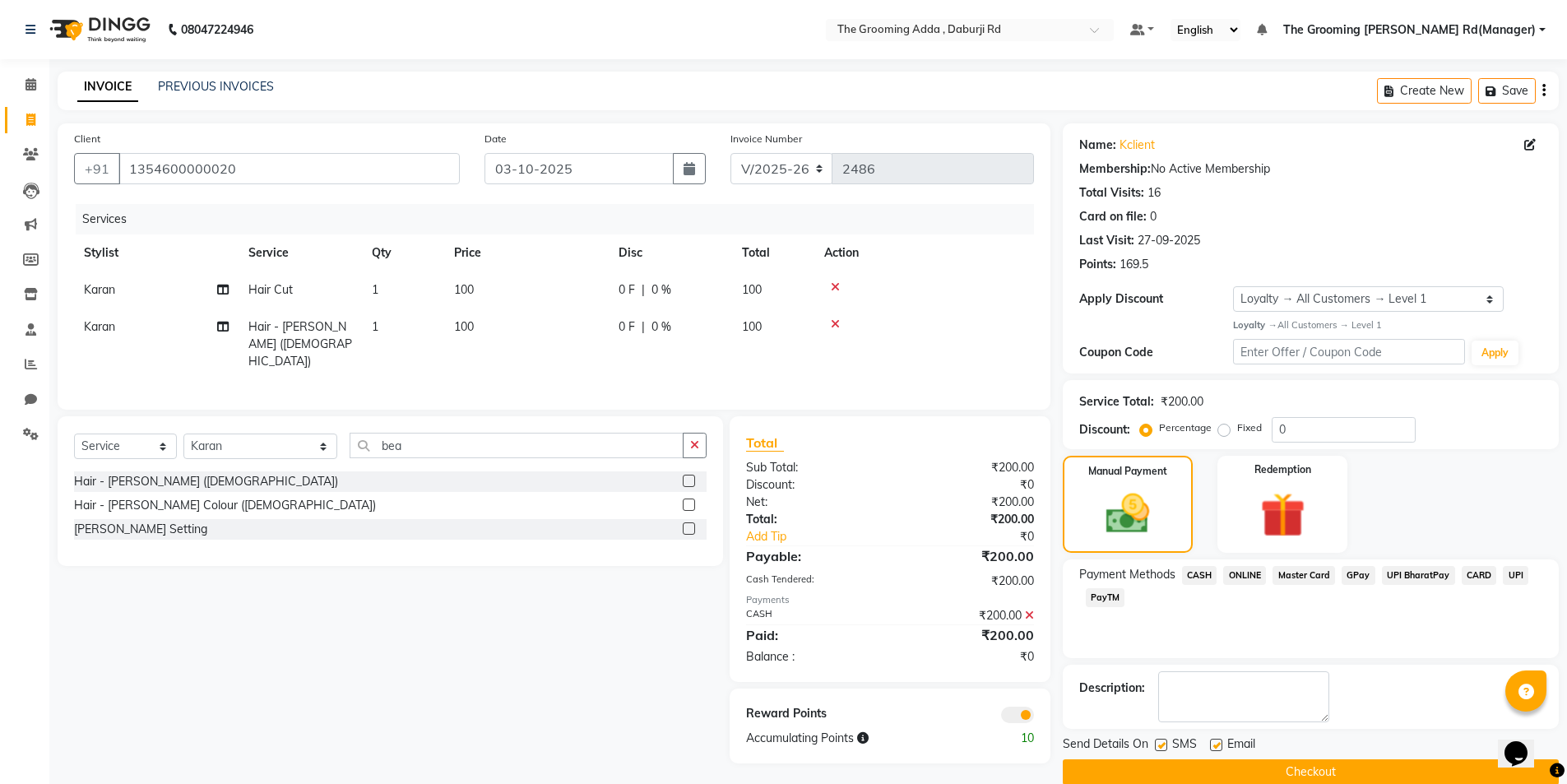
click at [1211, 743] on label at bounding box center [1217, 745] width 12 height 12
click at [1211, 743] on input "checkbox" at bounding box center [1216, 746] width 10 height 10
checkbox input "false"
click at [1157, 743] on label at bounding box center [1161, 745] width 12 height 12
click at [1157, 743] on input "checkbox" at bounding box center [1160, 746] width 10 height 10
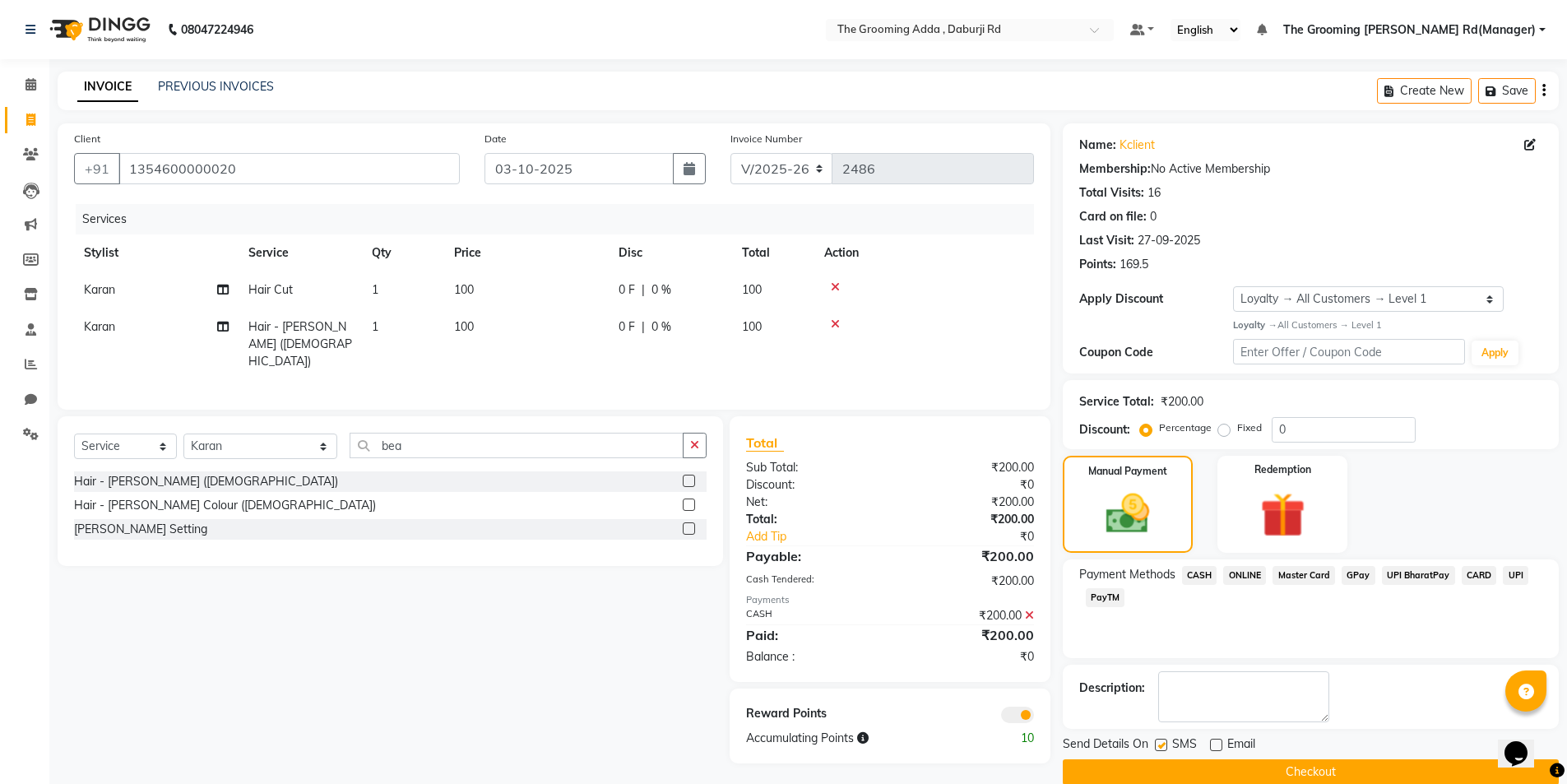
checkbox input "false"
click at [1157, 767] on button "Checkout" at bounding box center [1311, 771] width 496 height 25
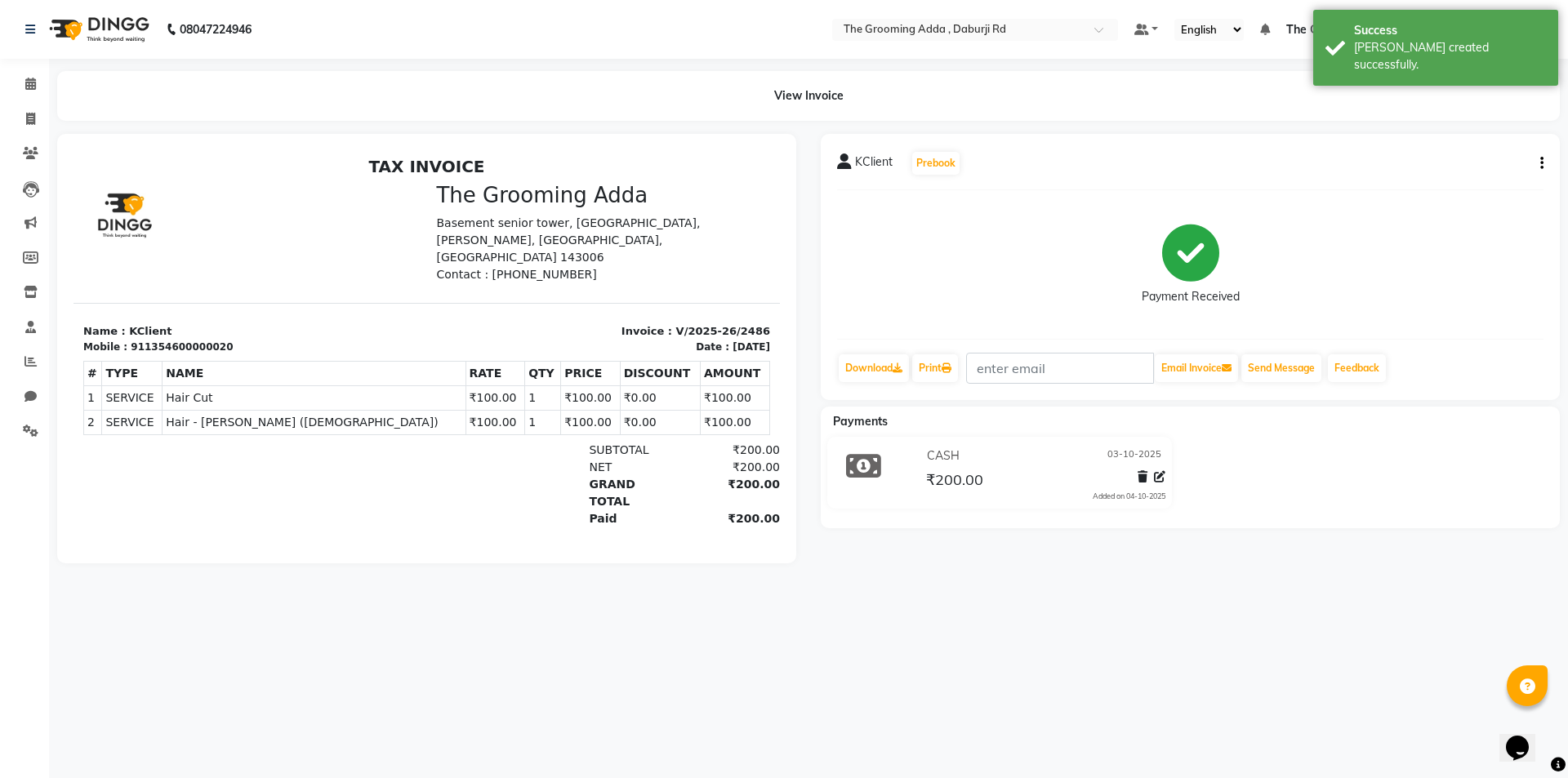
select select "service"
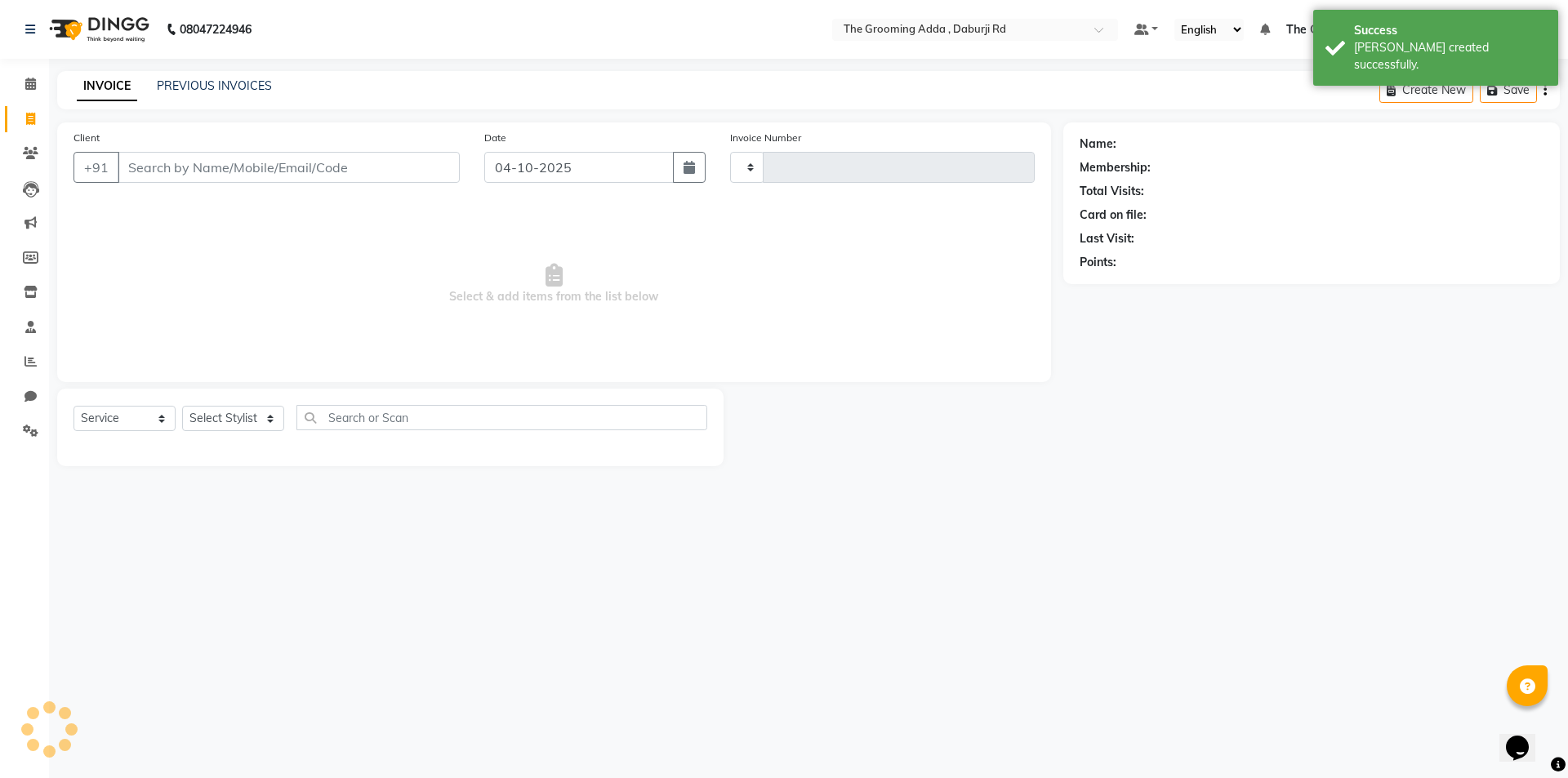
type input "2487"
select select "8001"
